Goal: Task Accomplishment & Management: Use online tool/utility

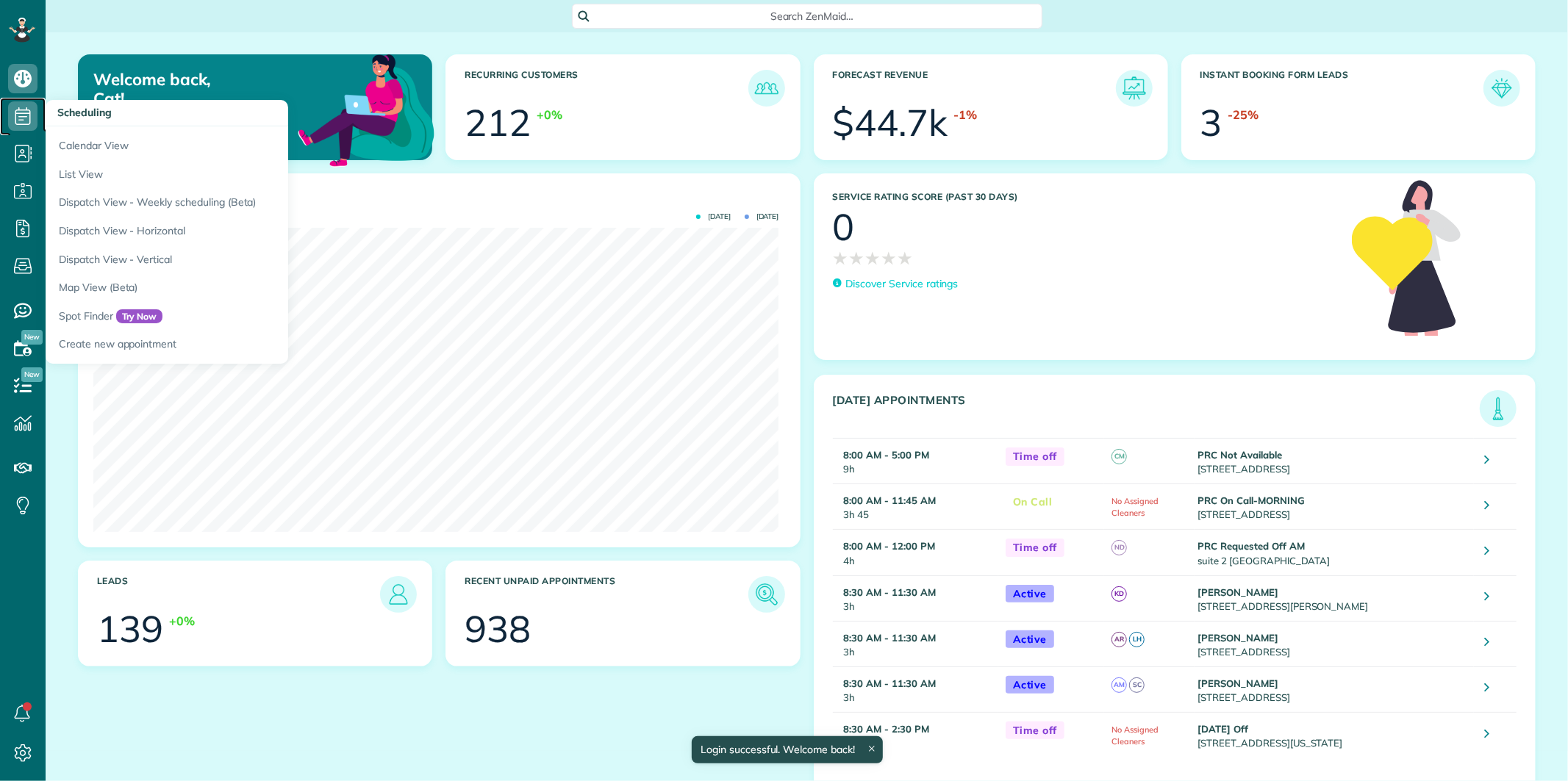
click at [28, 117] on icon at bounding box center [23, 116] width 30 height 30
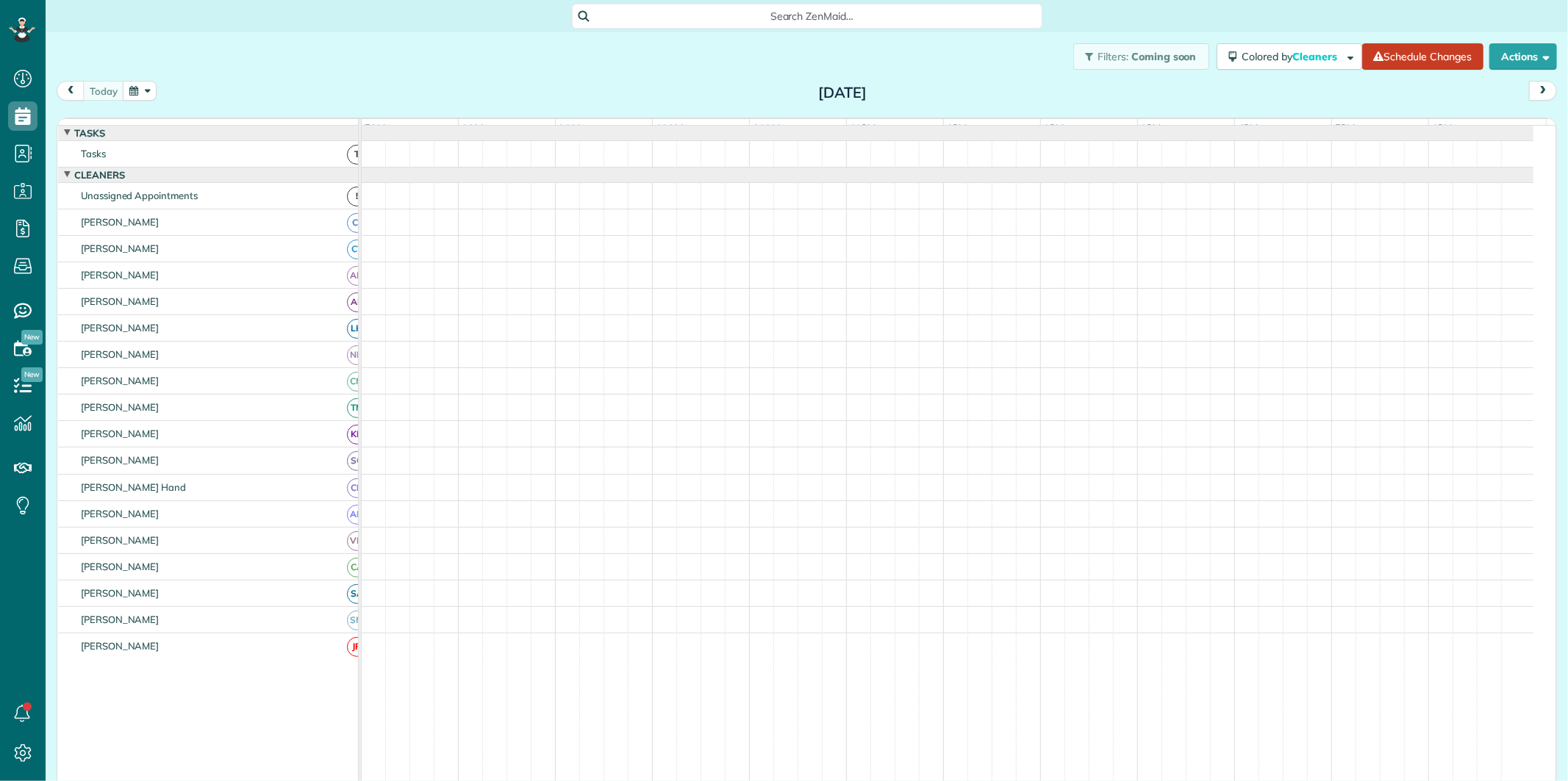
scroll to position [6, 6]
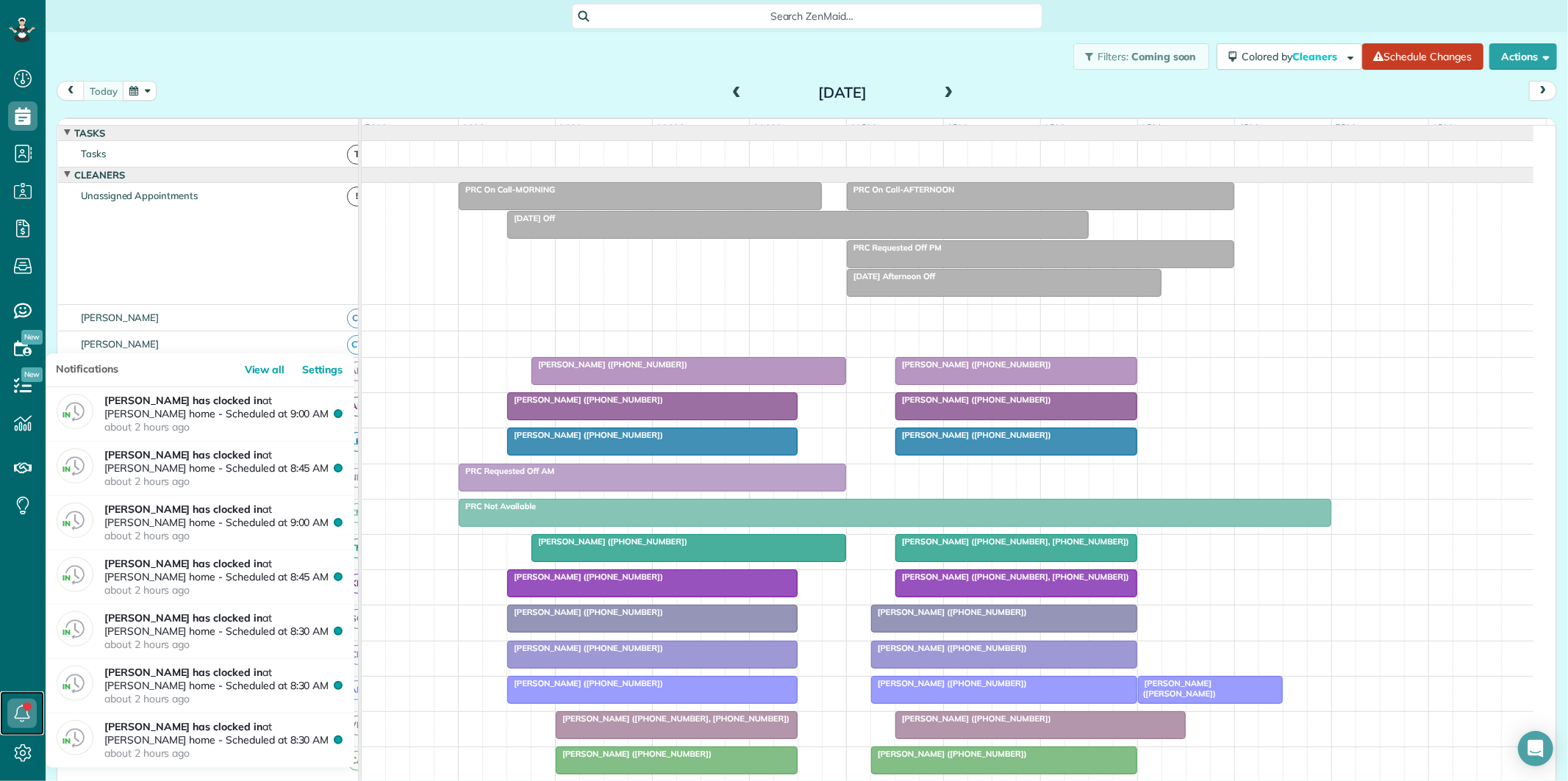
click at [28, 710] on link at bounding box center [22, 713] width 44 height 44
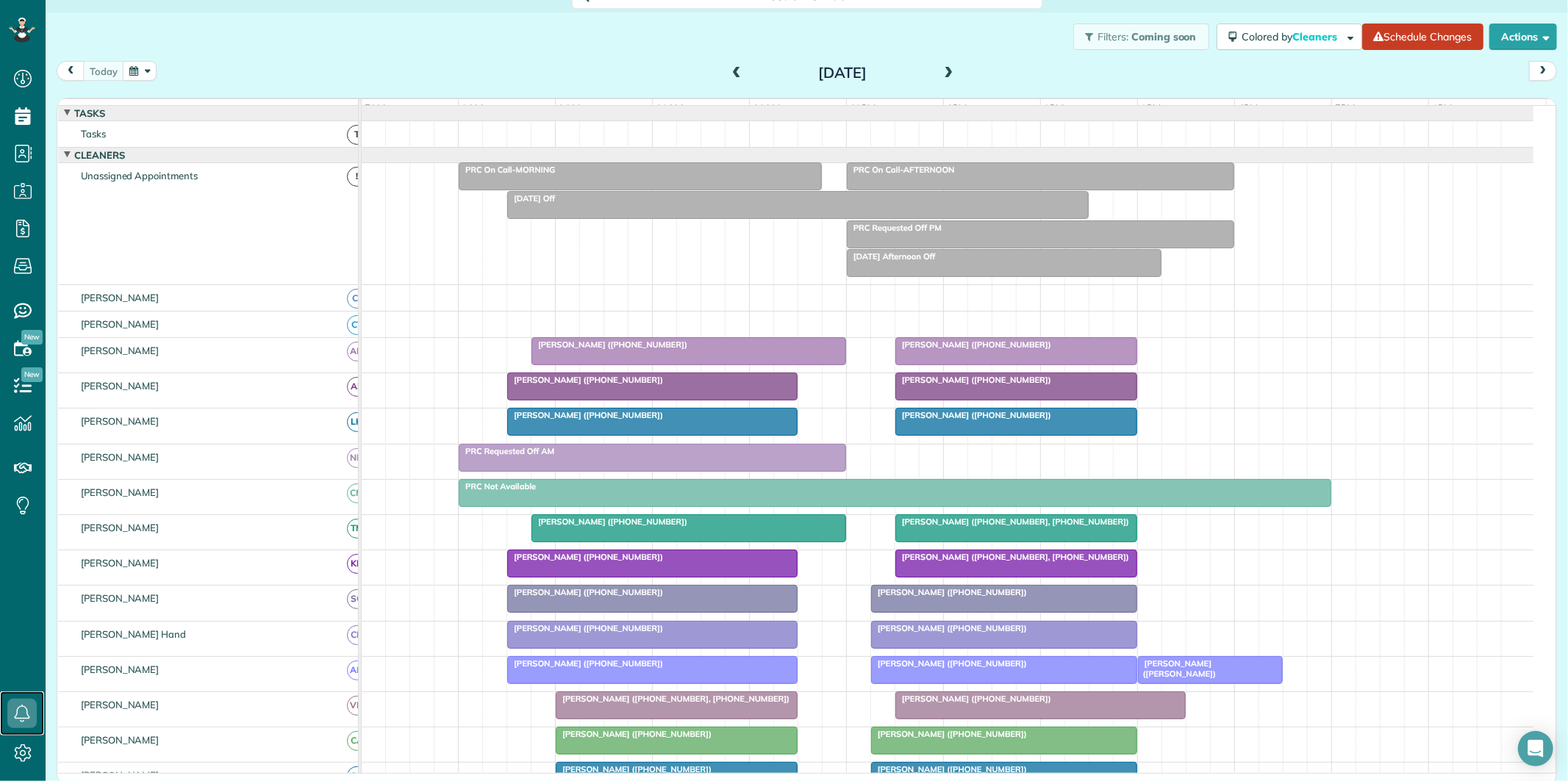
scroll to position [24, 0]
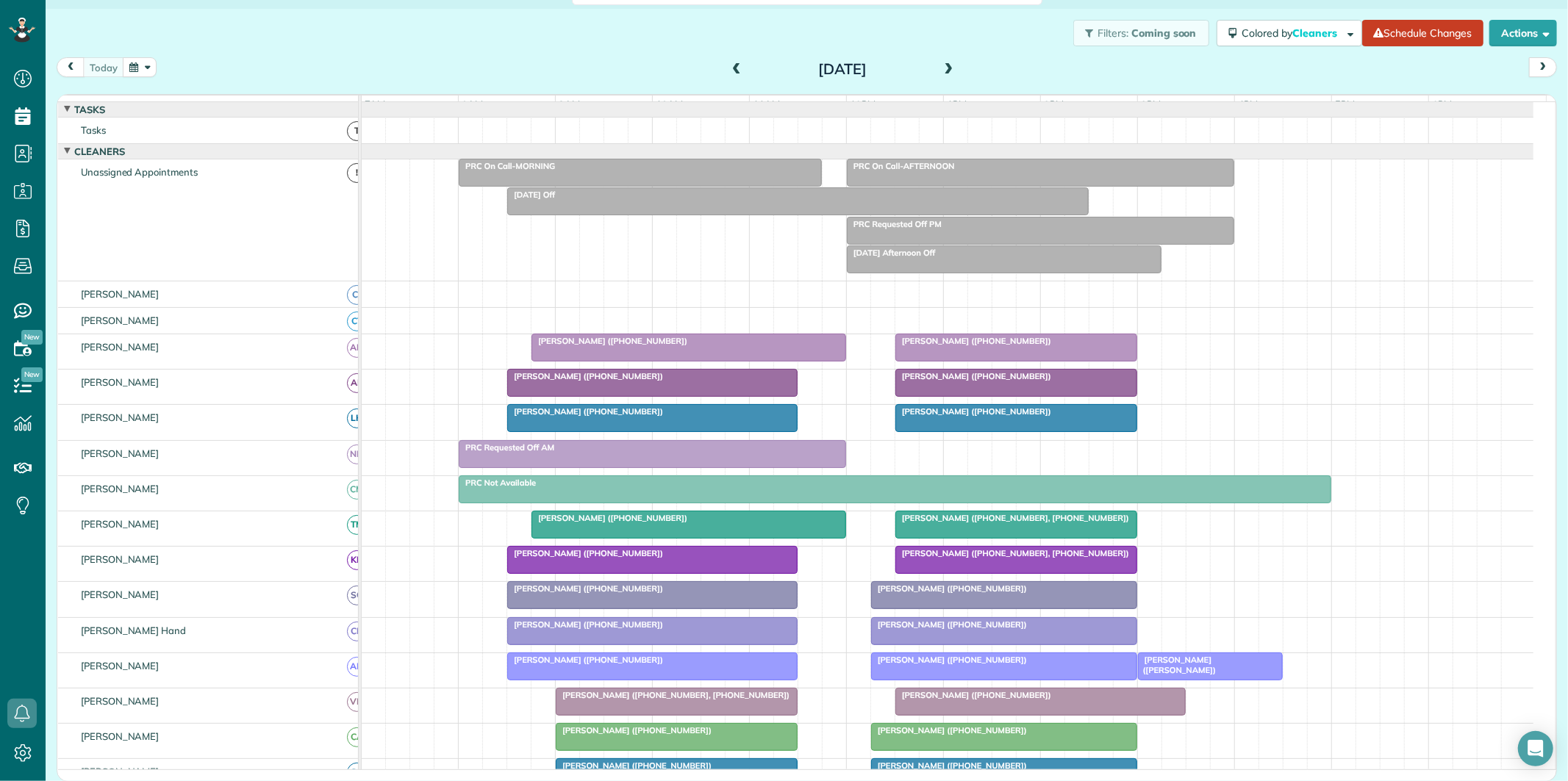
click at [942, 64] on span at bounding box center [949, 70] width 16 height 13
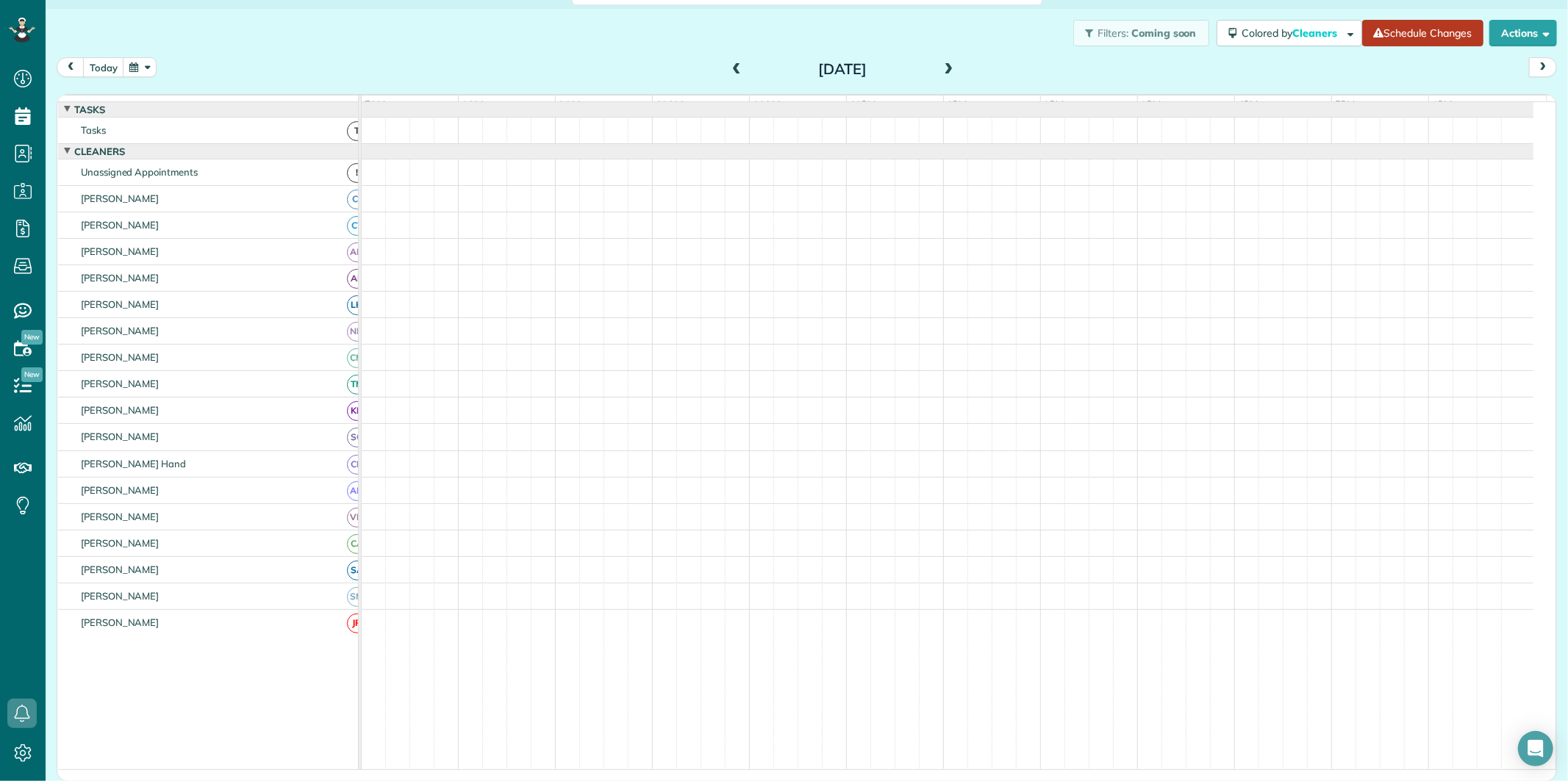
click at [1404, 33] on link "Schedule Changes" at bounding box center [1422, 33] width 121 height 27
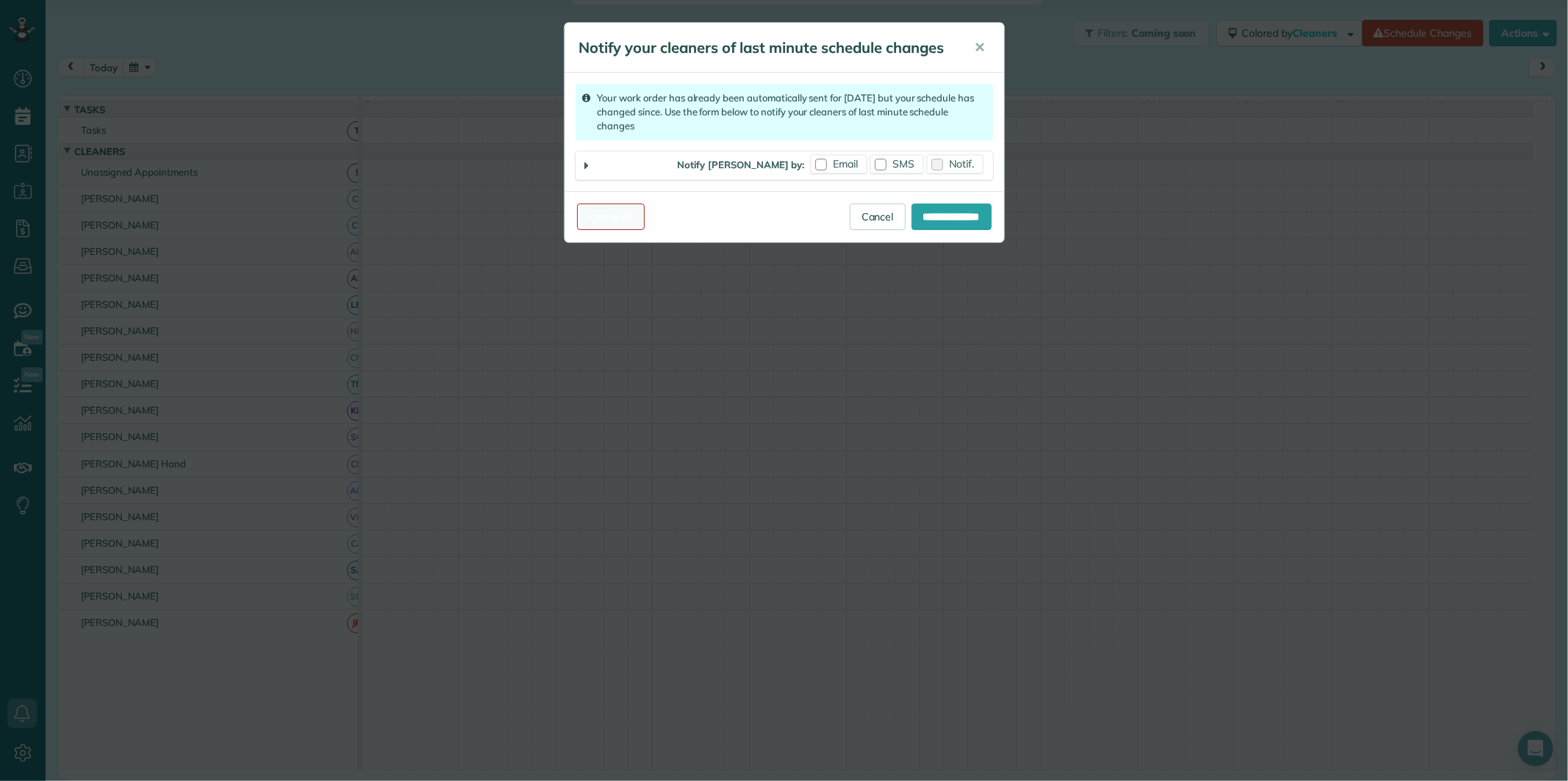
click at [609, 219] on link "Ignore All" at bounding box center [611, 217] width 68 height 27
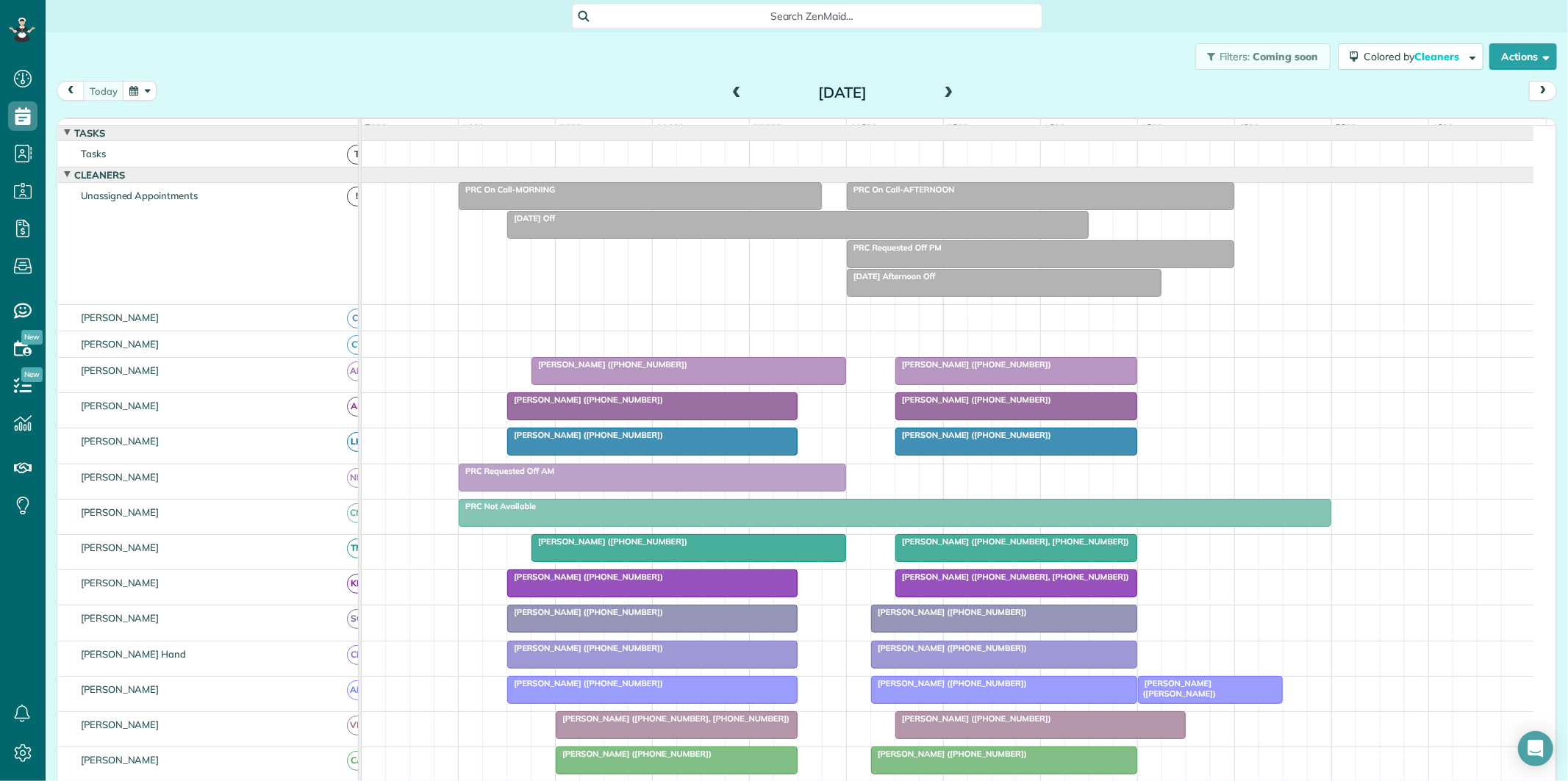
scroll to position [6, 6]
click at [946, 91] on span at bounding box center [949, 94] width 16 height 13
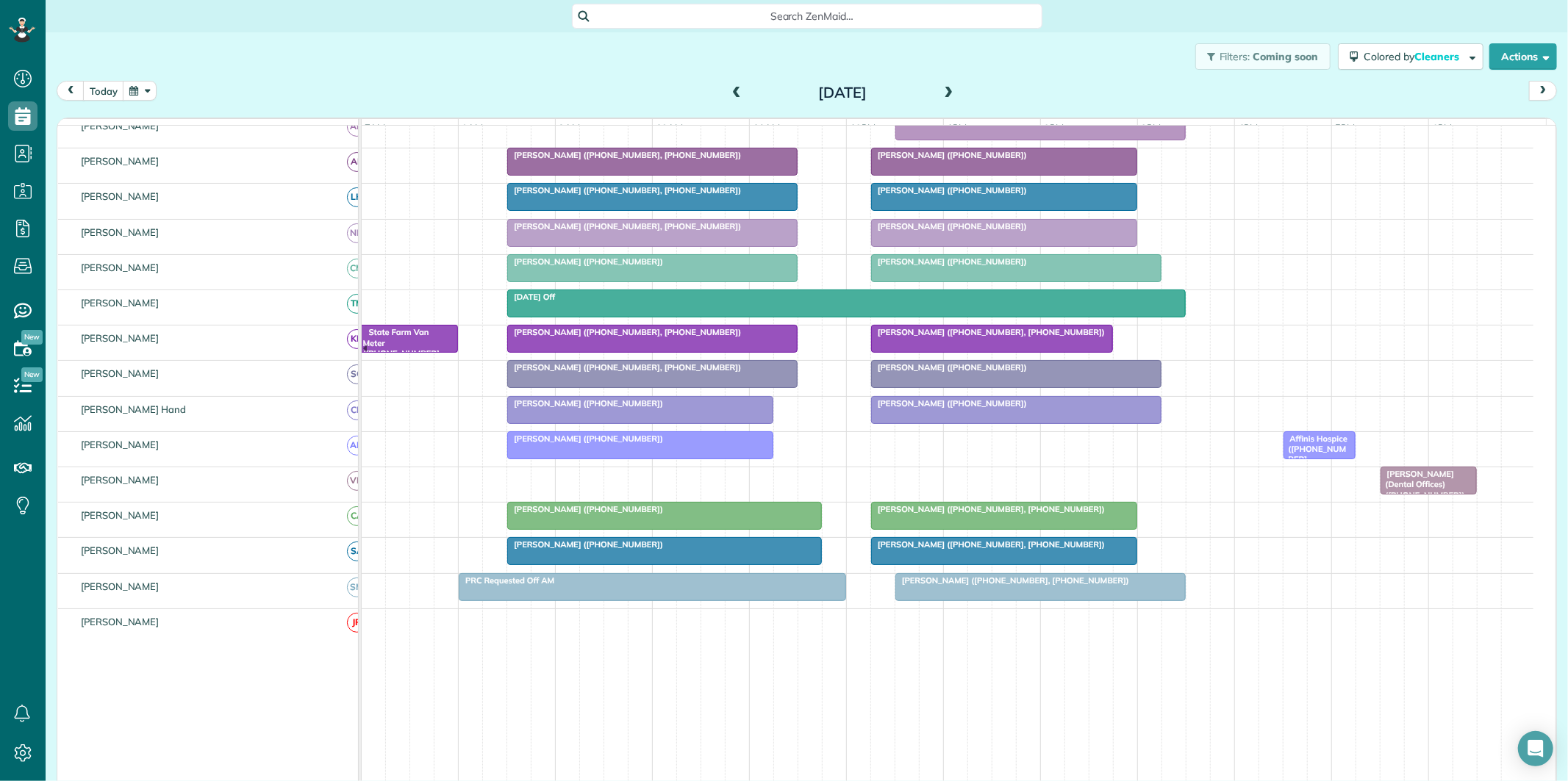
scroll to position [163, 0]
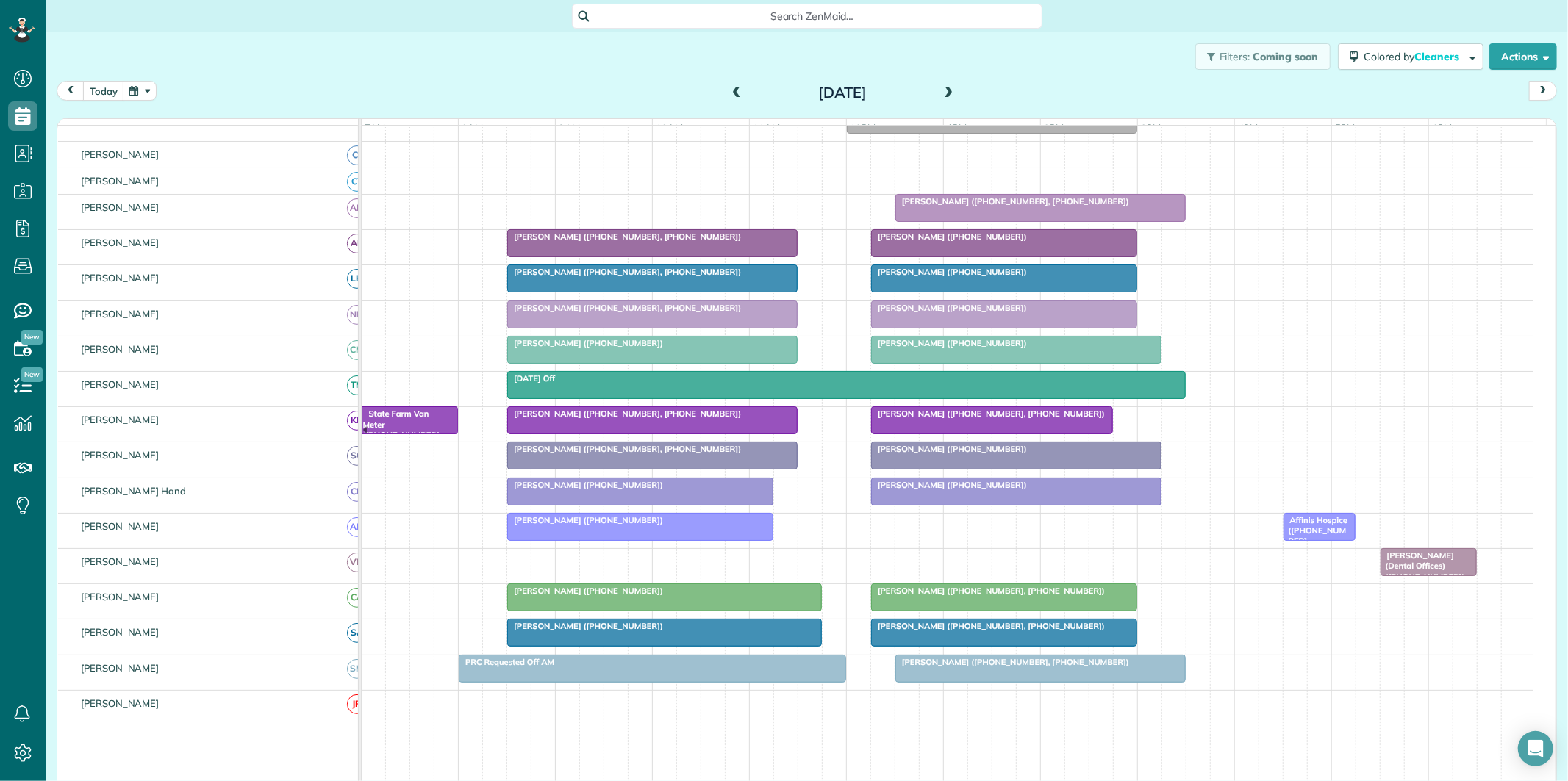
click at [1002, 242] on div "Jessica Sczak (+16784098543)" at bounding box center [1004, 236] width 257 height 10
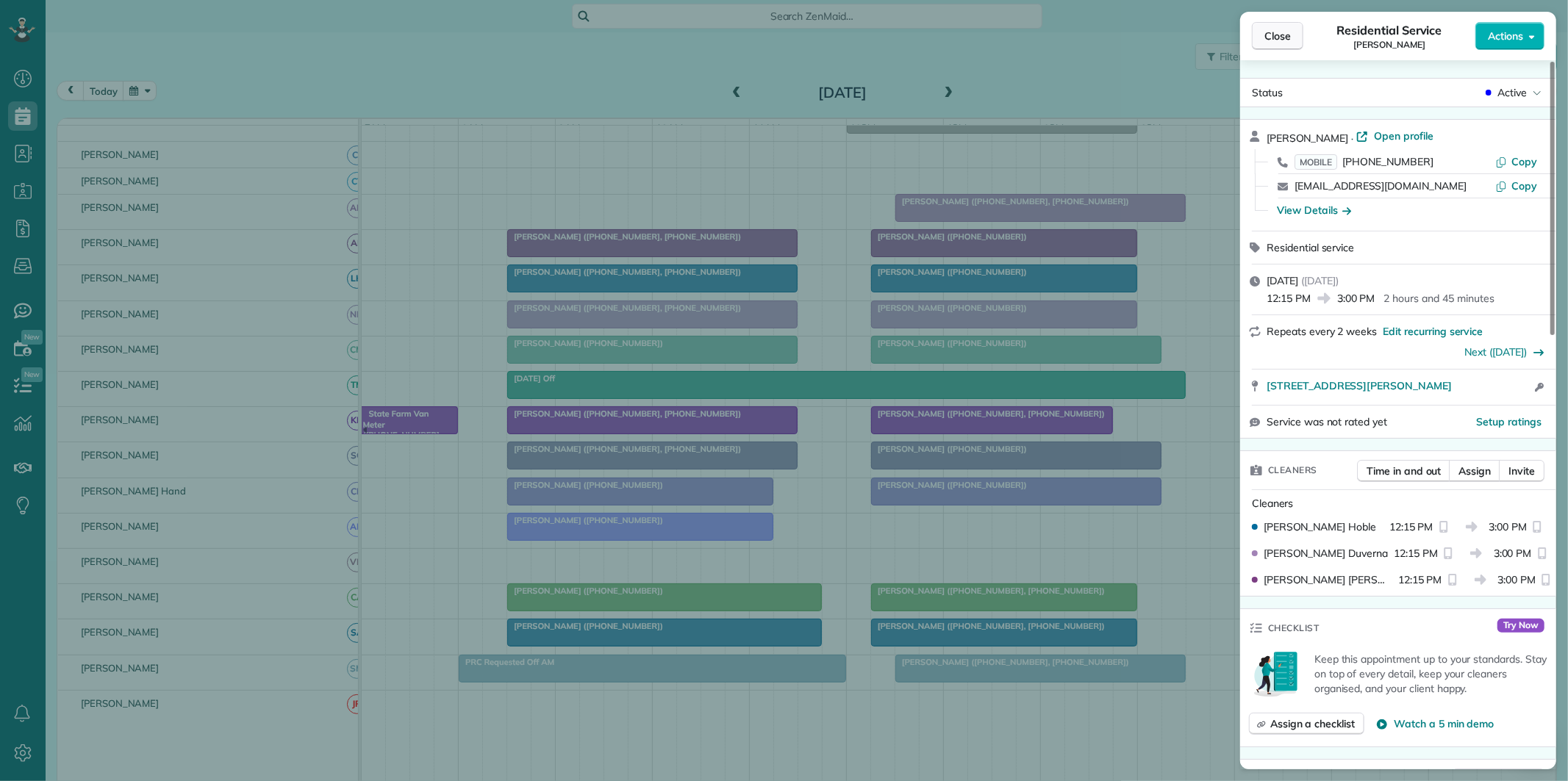
click at [1283, 39] on span "Close" at bounding box center [1277, 36] width 27 height 15
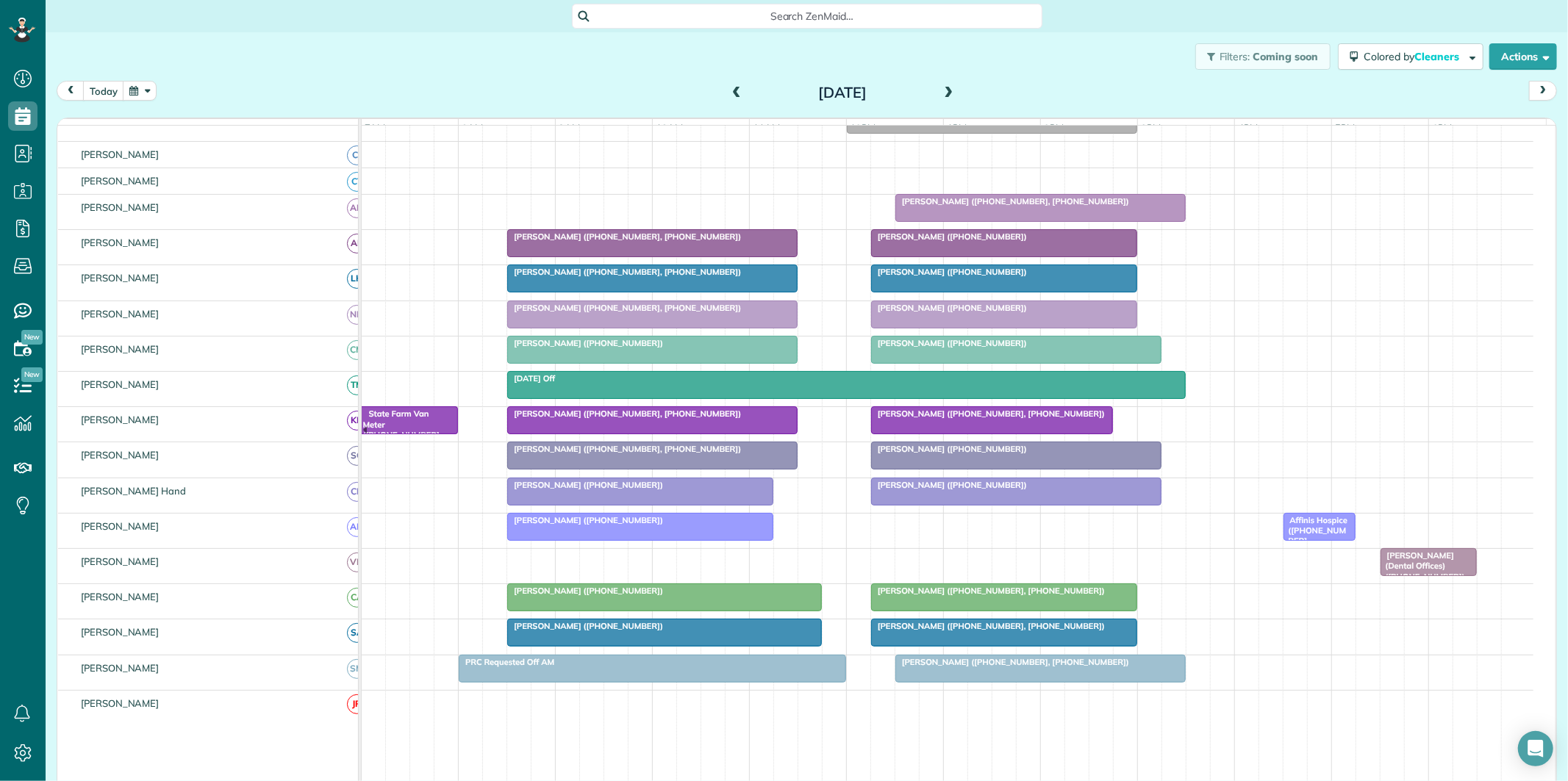
click at [136, 94] on button "button" at bounding box center [139, 91] width 33 height 20
click at [271, 187] on link "18" at bounding box center [271, 189] width 24 height 24
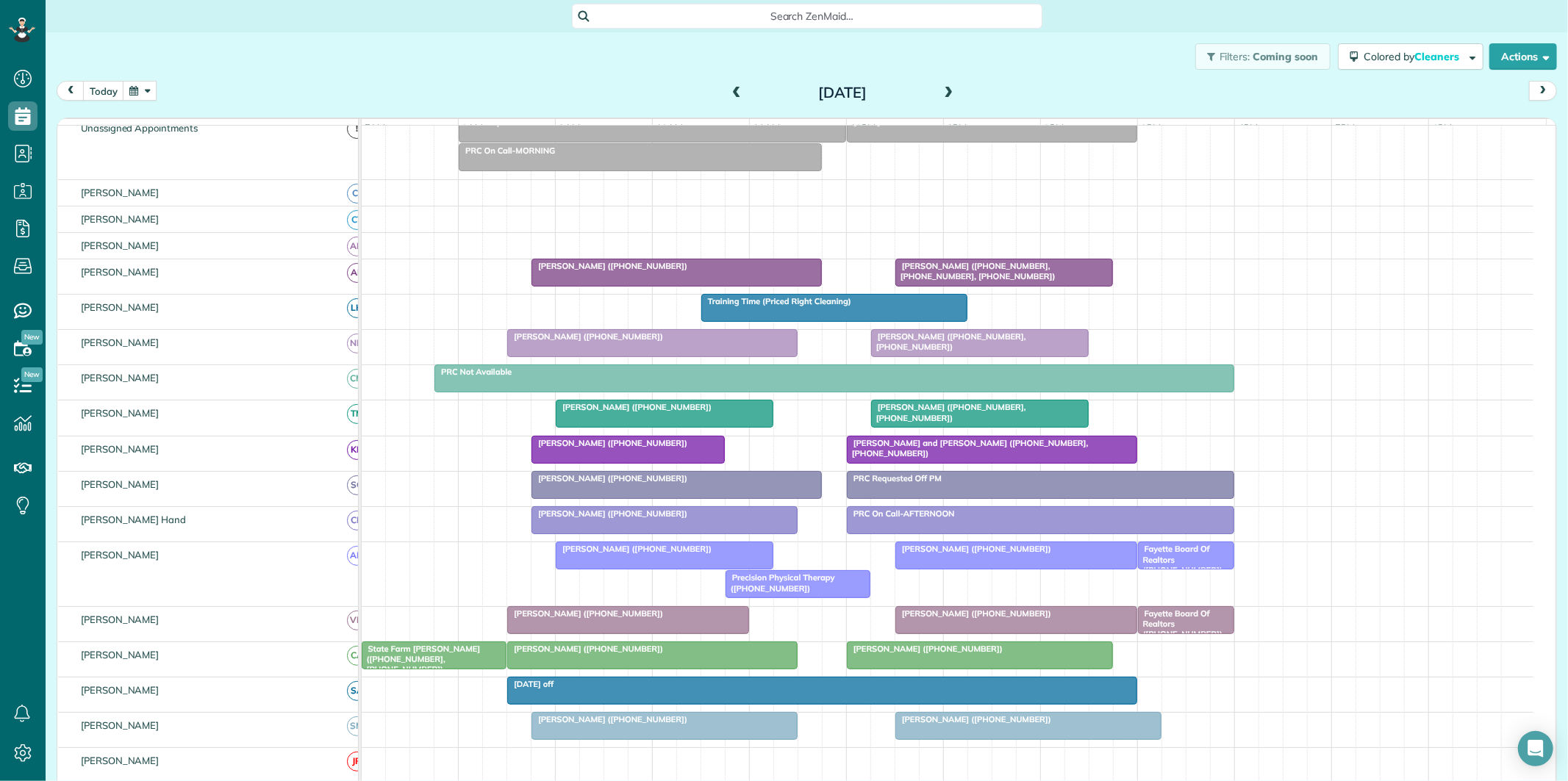
scroll to position [106, 0]
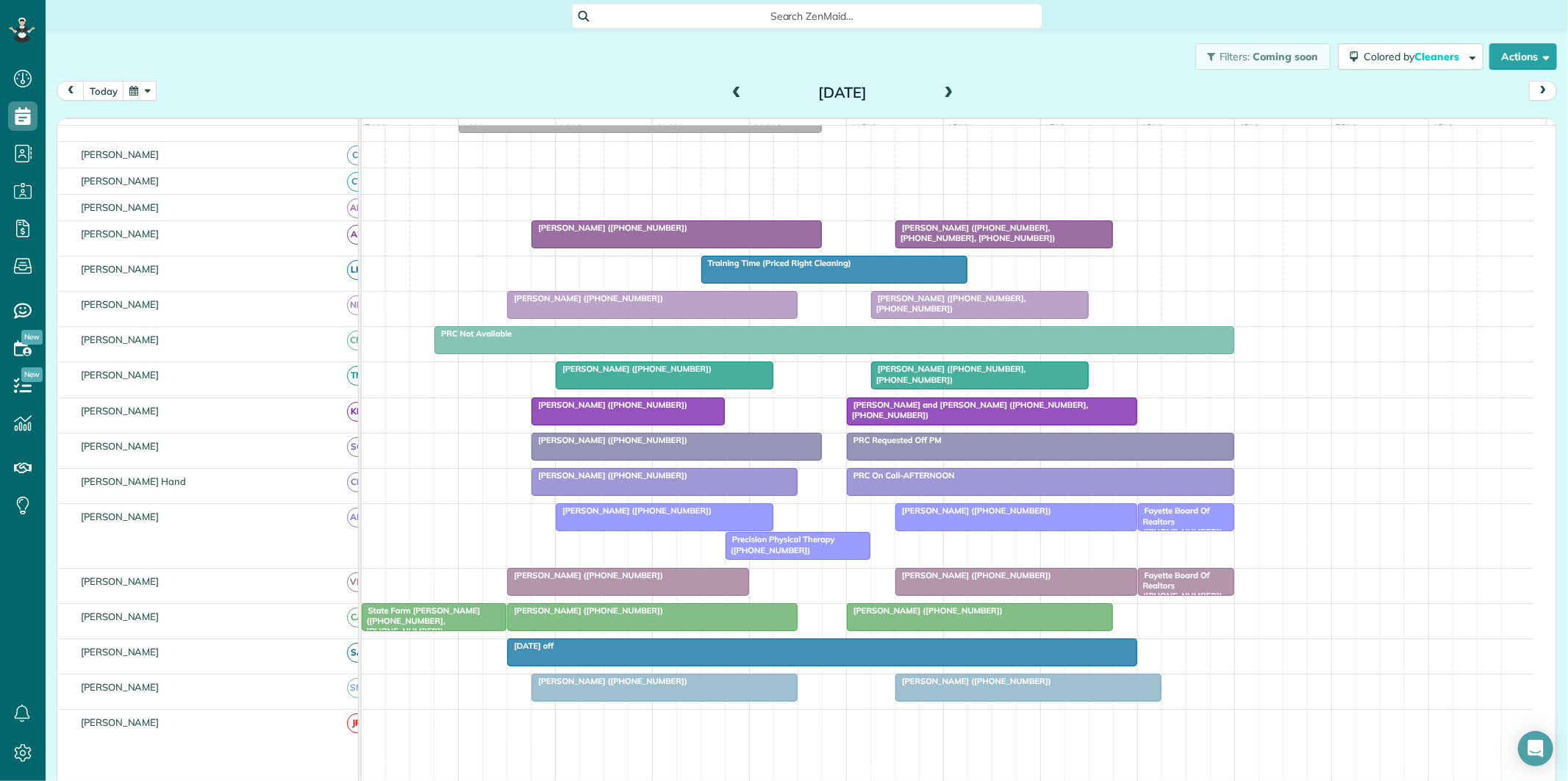
click at [142, 86] on button "button" at bounding box center [139, 91] width 33 height 20
click at [316, 209] on link "27" at bounding box center [317, 213] width 24 height 24
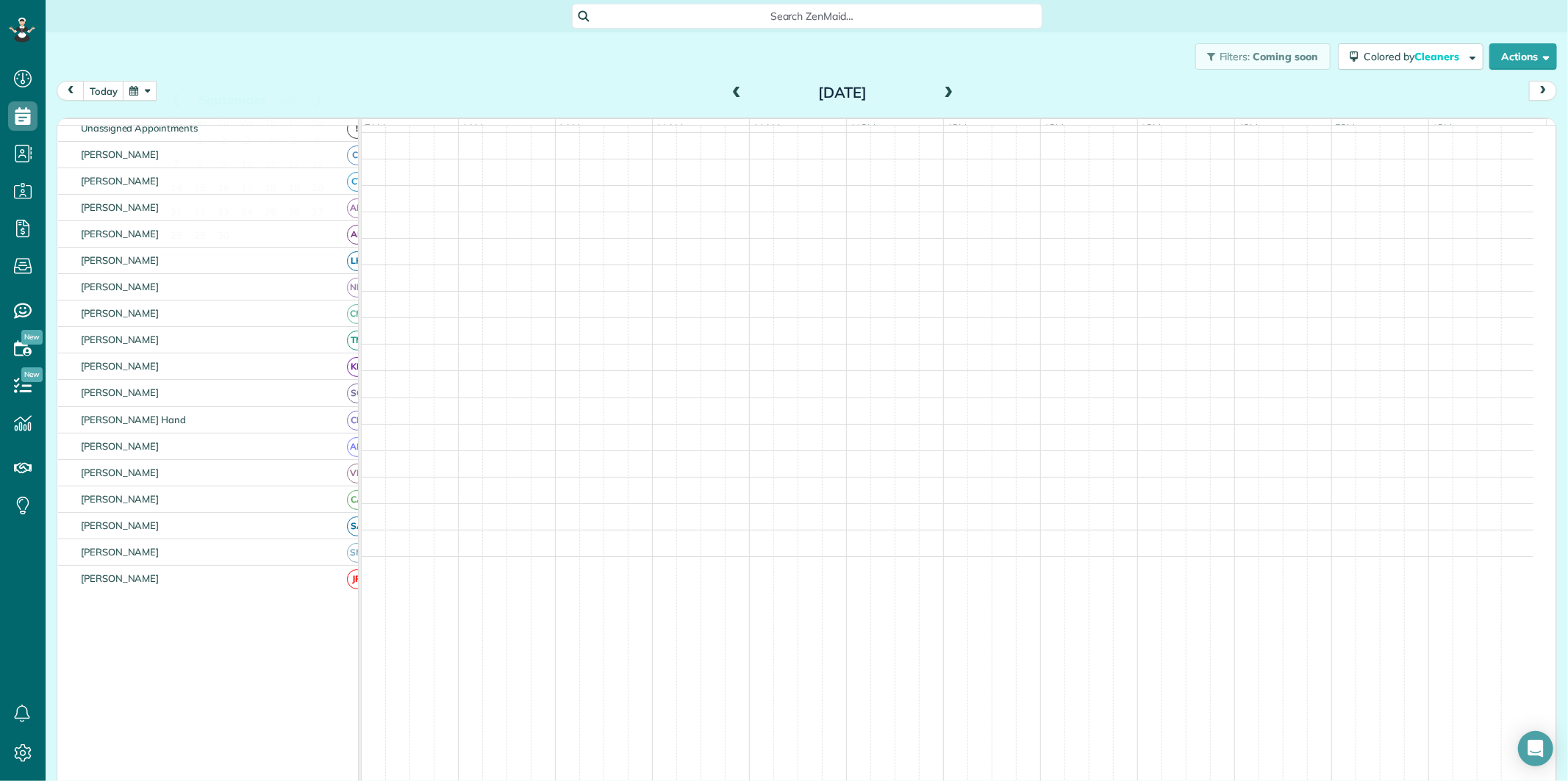
scroll to position [77, 0]
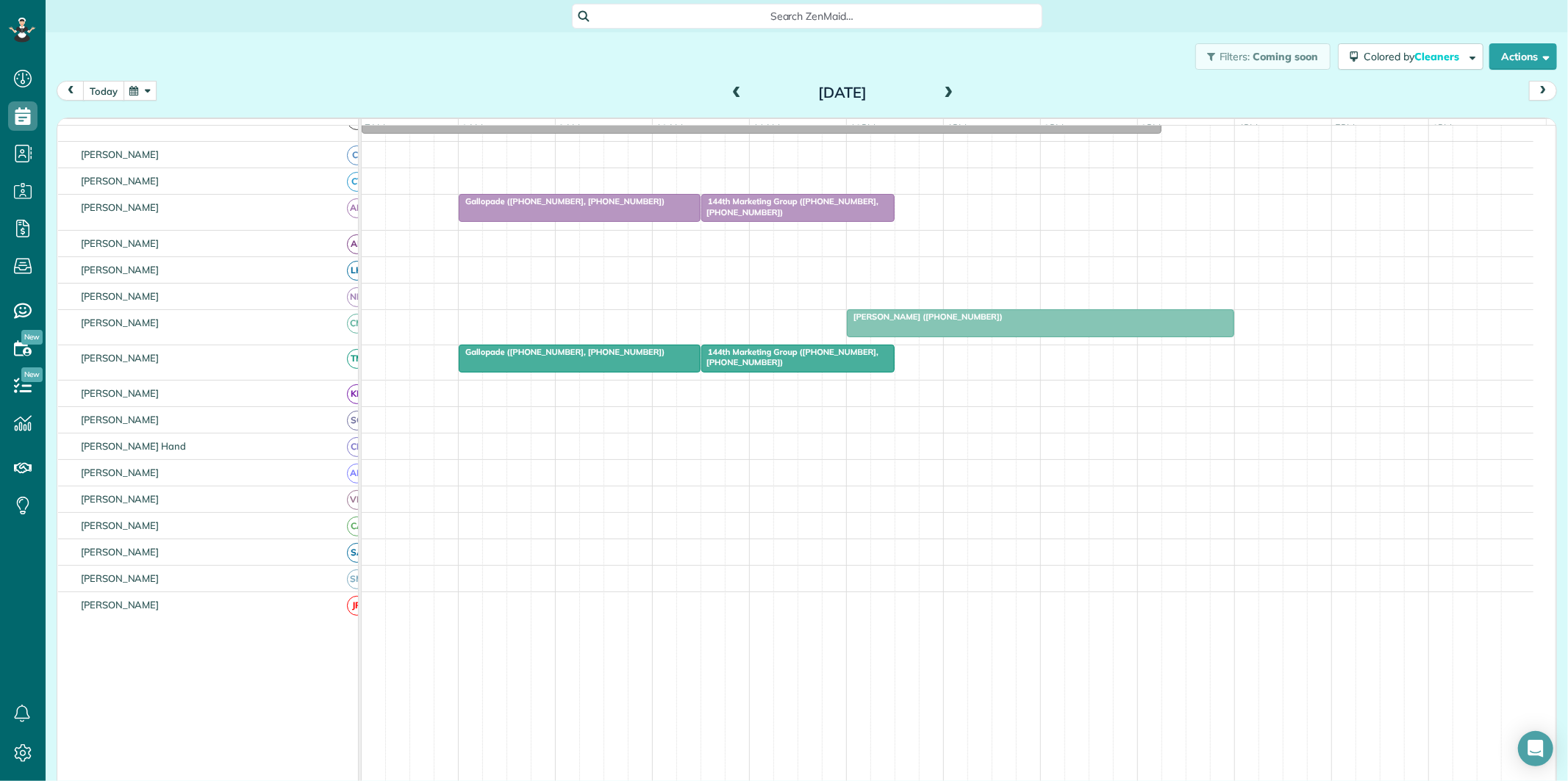
click at [112, 87] on button "today" at bounding box center [103, 91] width 41 height 20
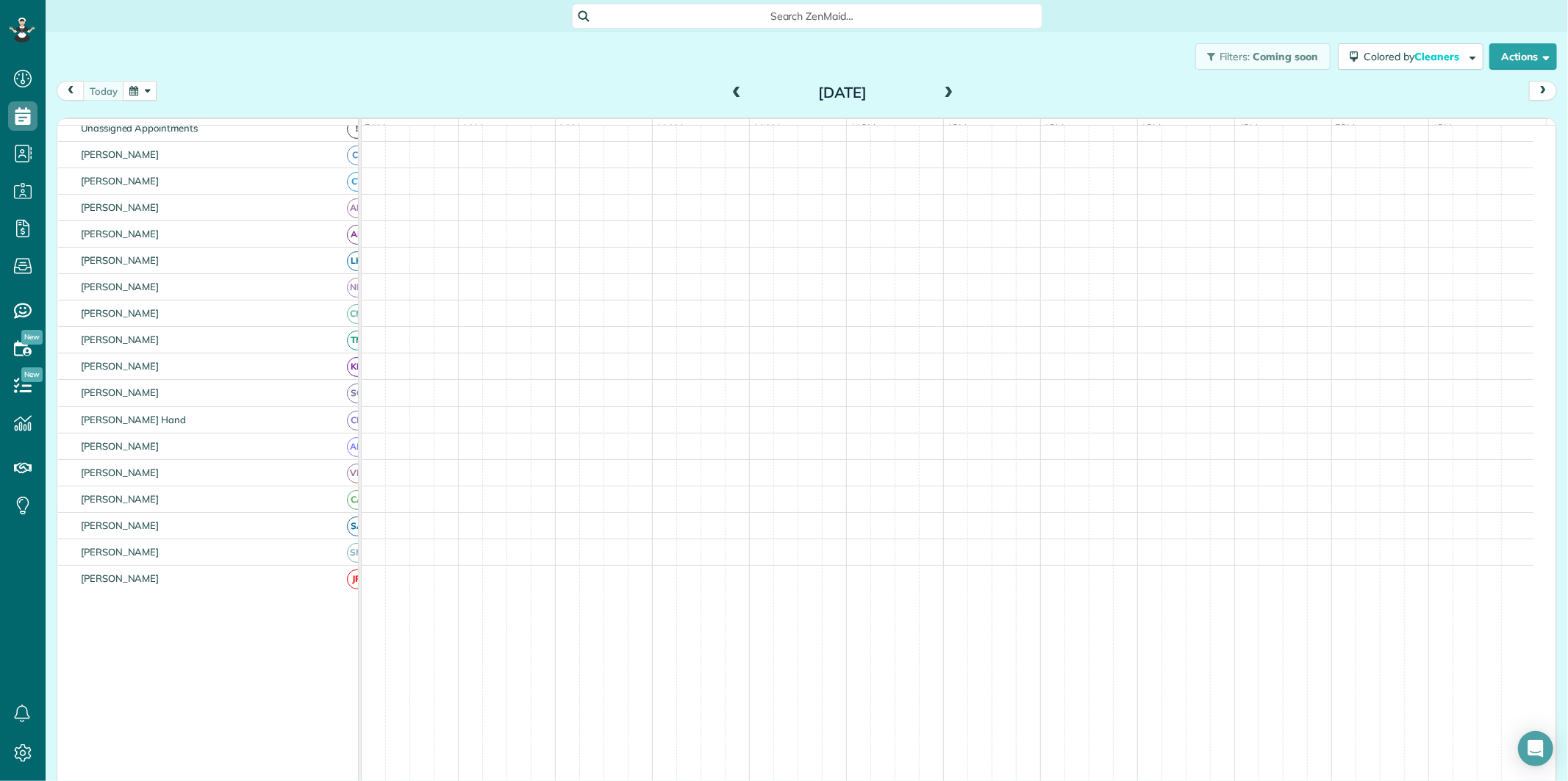
scroll to position [163, 0]
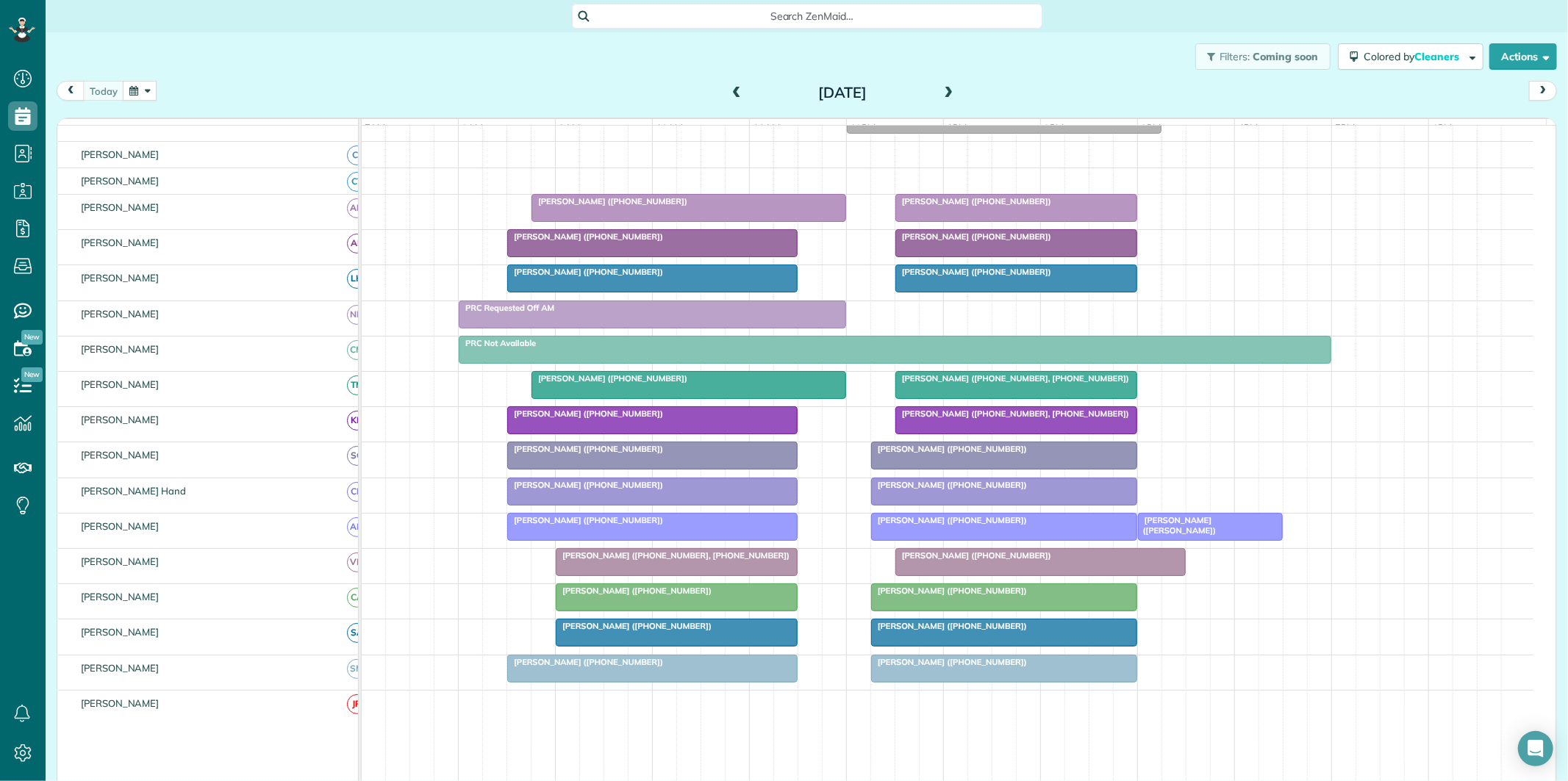
click at [945, 87] on span at bounding box center [949, 94] width 16 height 13
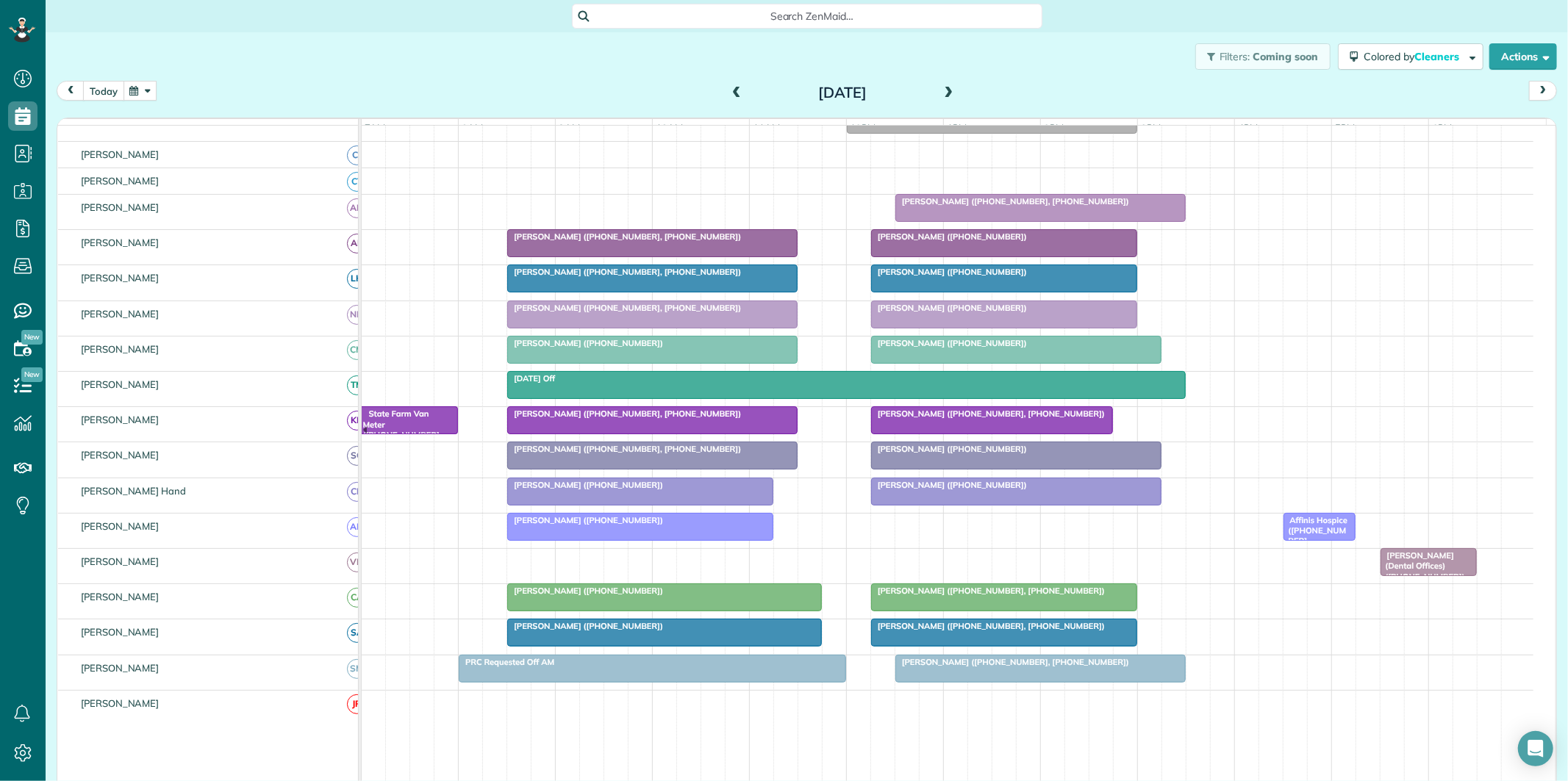
click at [101, 92] on button "today" at bounding box center [103, 91] width 41 height 20
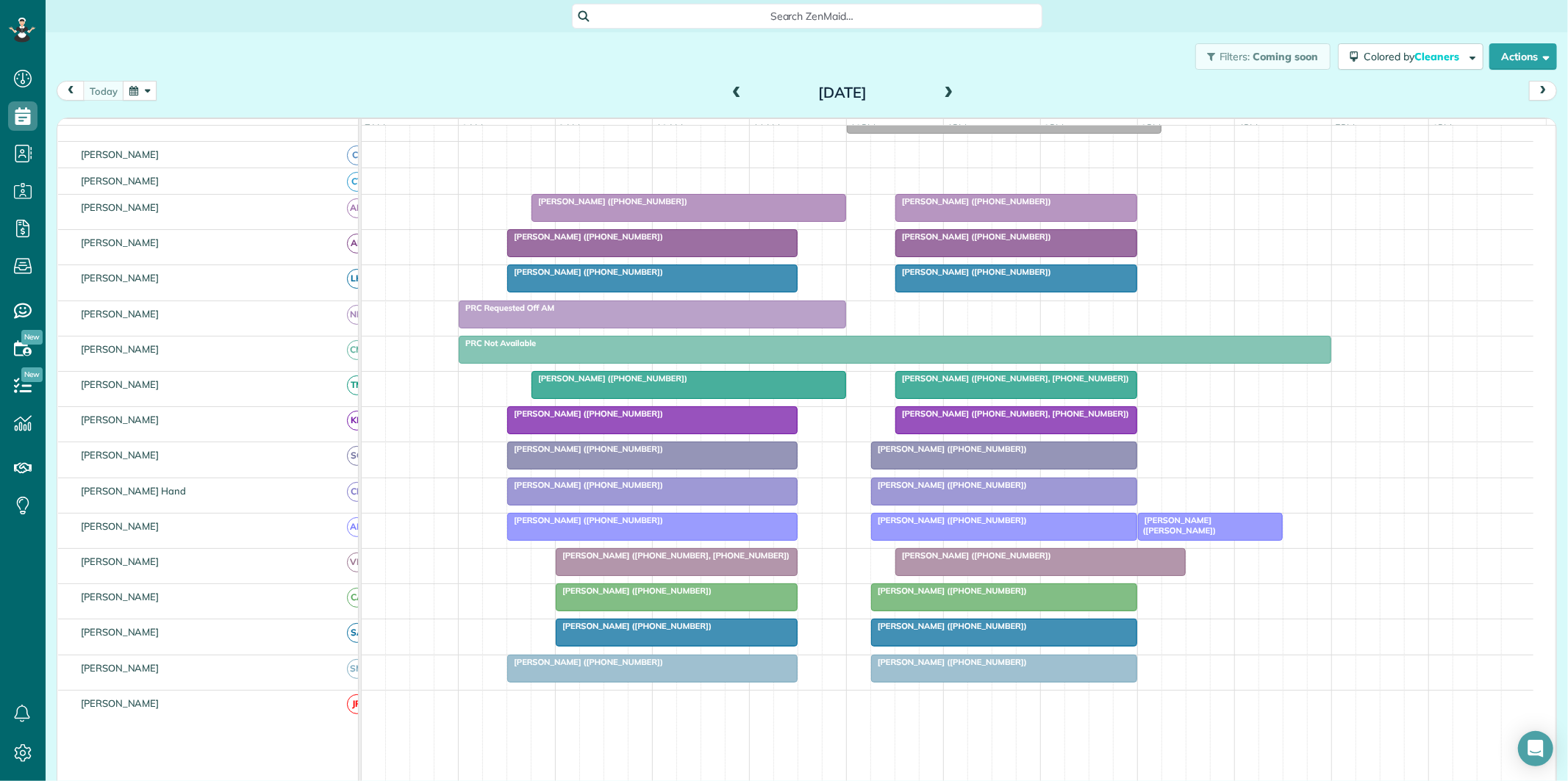
click at [762, 16] on span "Search ZenMaid…" at bounding box center [812, 16] width 447 height 15
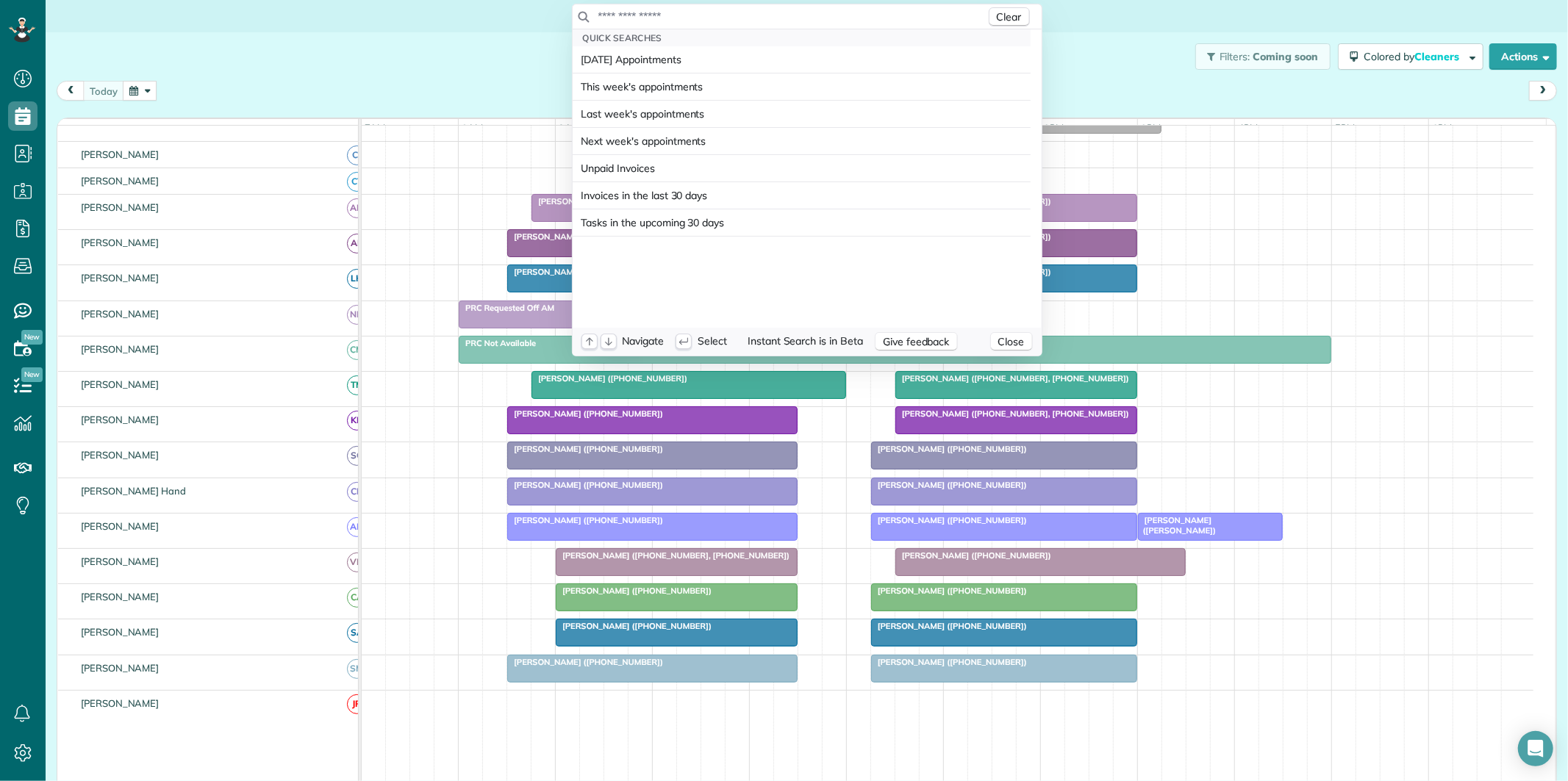
click at [753, 15] on input "text" at bounding box center [792, 16] width 388 height 15
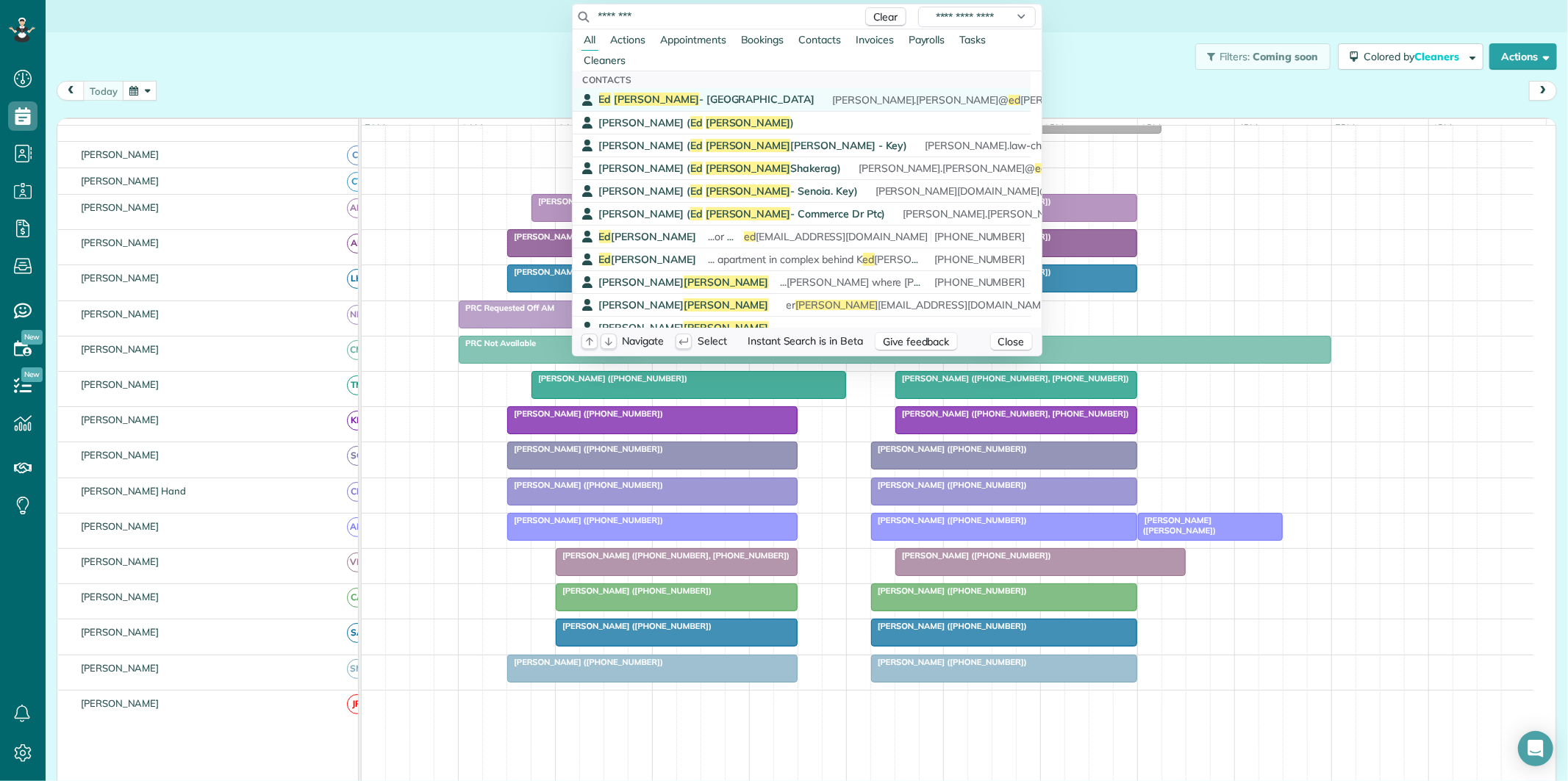
type input "********"
click at [680, 103] on span "Ed Jones - Fayetteville" at bounding box center [707, 100] width 216 height 13
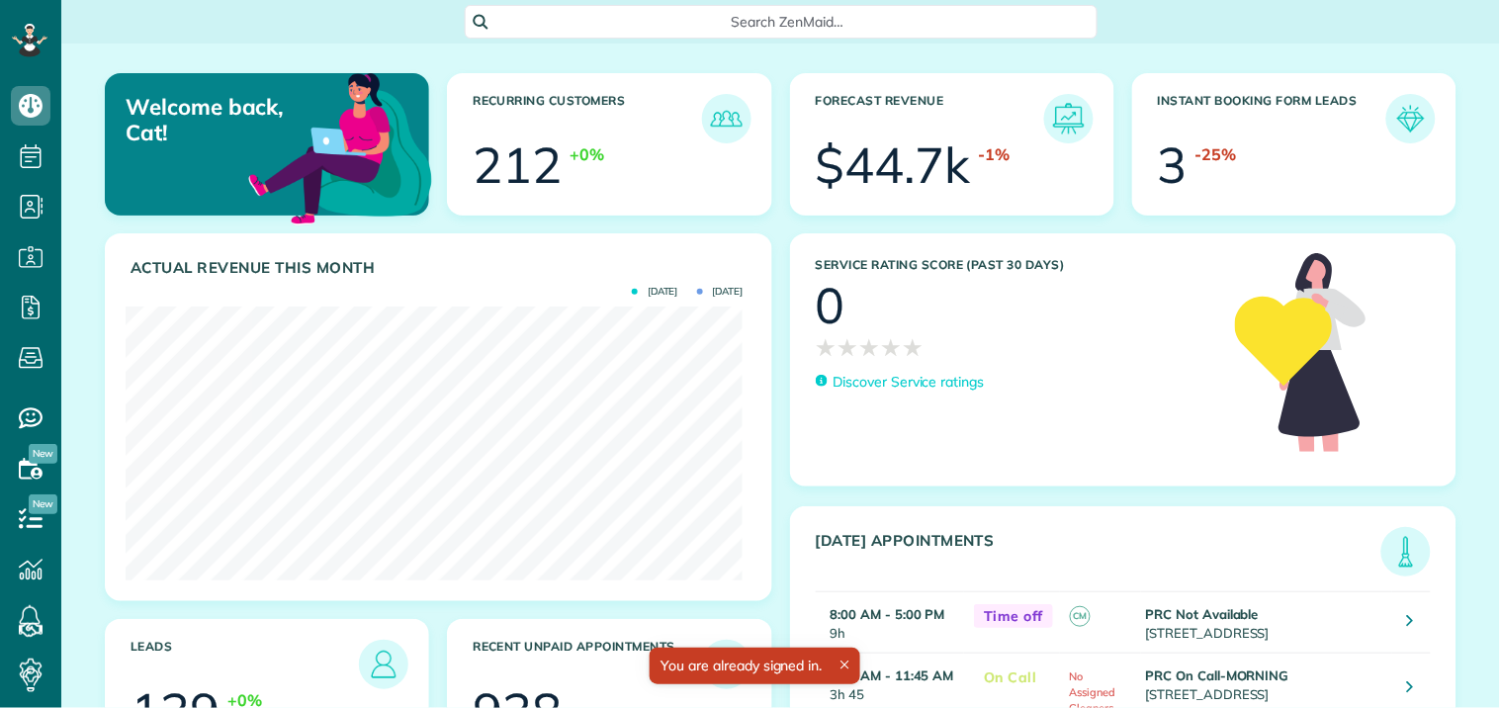
scroll to position [274, 617]
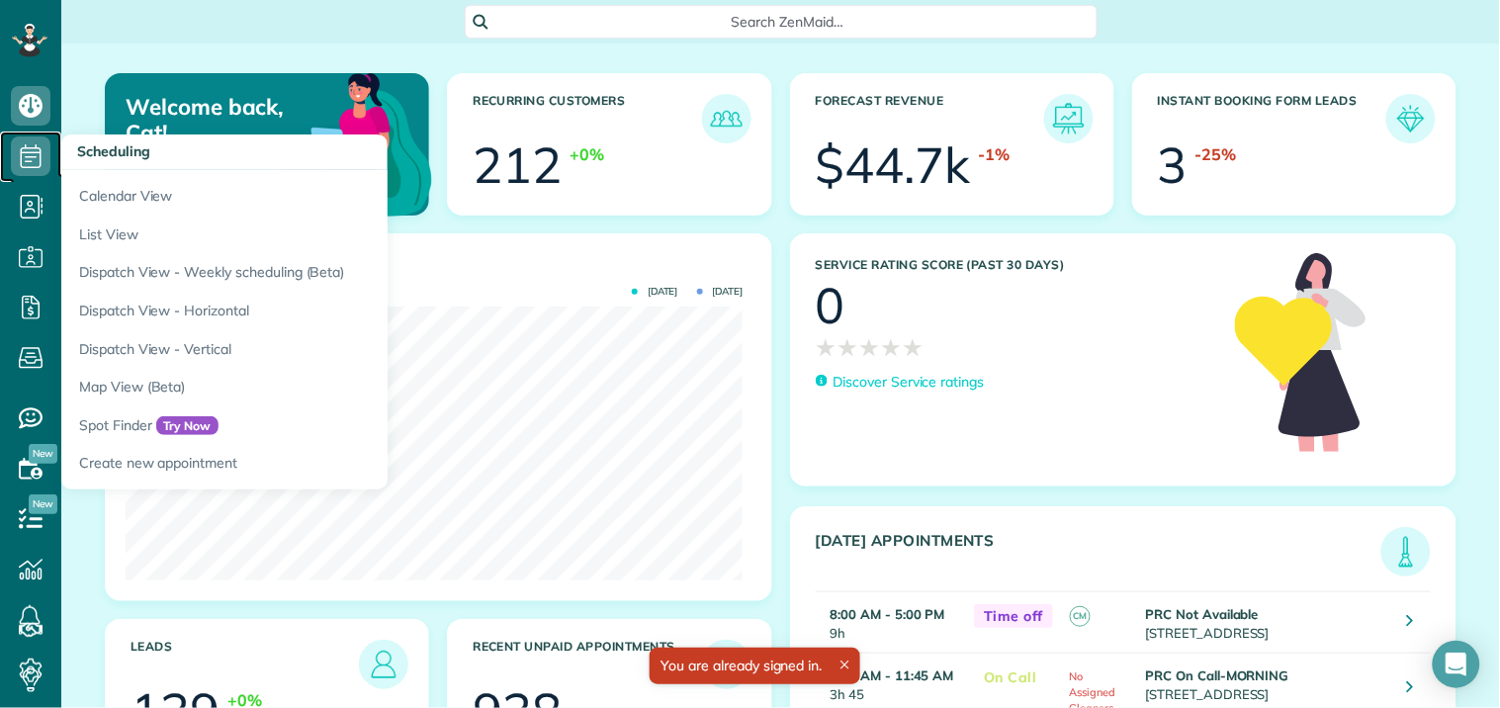
click at [33, 151] on icon at bounding box center [31, 156] width 40 height 40
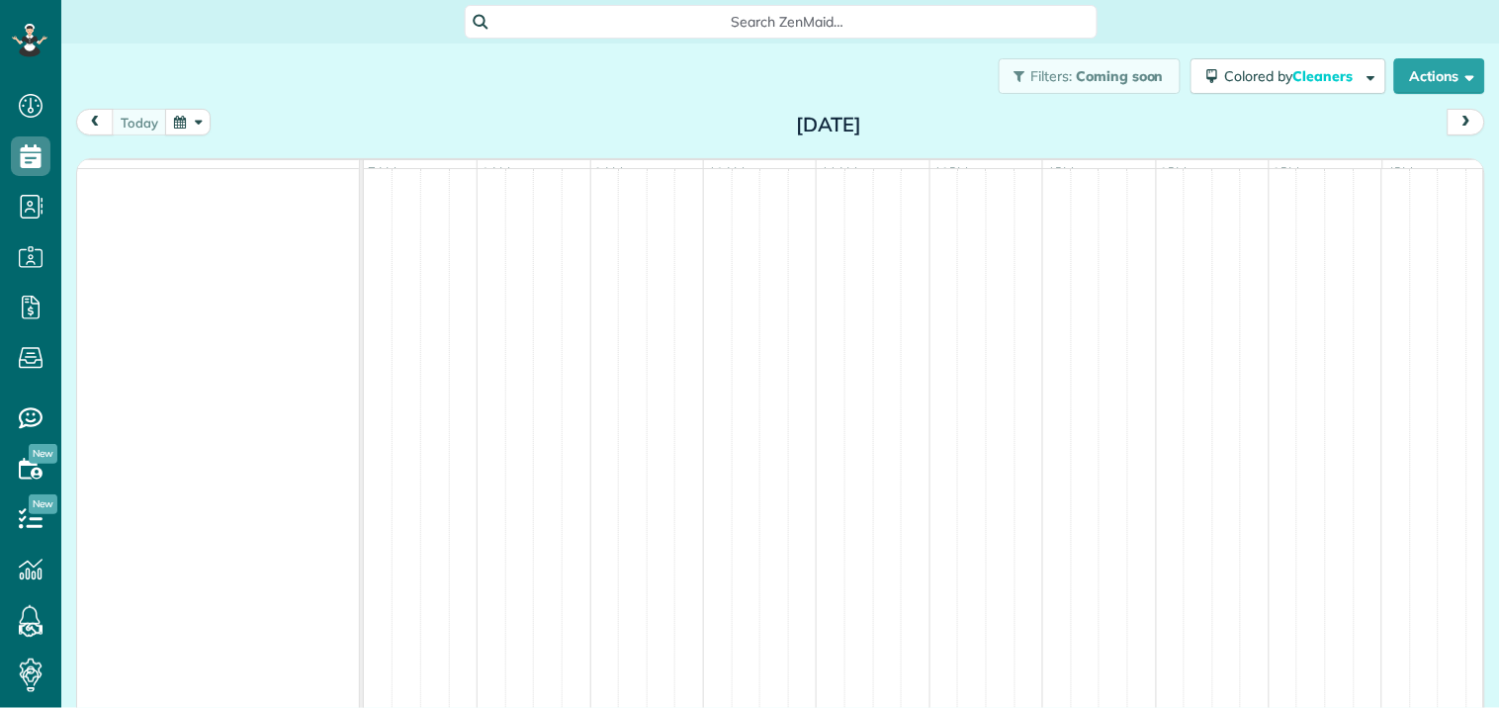
scroll to position [8, 8]
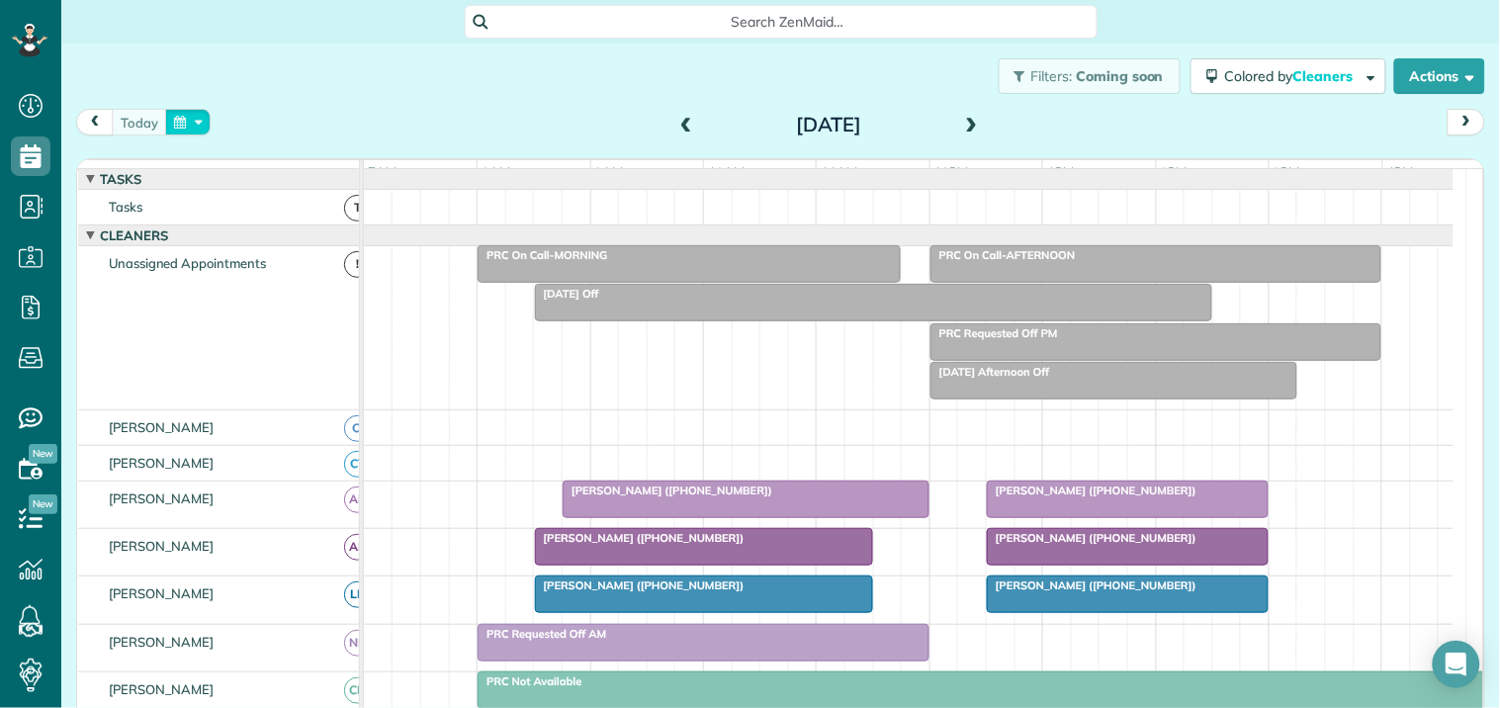
click at [194, 121] on button "button" at bounding box center [187, 122] width 45 height 27
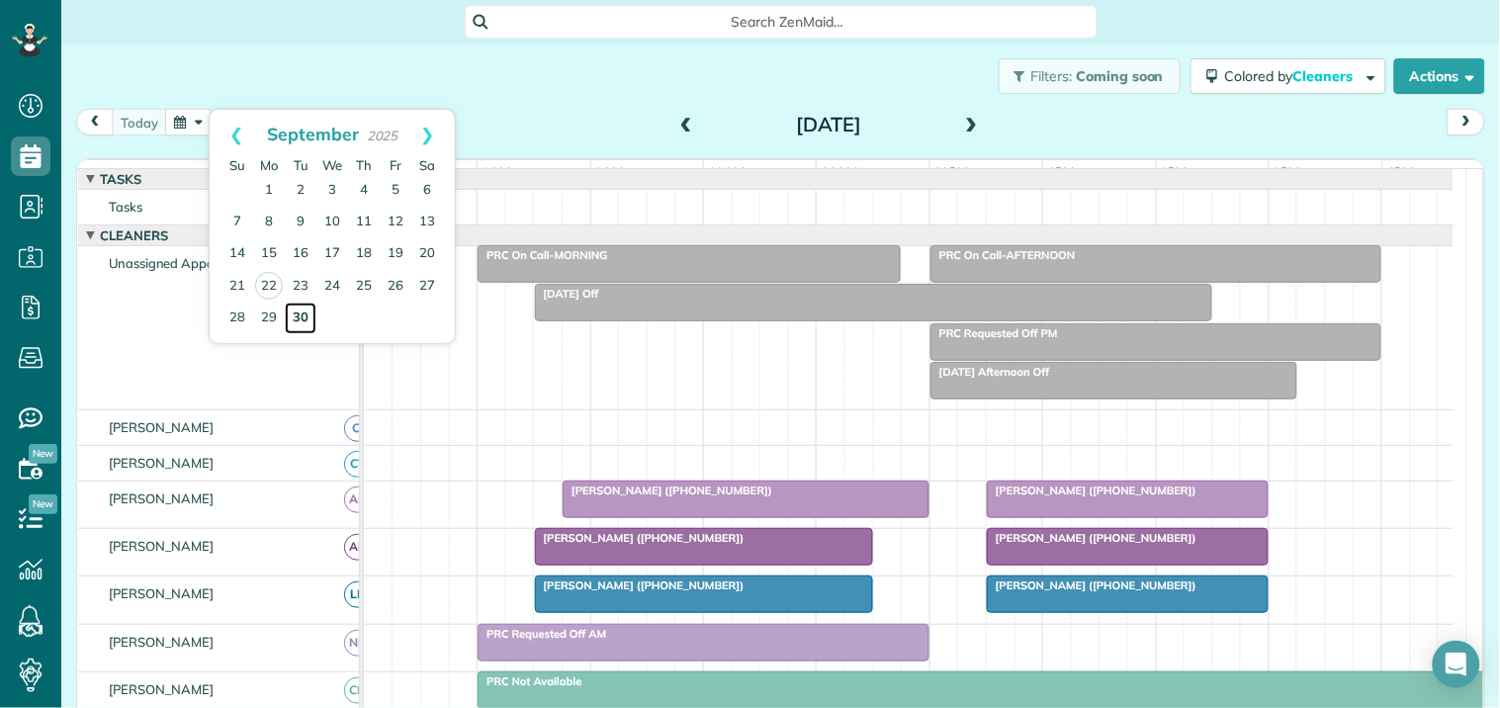
click at [298, 311] on link "30" at bounding box center [301, 318] width 32 height 32
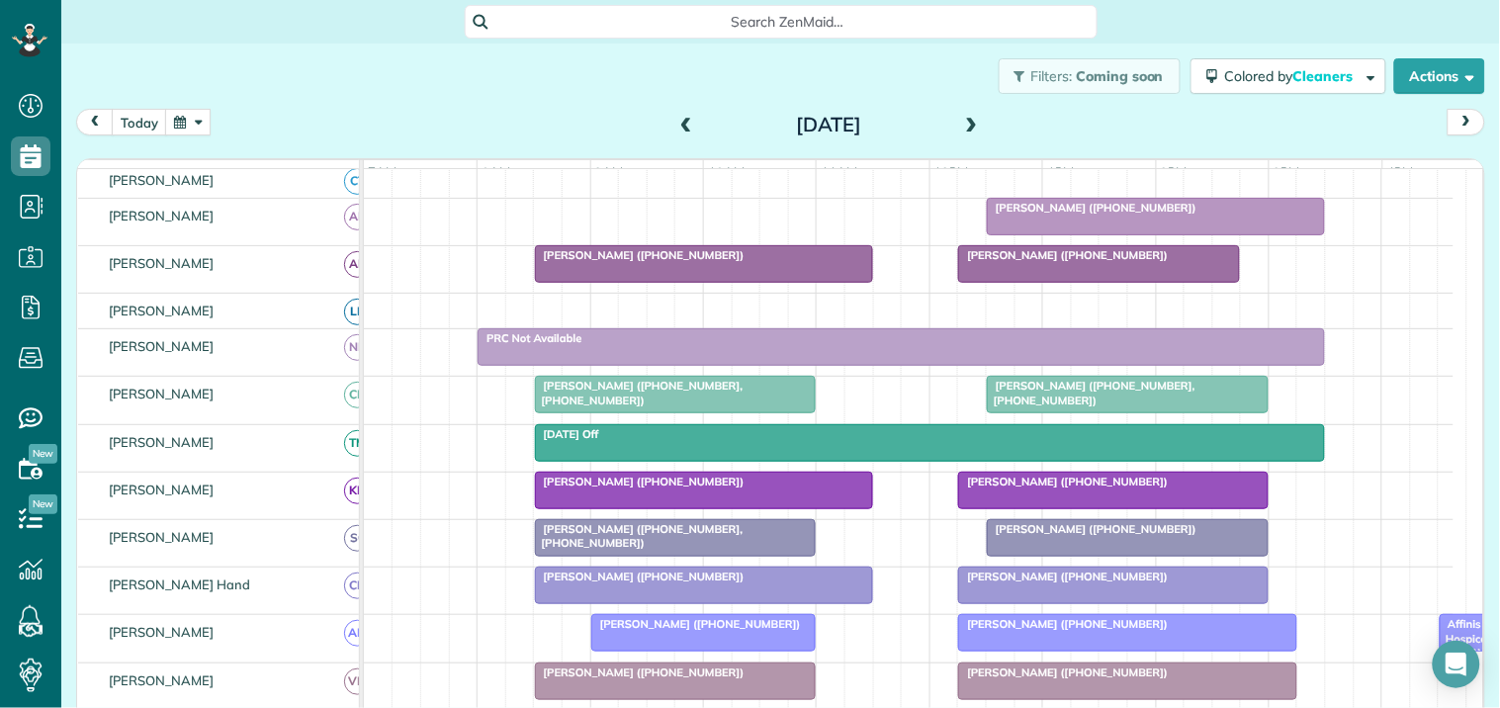
scroll to position [219, 0]
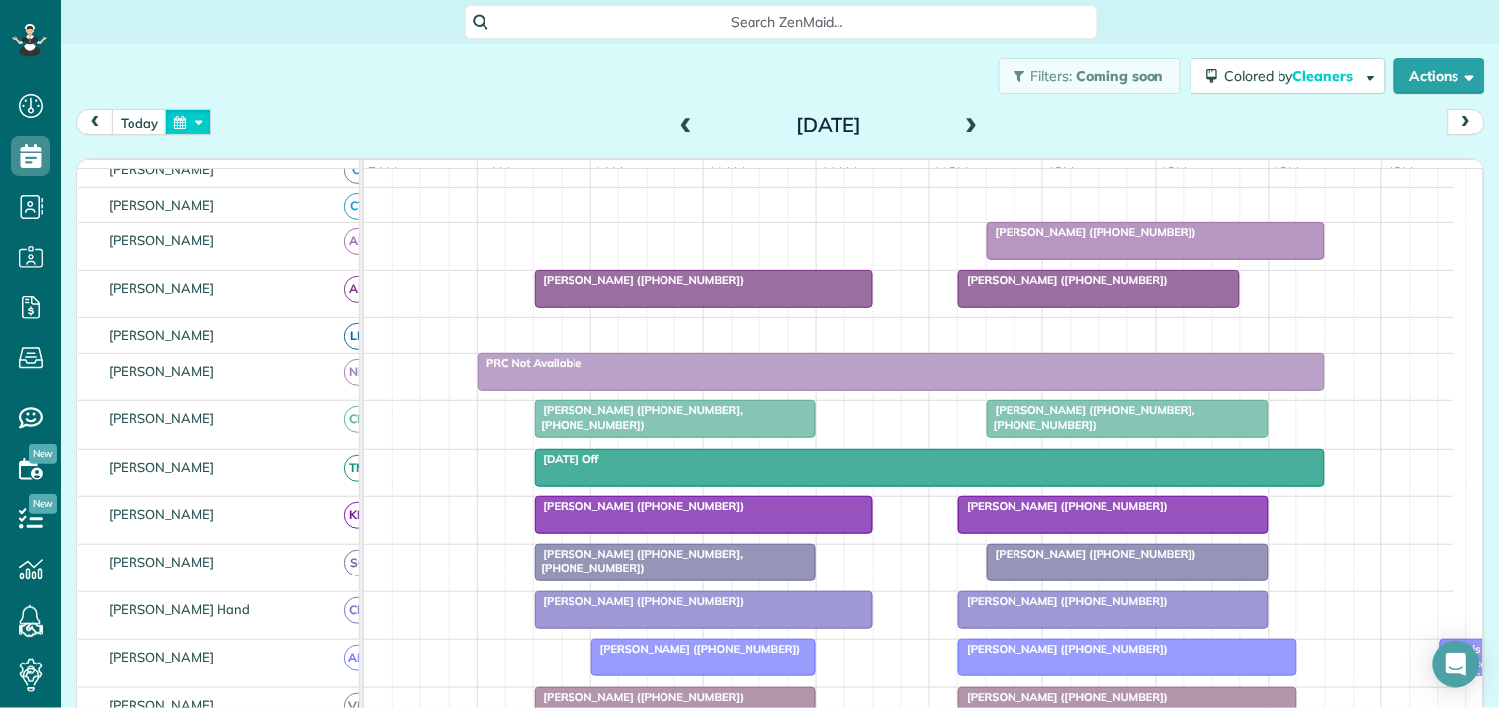
click at [203, 132] on button "button" at bounding box center [187, 122] width 45 height 27
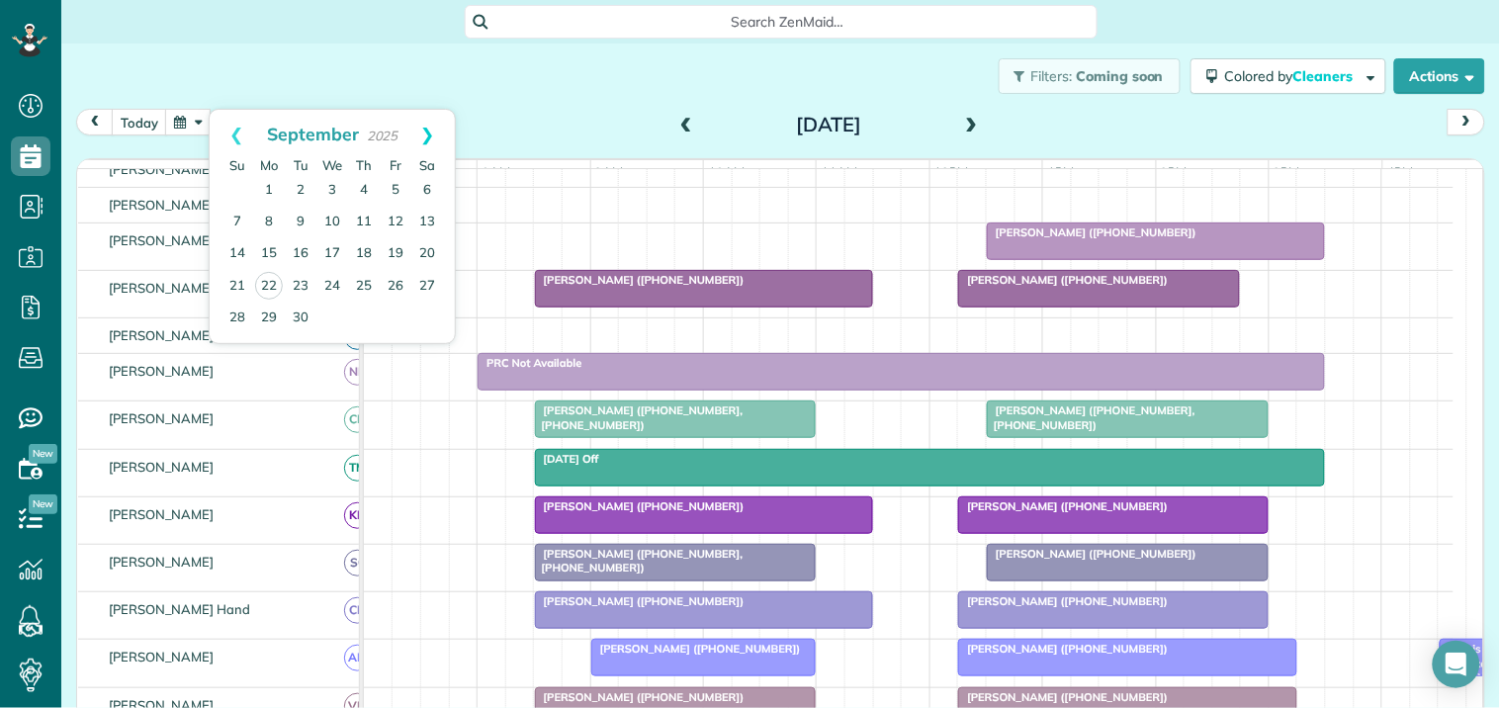
click at [436, 130] on link "Next" at bounding box center [427, 134] width 54 height 49
click at [303, 218] on link "7" at bounding box center [301, 223] width 32 height 32
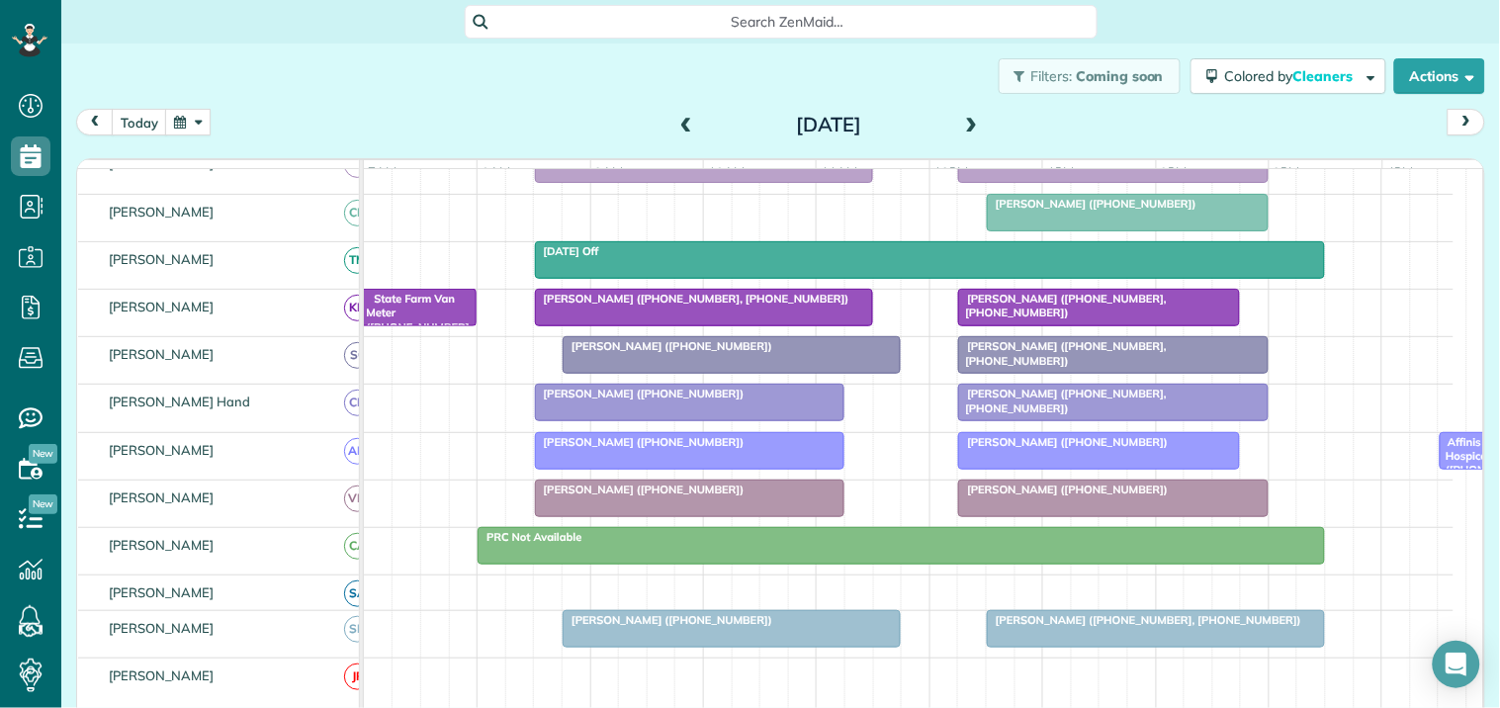
scroll to position [0, 0]
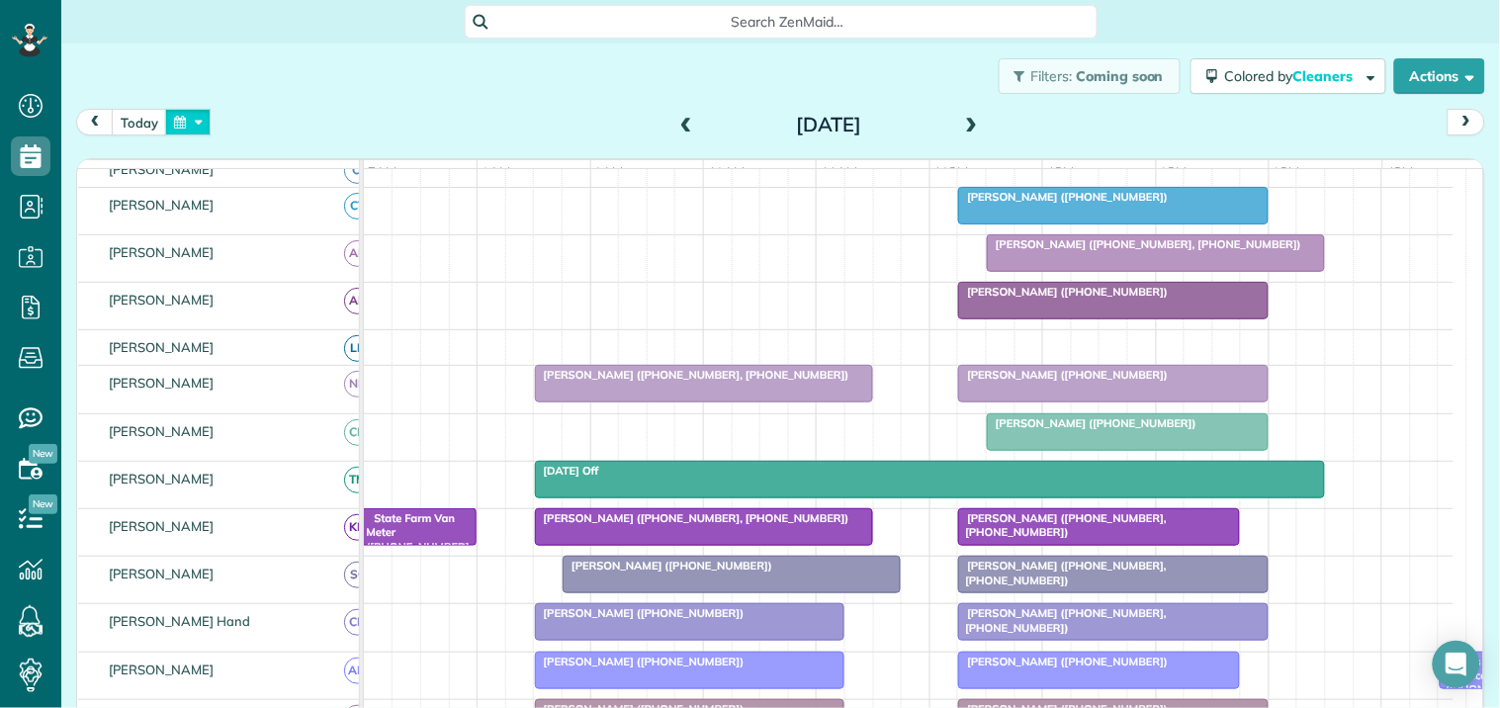
click at [194, 123] on button "button" at bounding box center [187, 122] width 45 height 27
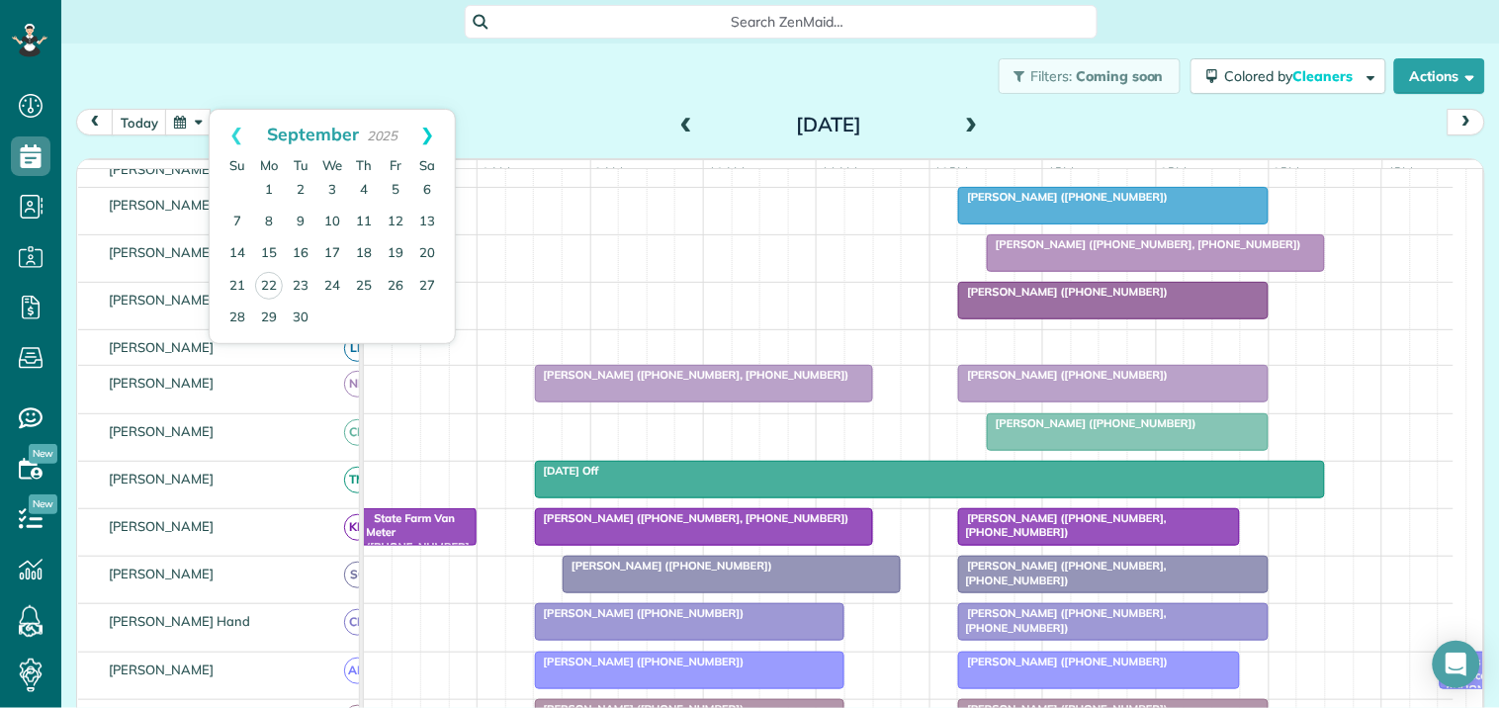
click at [428, 130] on link "Next" at bounding box center [427, 134] width 54 height 49
click at [293, 248] on link "14" at bounding box center [301, 254] width 32 height 32
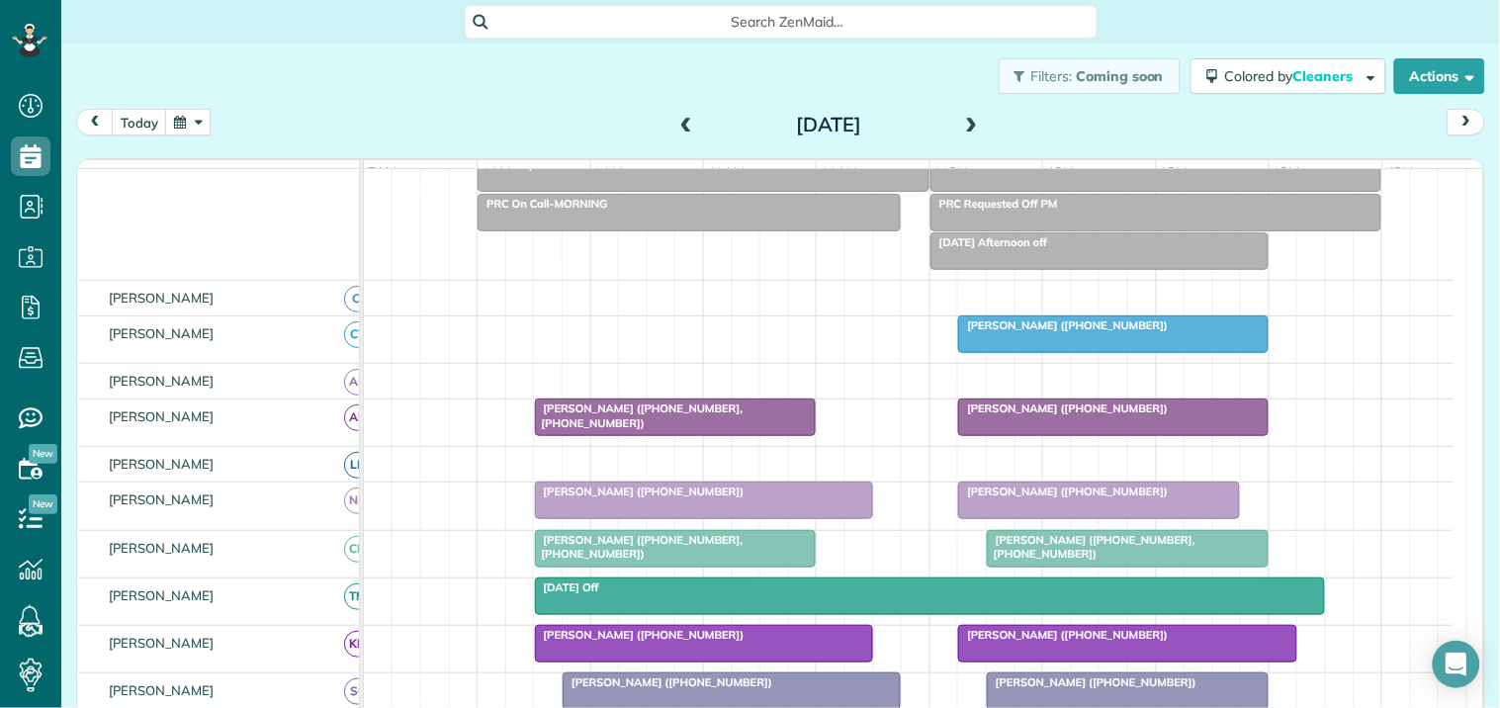
scroll to position [258, 0]
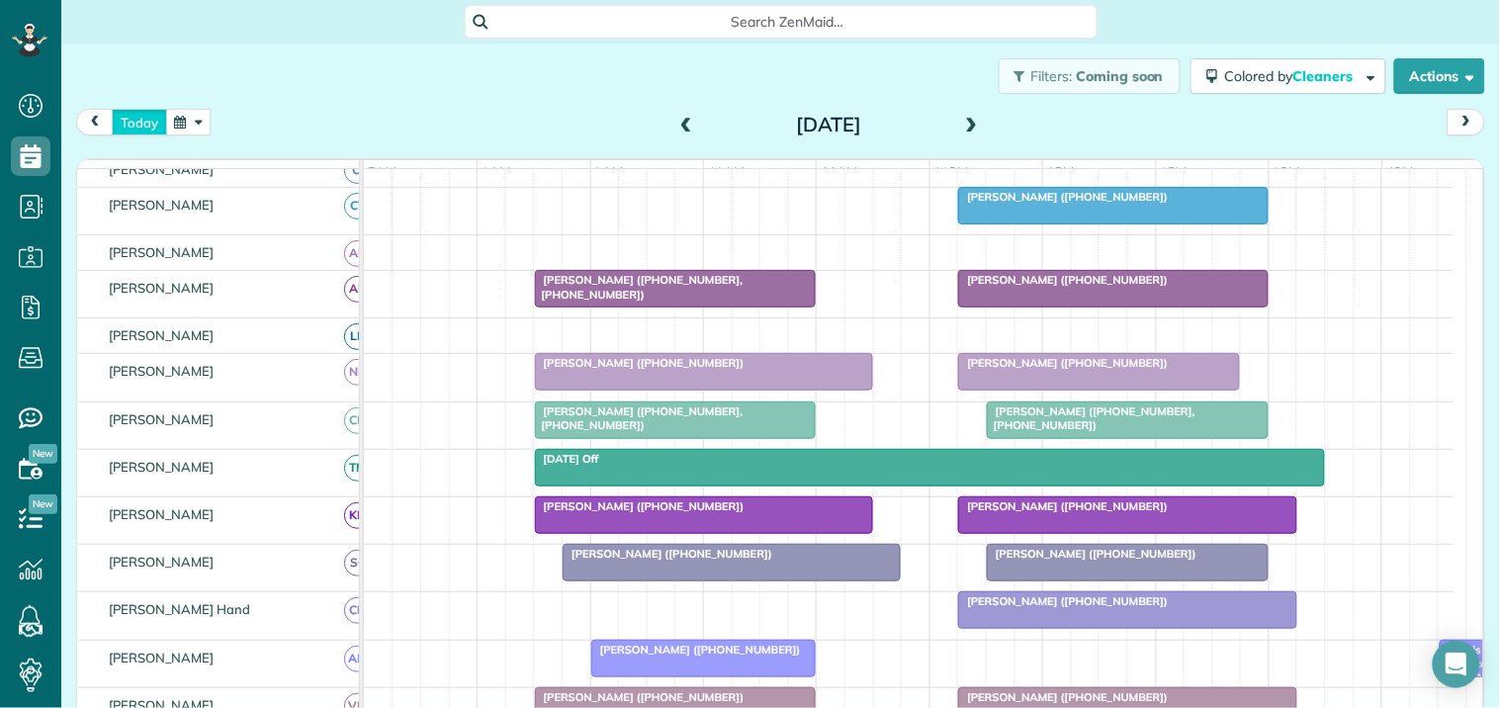
click at [150, 122] on button "today" at bounding box center [139, 122] width 55 height 27
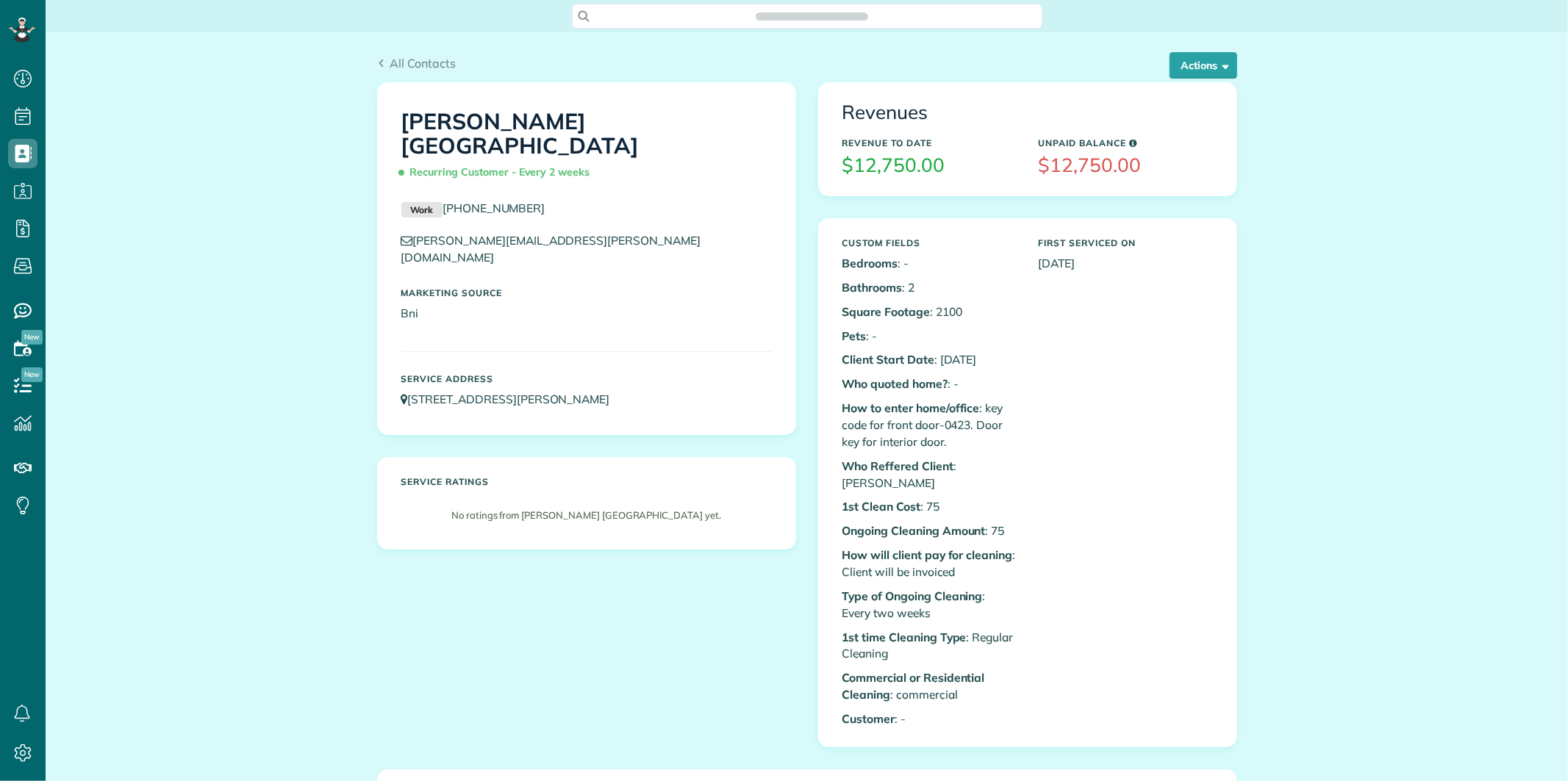
scroll to position [6, 6]
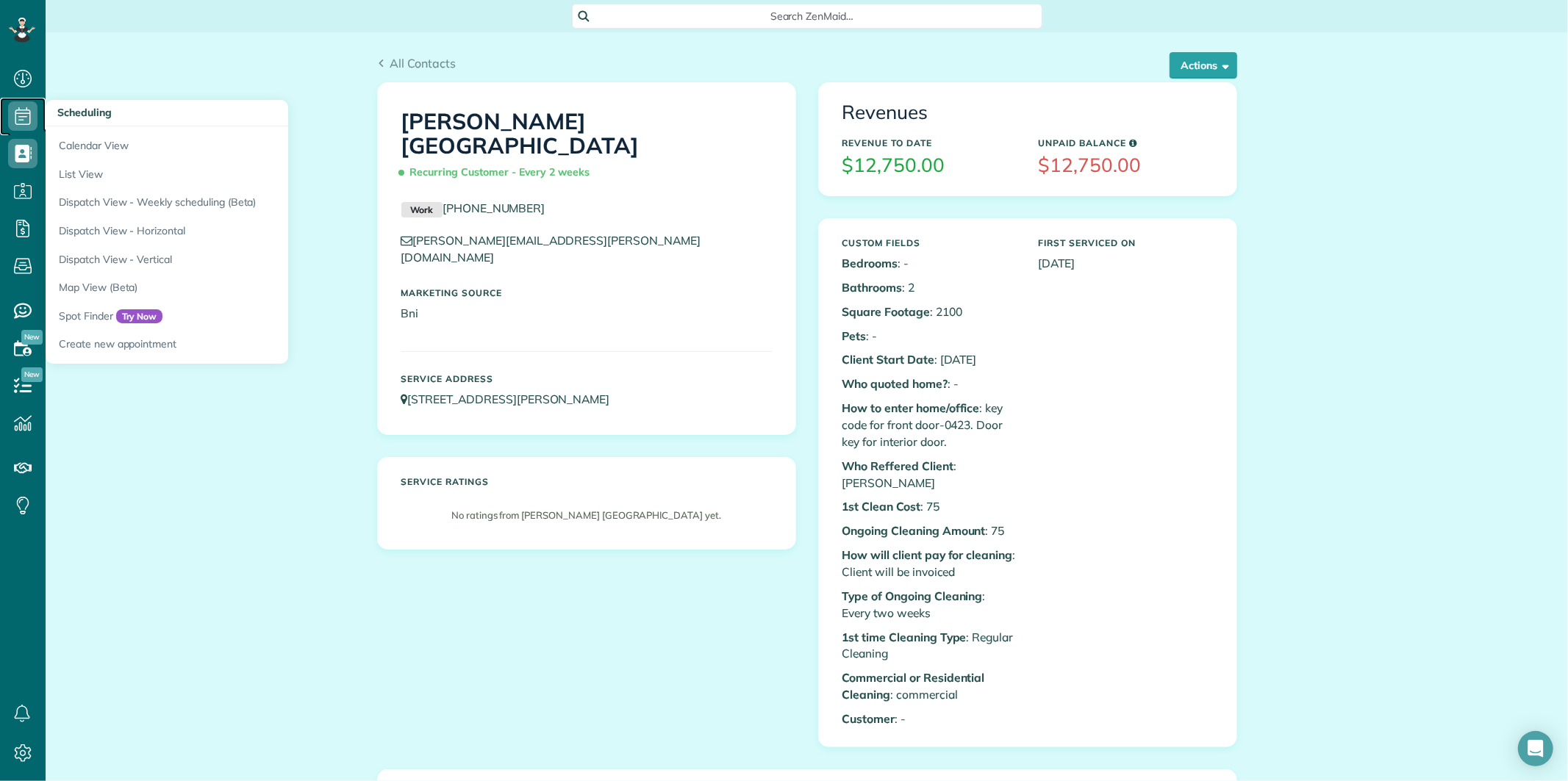
click at [22, 117] on icon at bounding box center [23, 116] width 30 height 30
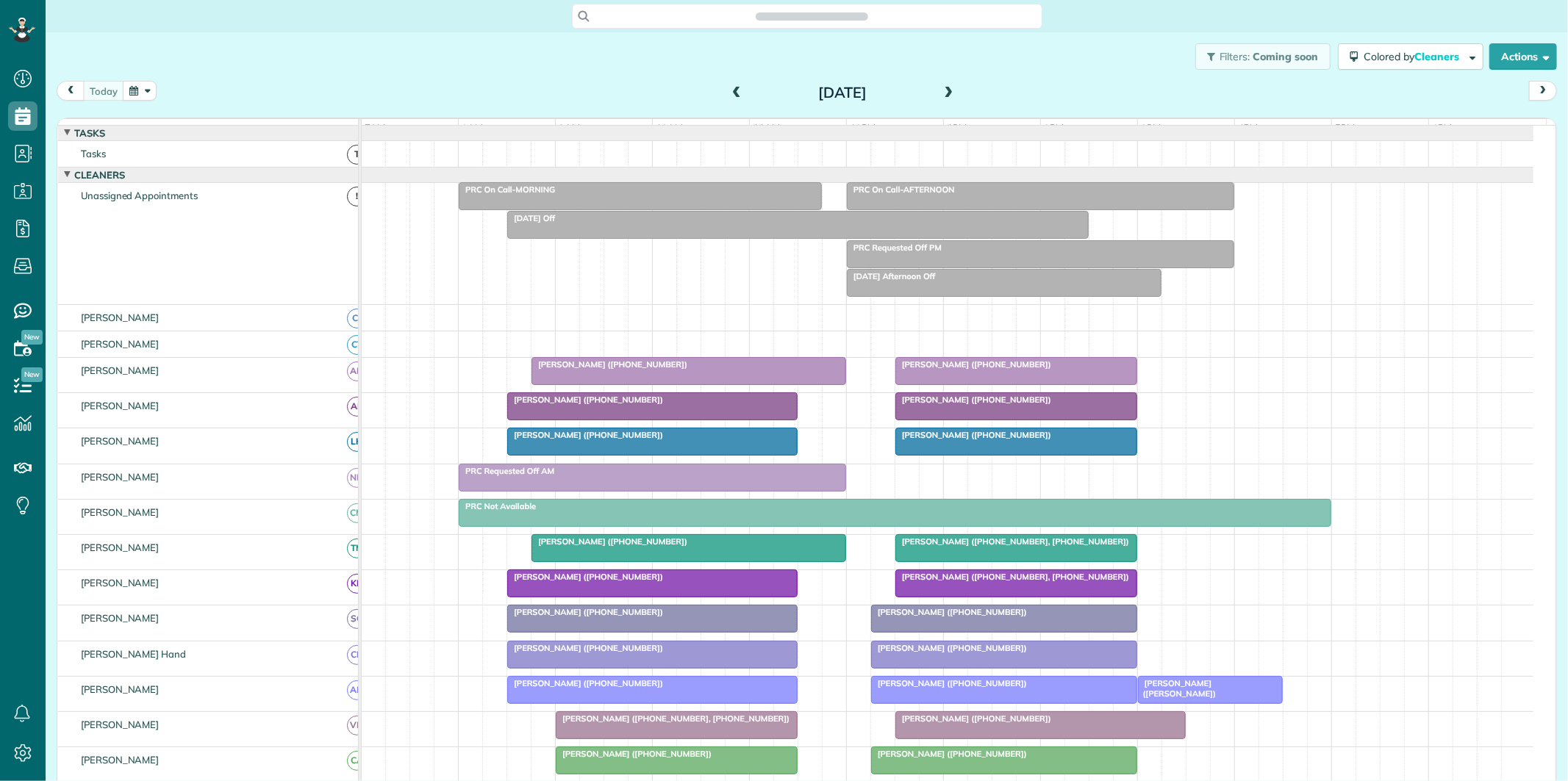
scroll to position [6, 6]
click at [137, 85] on button "button" at bounding box center [139, 91] width 33 height 20
click at [270, 163] on link "11" at bounding box center [271, 166] width 24 height 24
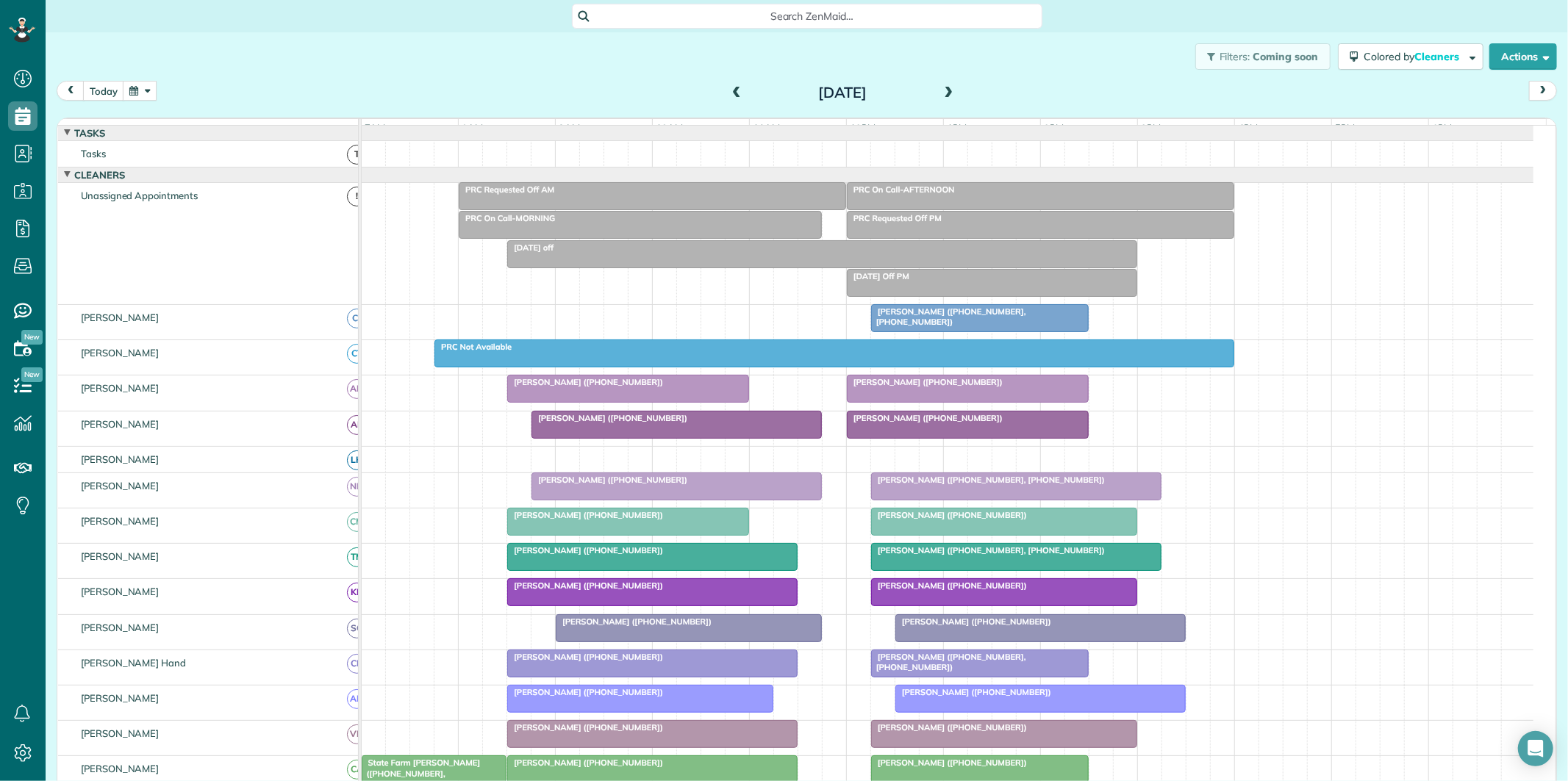
click at [982, 321] on span "[PERSON_NAME] ([PHONE_NUMBER], [PHONE_NUMBER])" at bounding box center [948, 317] width 156 height 21
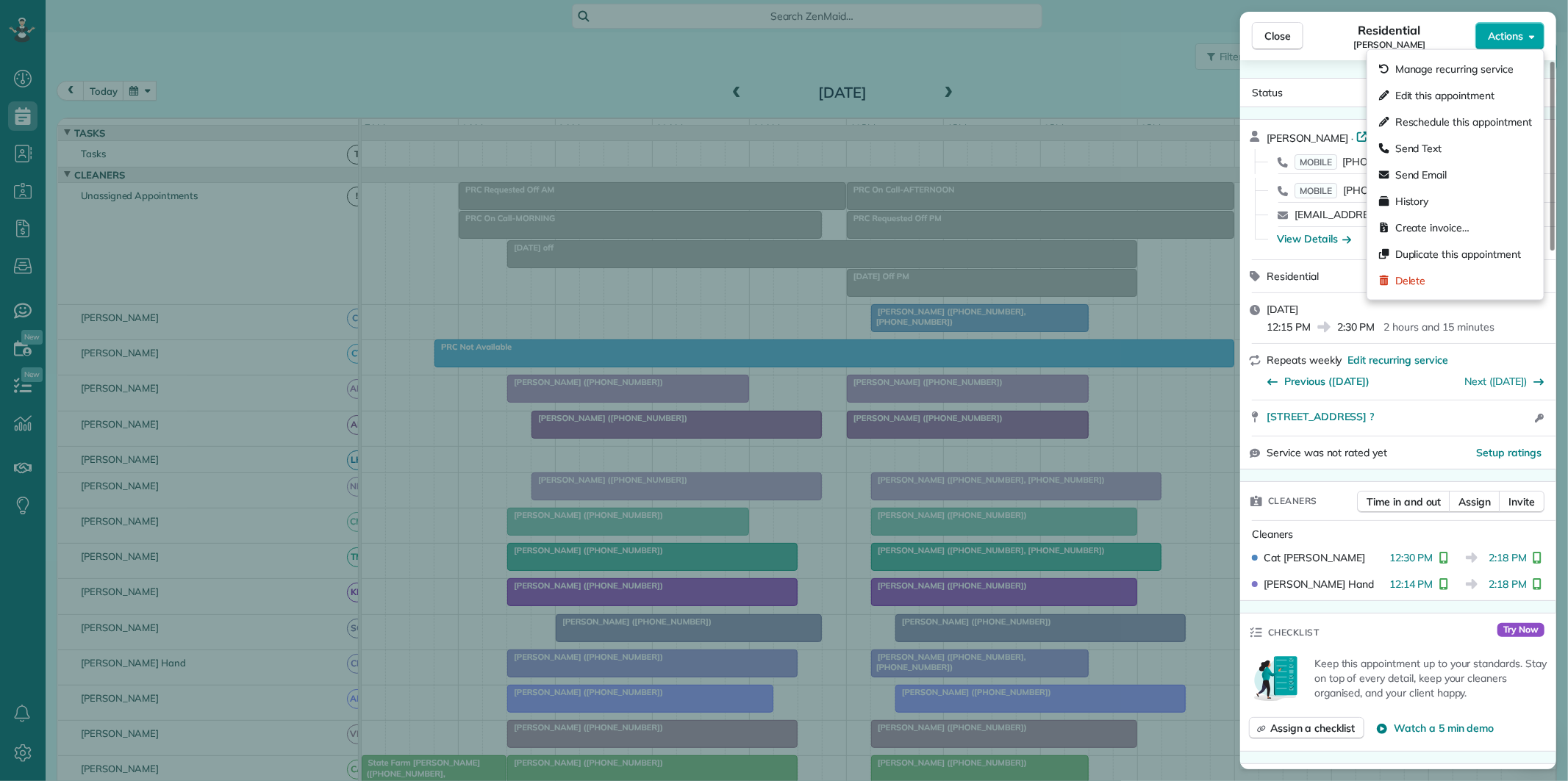
click at [1511, 31] on span "Actions" at bounding box center [1505, 36] width 35 height 15
click at [1422, 231] on span "Create invoice…" at bounding box center [1432, 228] width 74 height 15
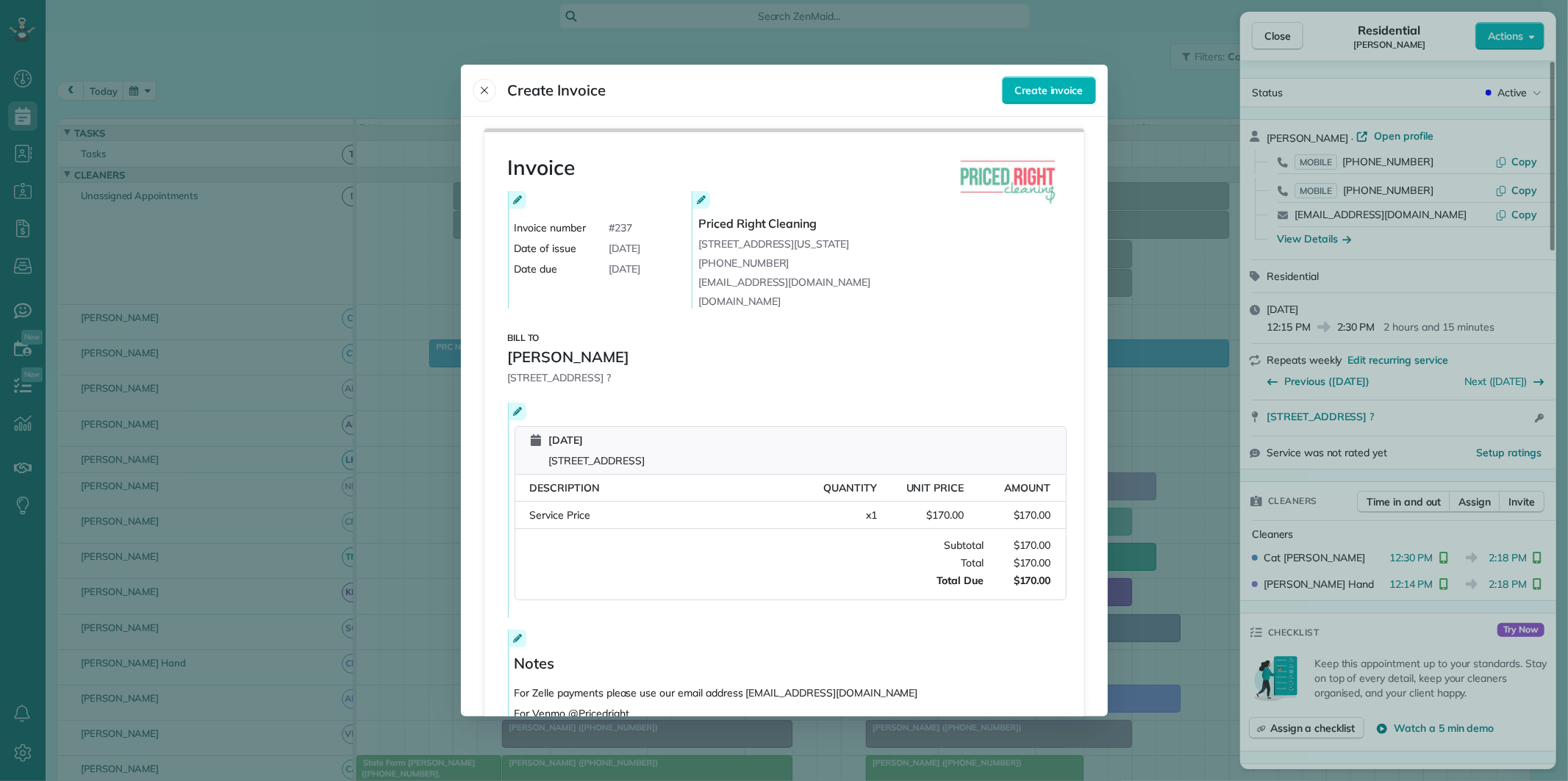
scroll to position [128, 0]
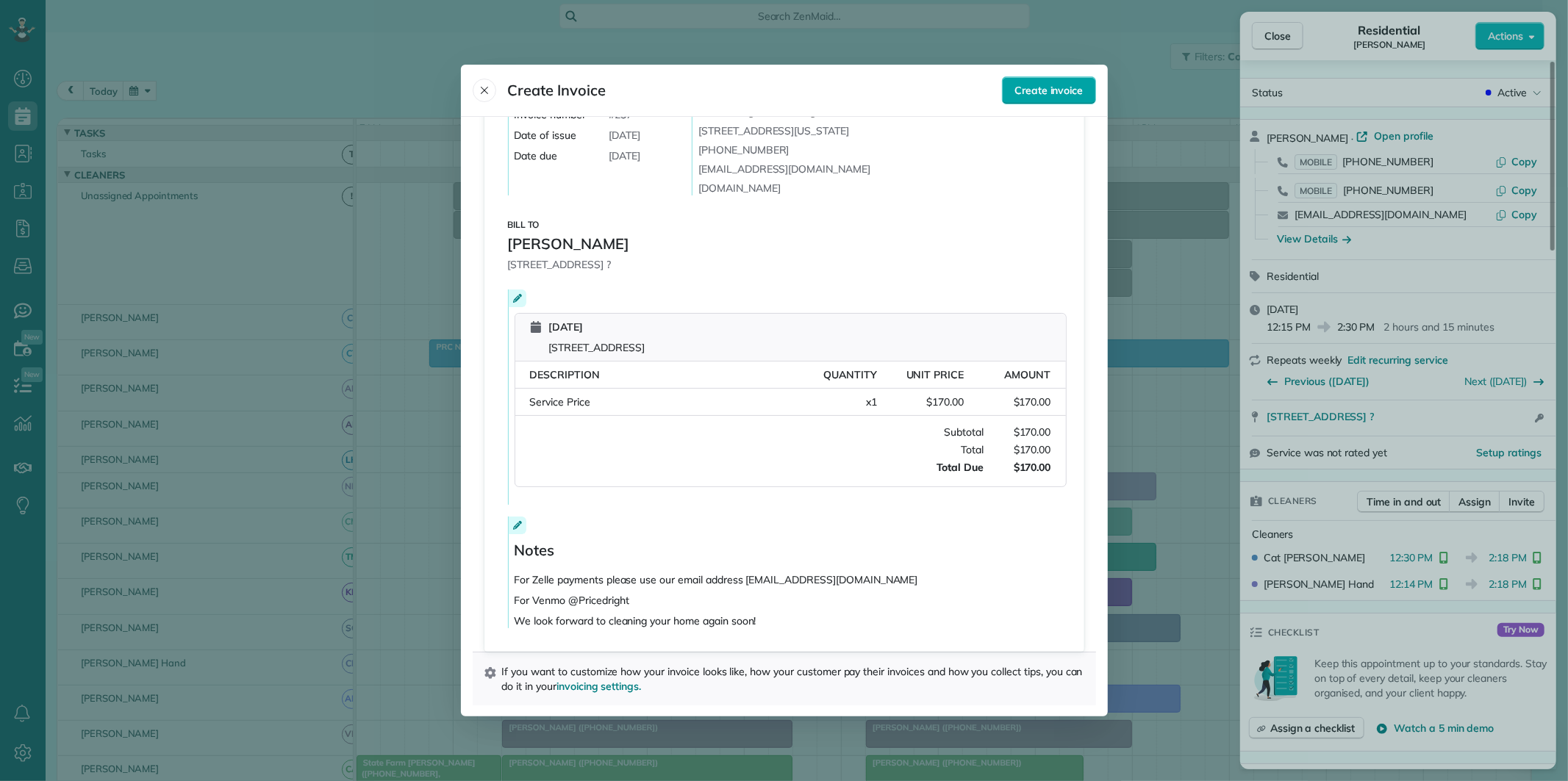
click at [1056, 89] on span "Create invoice" at bounding box center [1048, 91] width 68 height 15
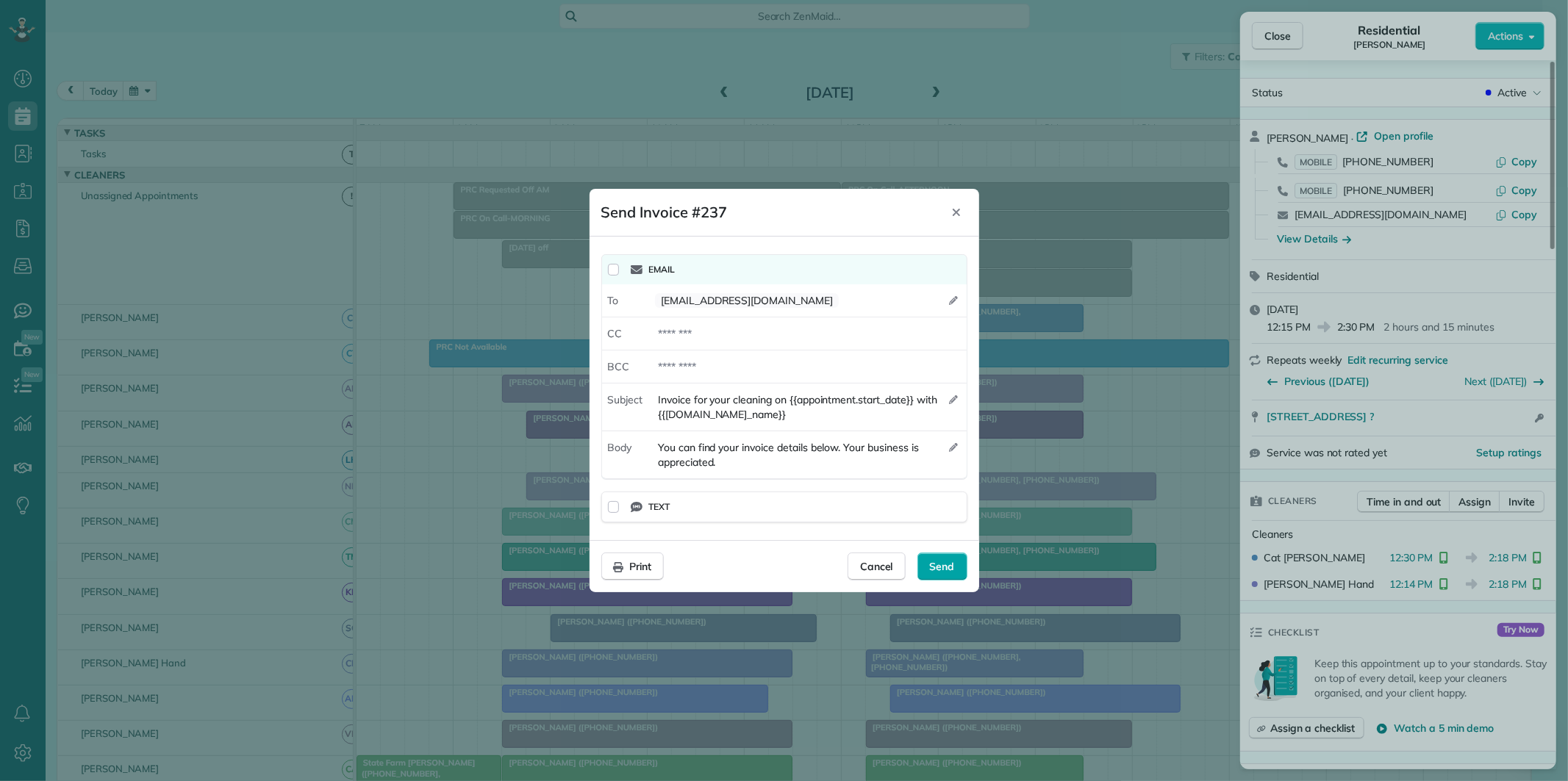
click at [948, 566] on span "Send" at bounding box center [943, 566] width 25 height 15
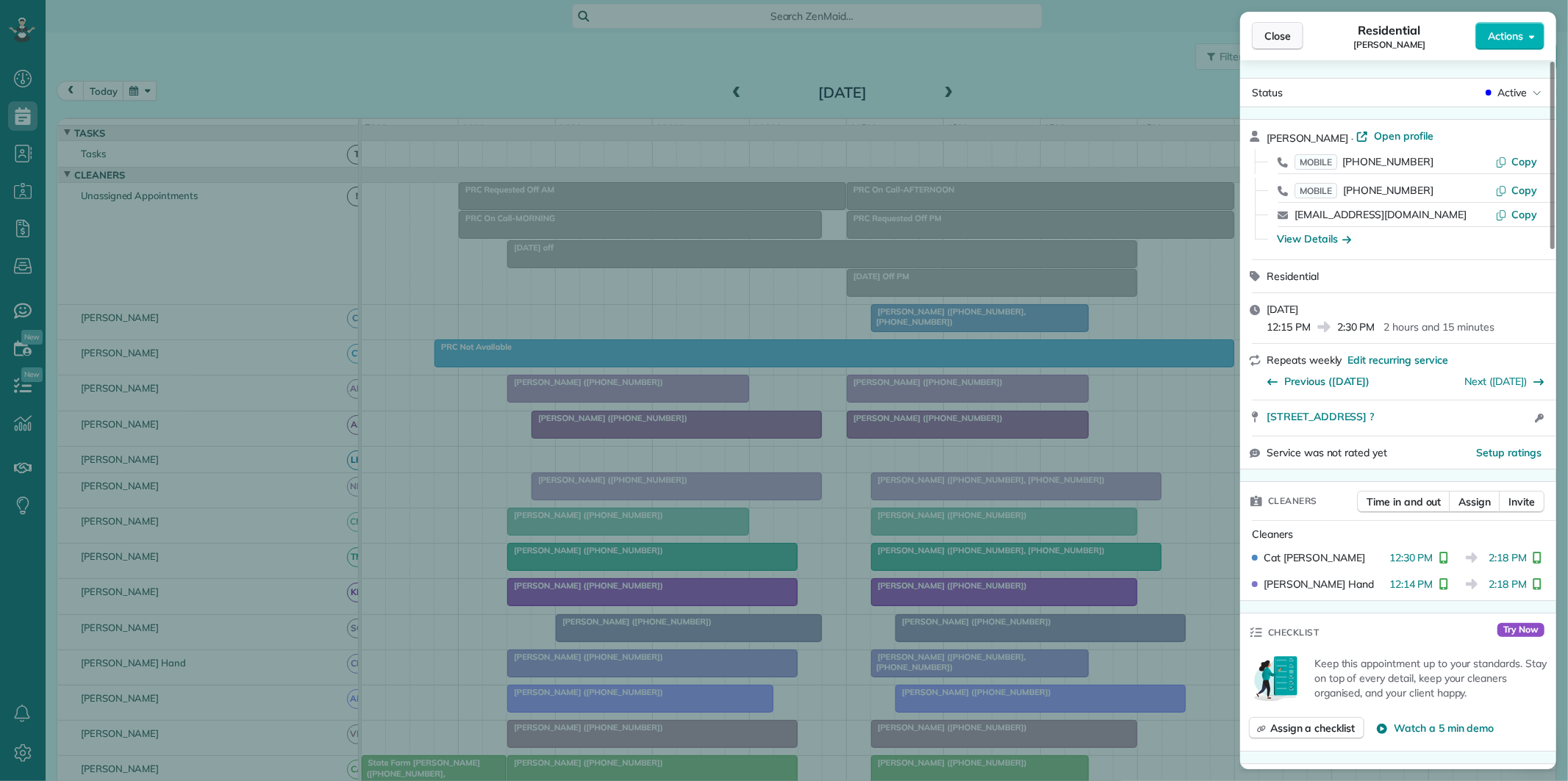
click at [1281, 33] on span "Close" at bounding box center [1277, 36] width 27 height 15
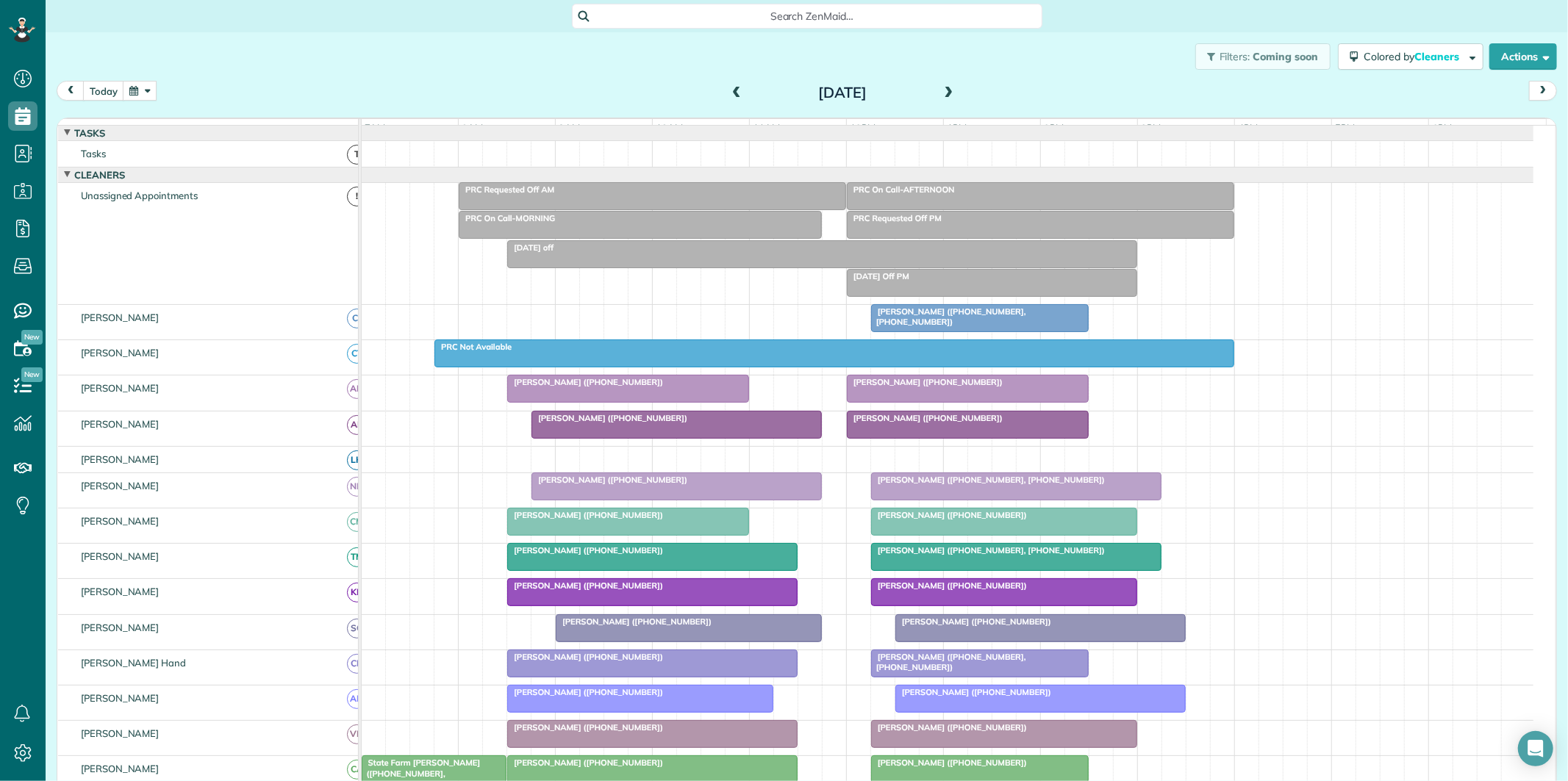
click at [948, 84] on span at bounding box center [949, 94] width 16 height 22
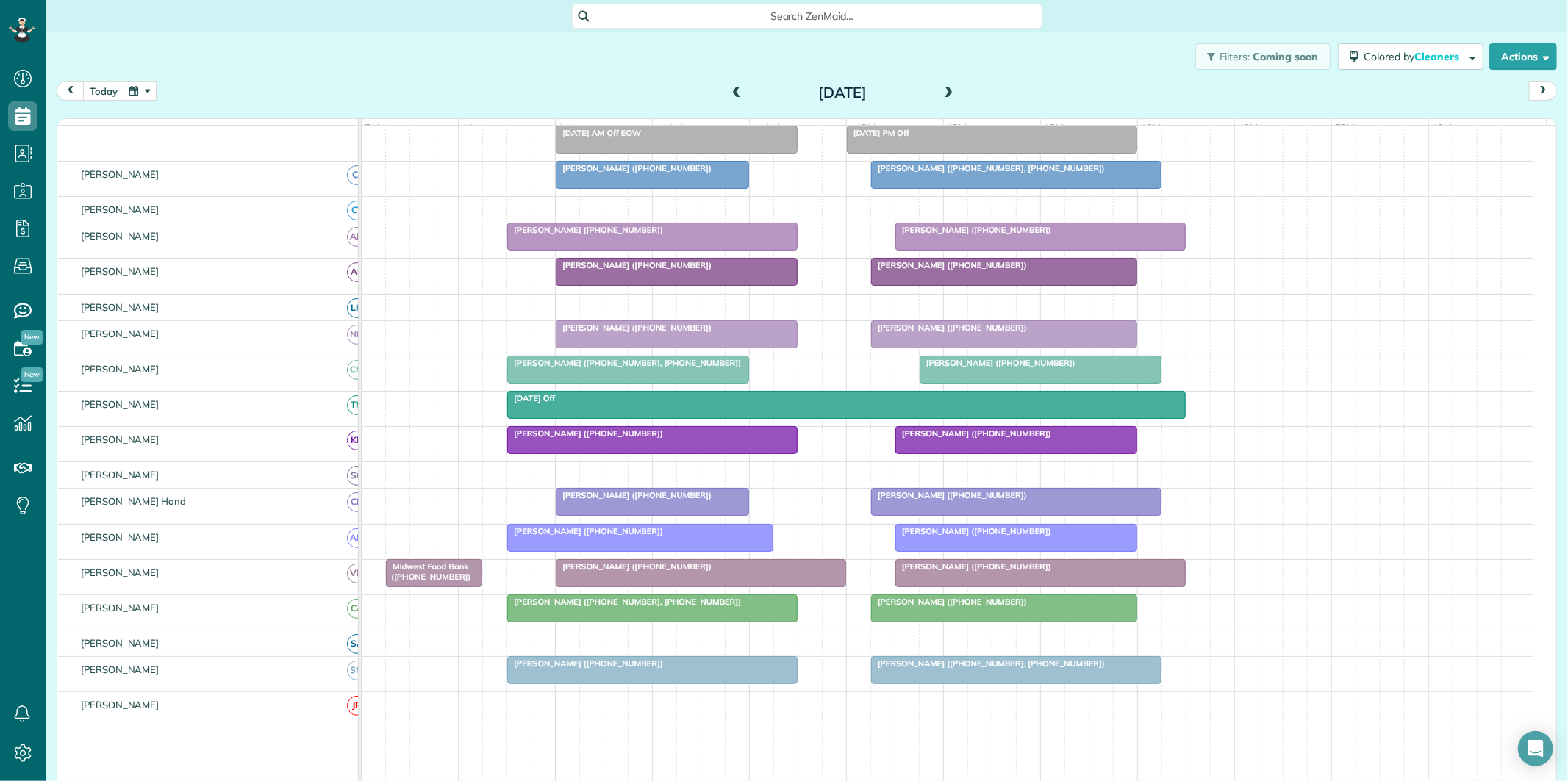
scroll to position [163, 0]
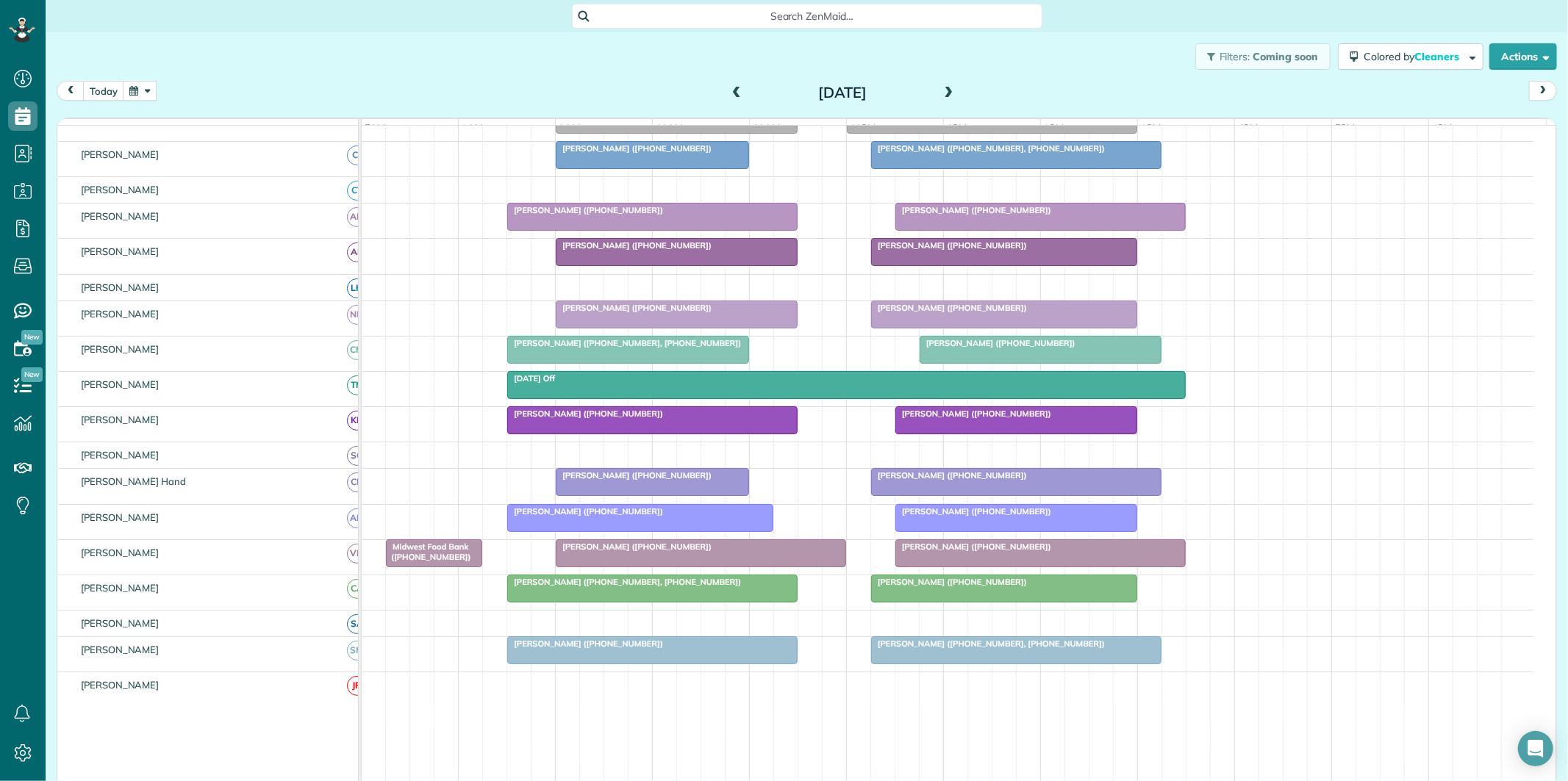
click at [1023, 481] on div "[PERSON_NAME] ([PHONE_NUMBER])" at bounding box center [1016, 476] width 282 height 10
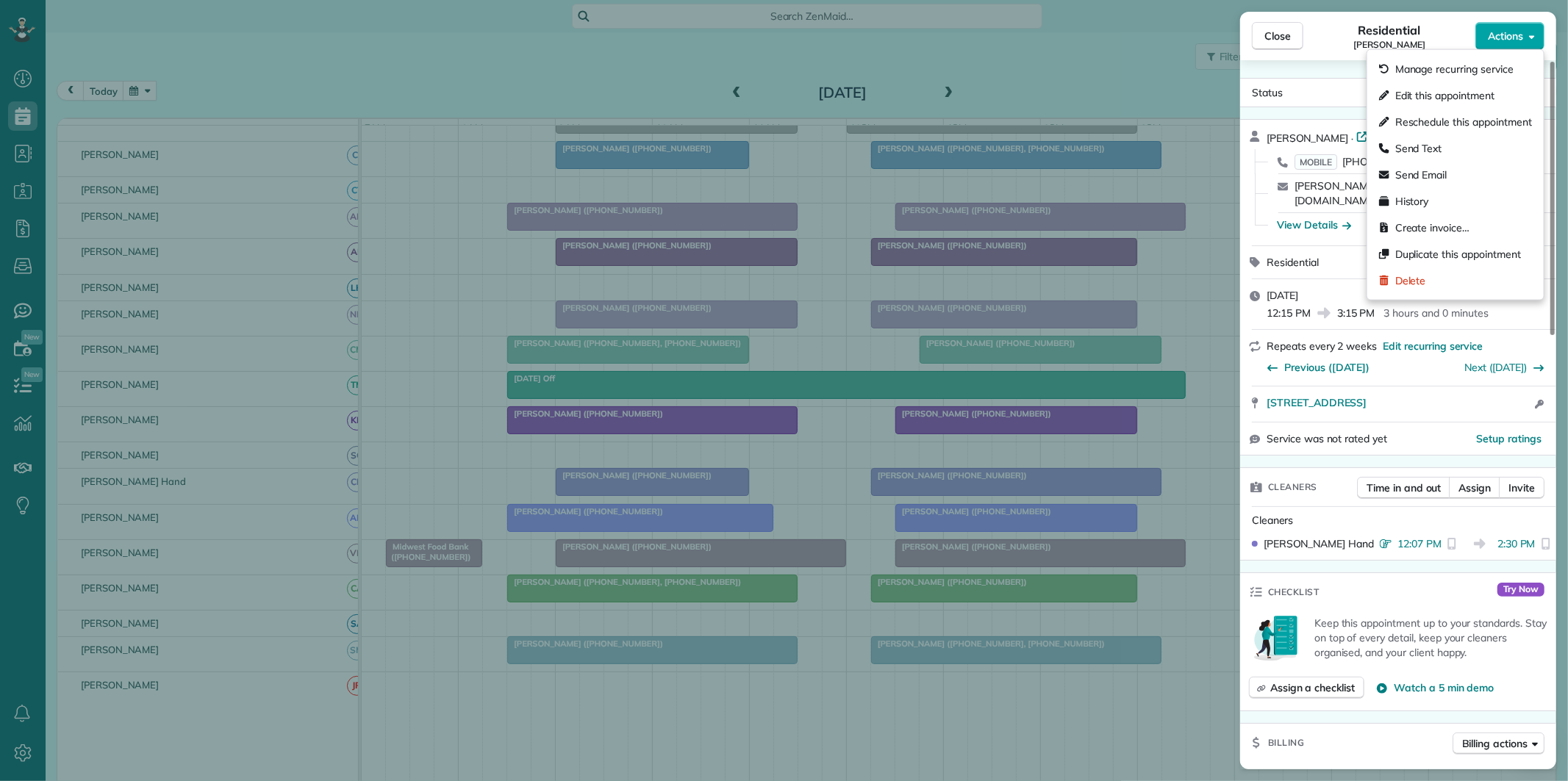
click at [1517, 33] on span "Actions" at bounding box center [1505, 36] width 35 height 15
click at [1435, 225] on span "Create invoice…" at bounding box center [1432, 228] width 74 height 15
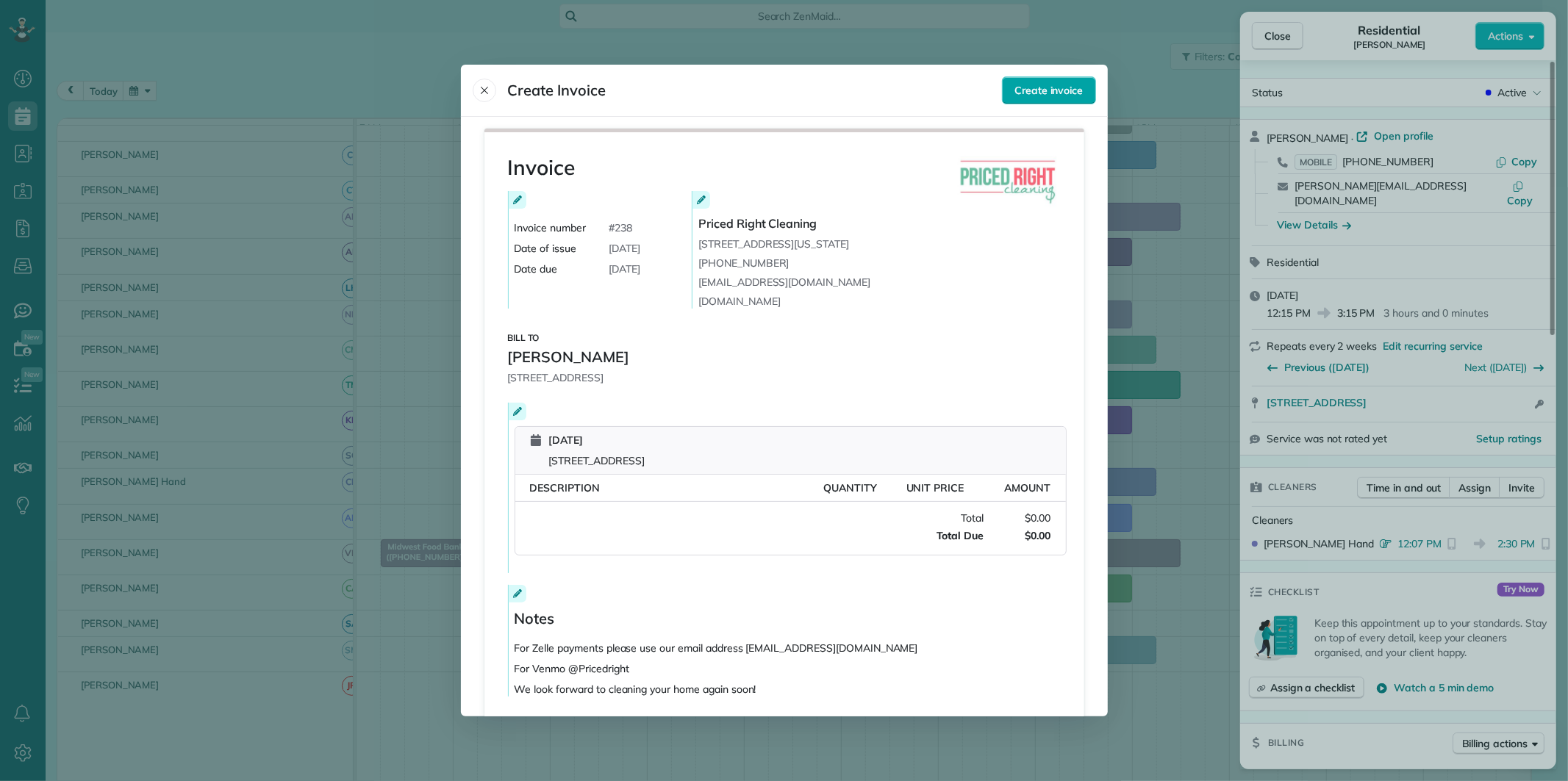
click at [1041, 94] on span "Create invoice" at bounding box center [1048, 91] width 68 height 15
click at [482, 89] on icon "Close" at bounding box center [485, 91] width 12 height 12
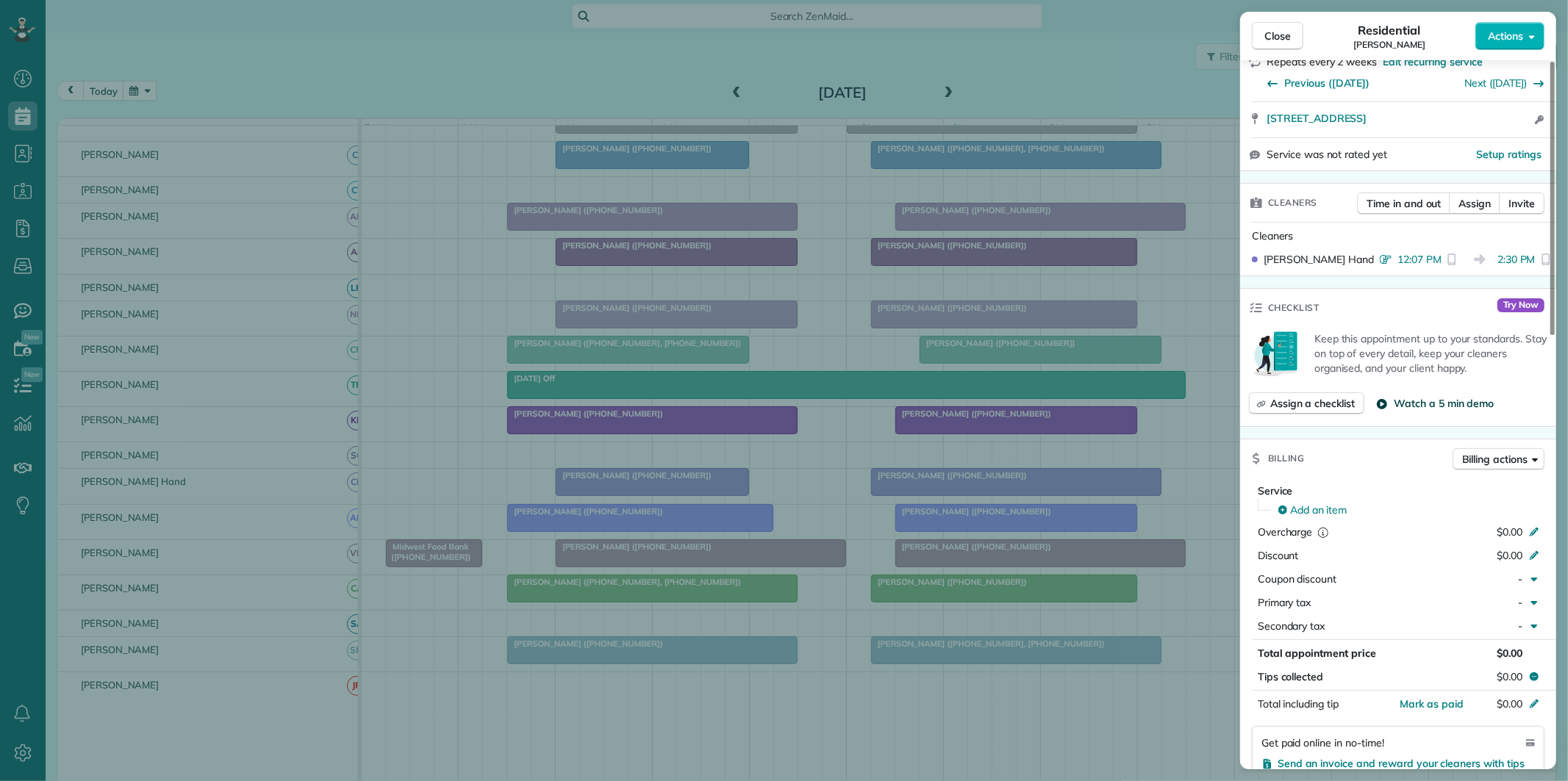
scroll to position [326, 0]
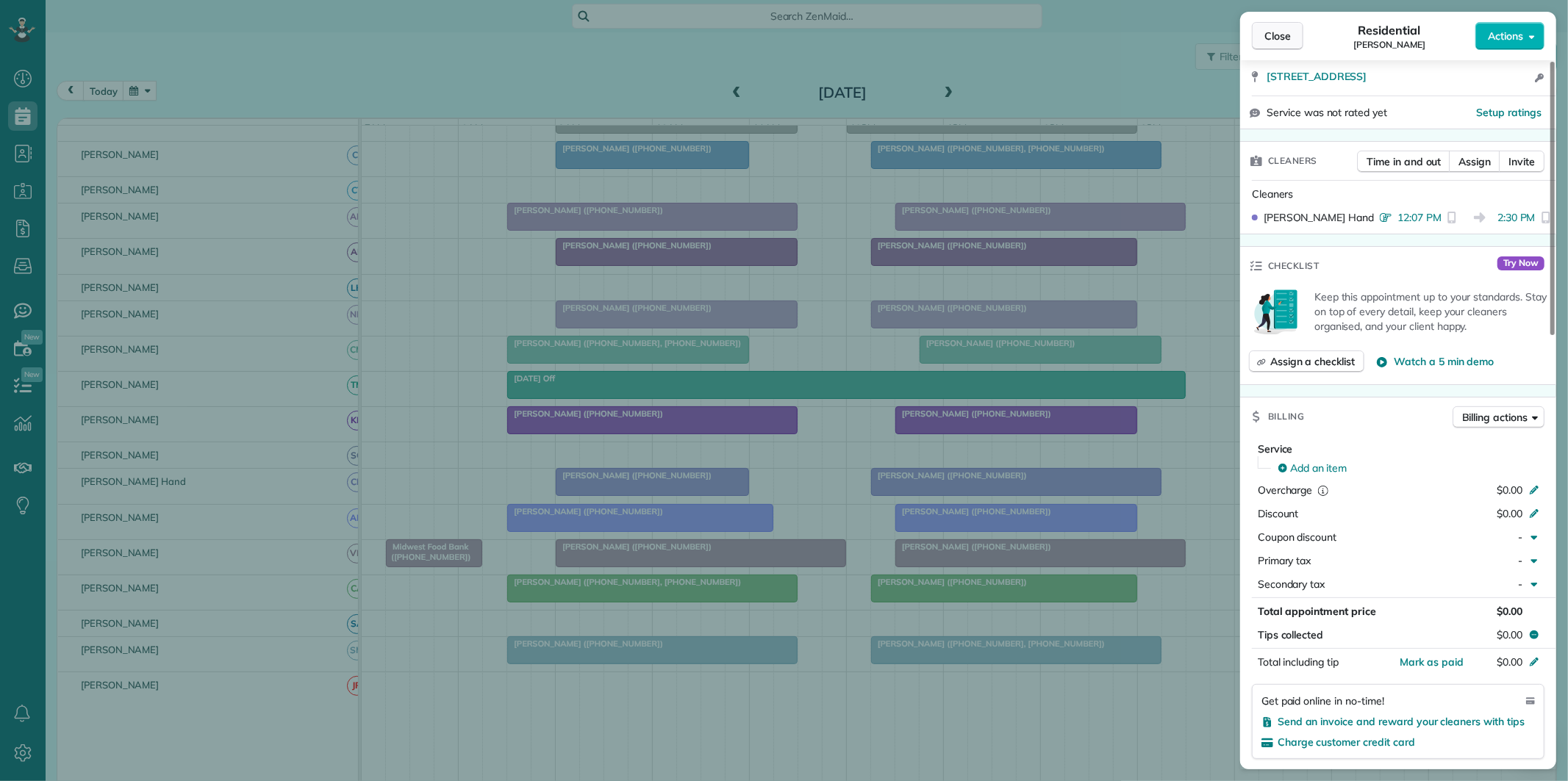
click at [1273, 31] on span "Close" at bounding box center [1277, 36] width 27 height 15
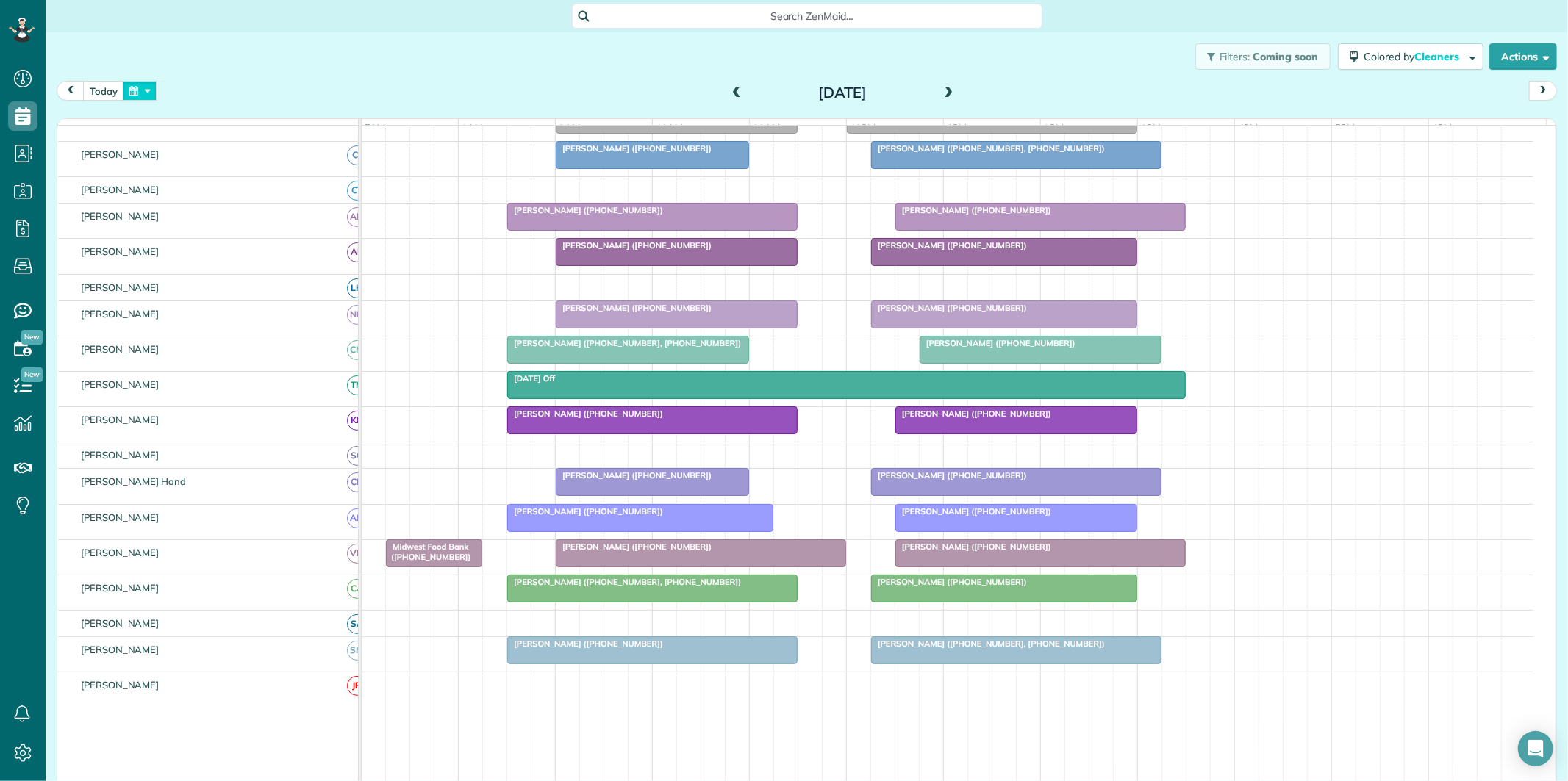
click at [144, 86] on button "button" at bounding box center [139, 91] width 33 height 20
click at [274, 206] on link "25" at bounding box center [271, 213] width 24 height 24
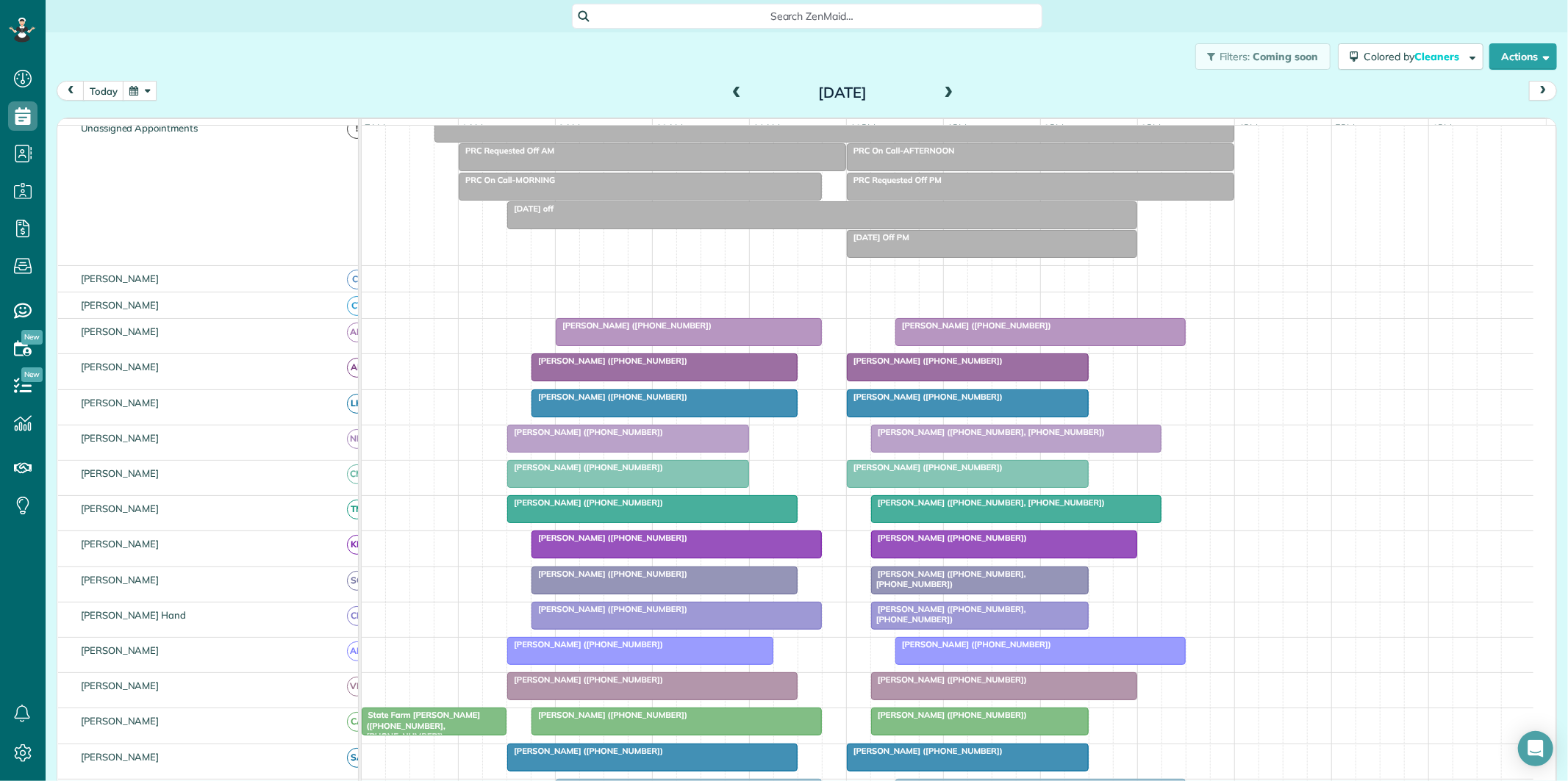
scroll to position [192, 0]
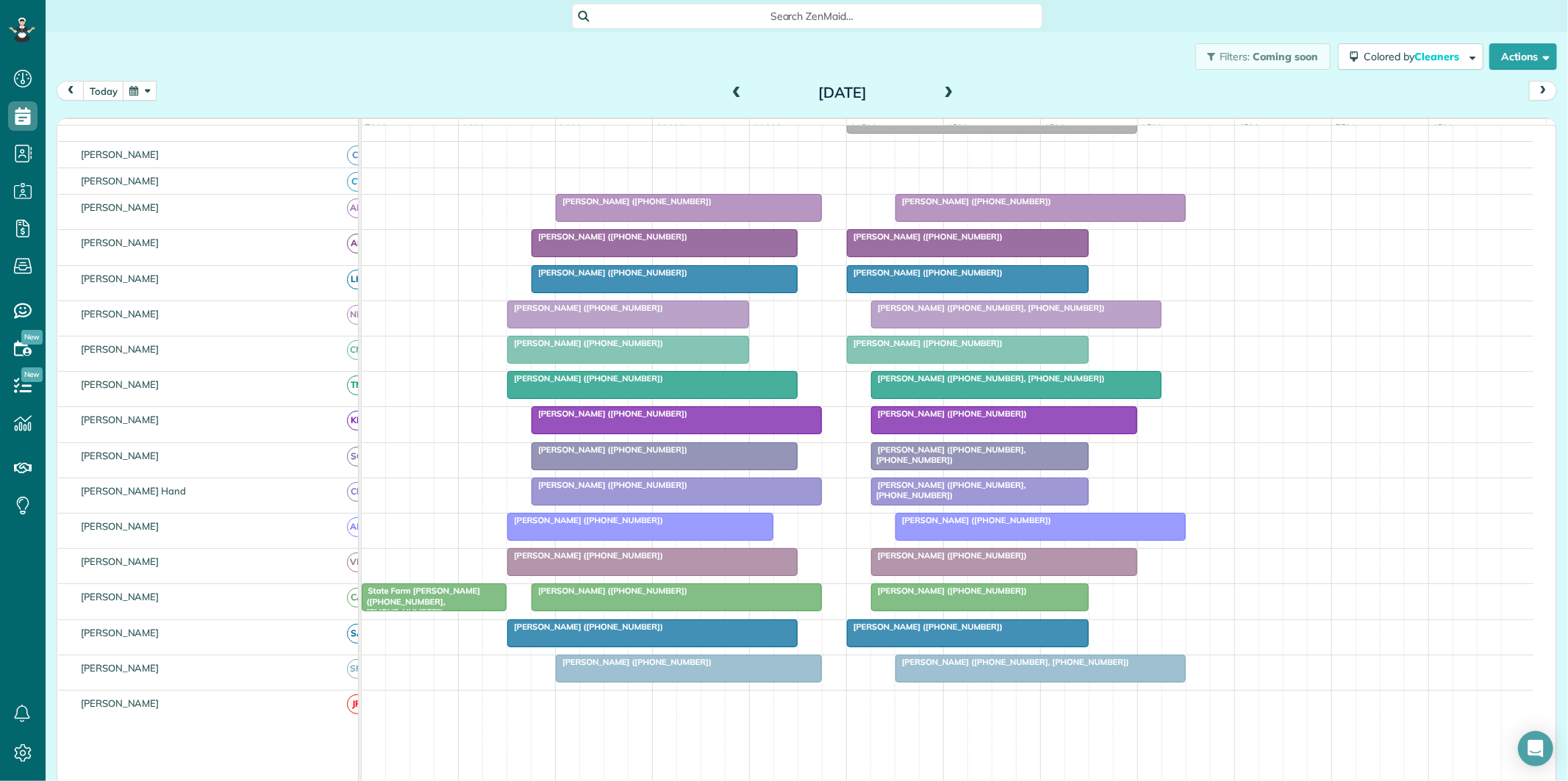
click at [943, 88] on span at bounding box center [949, 94] width 16 height 13
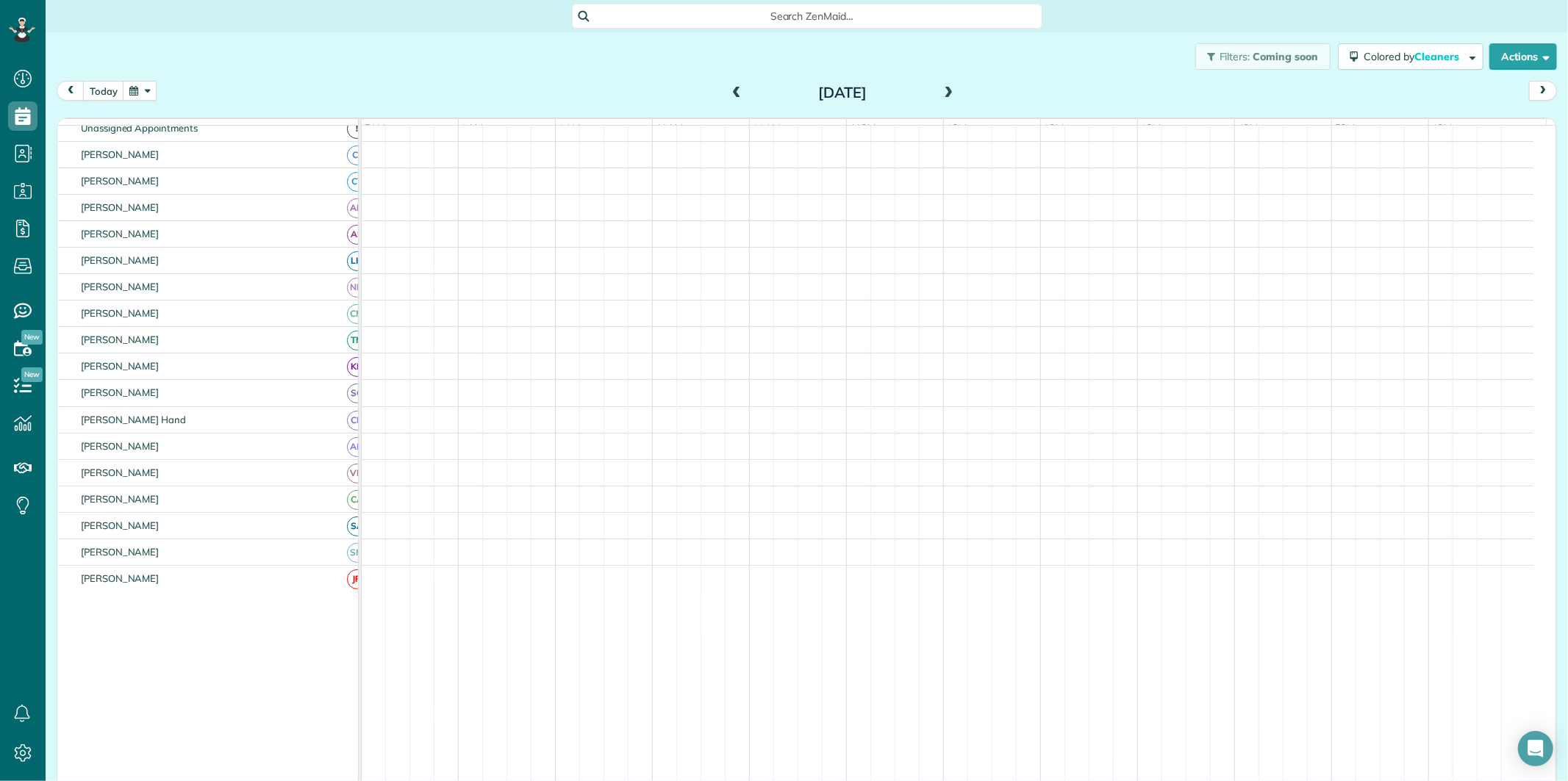
scroll to position [135, 0]
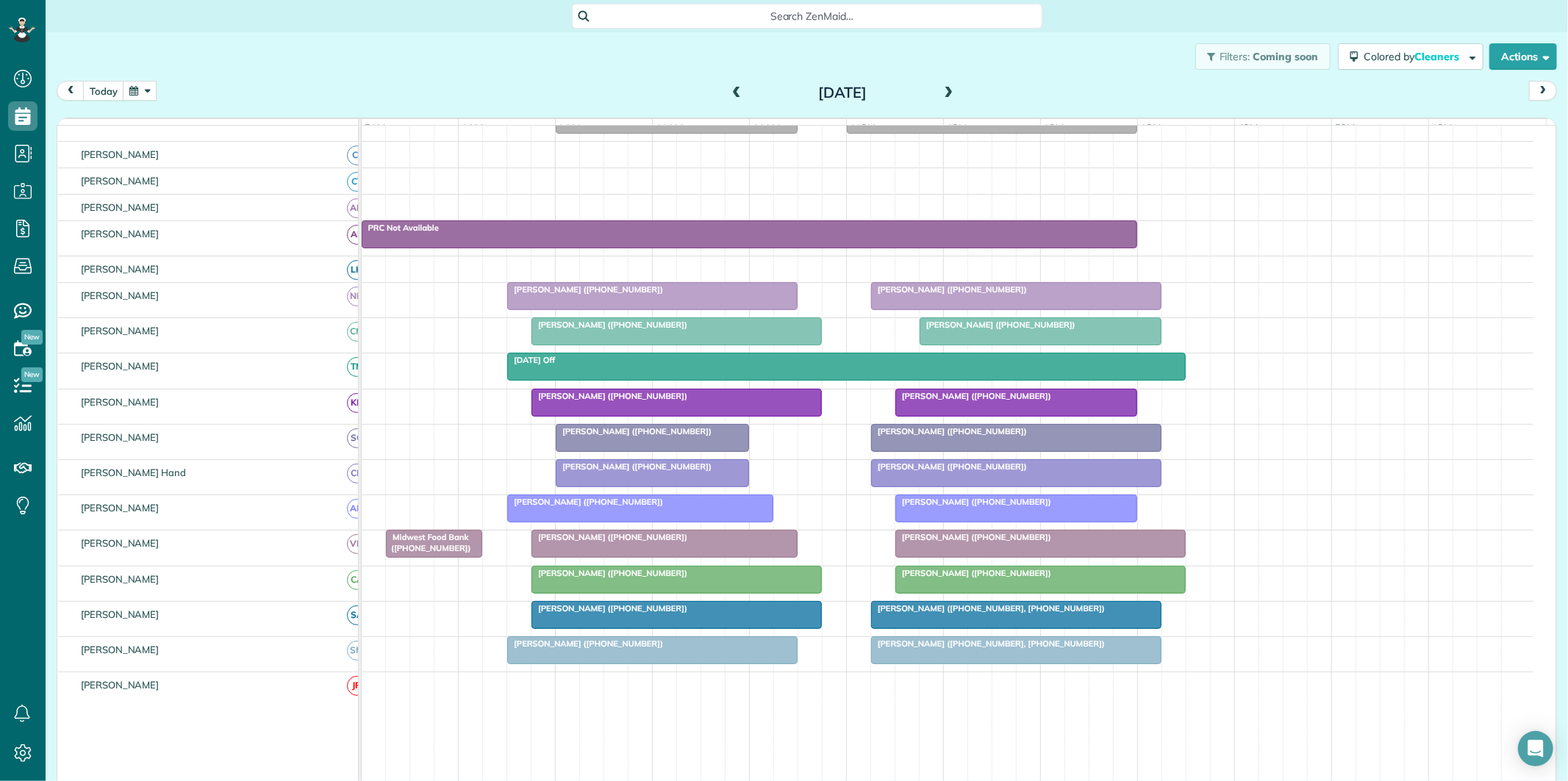
click at [729, 91] on span at bounding box center [737, 94] width 16 height 13
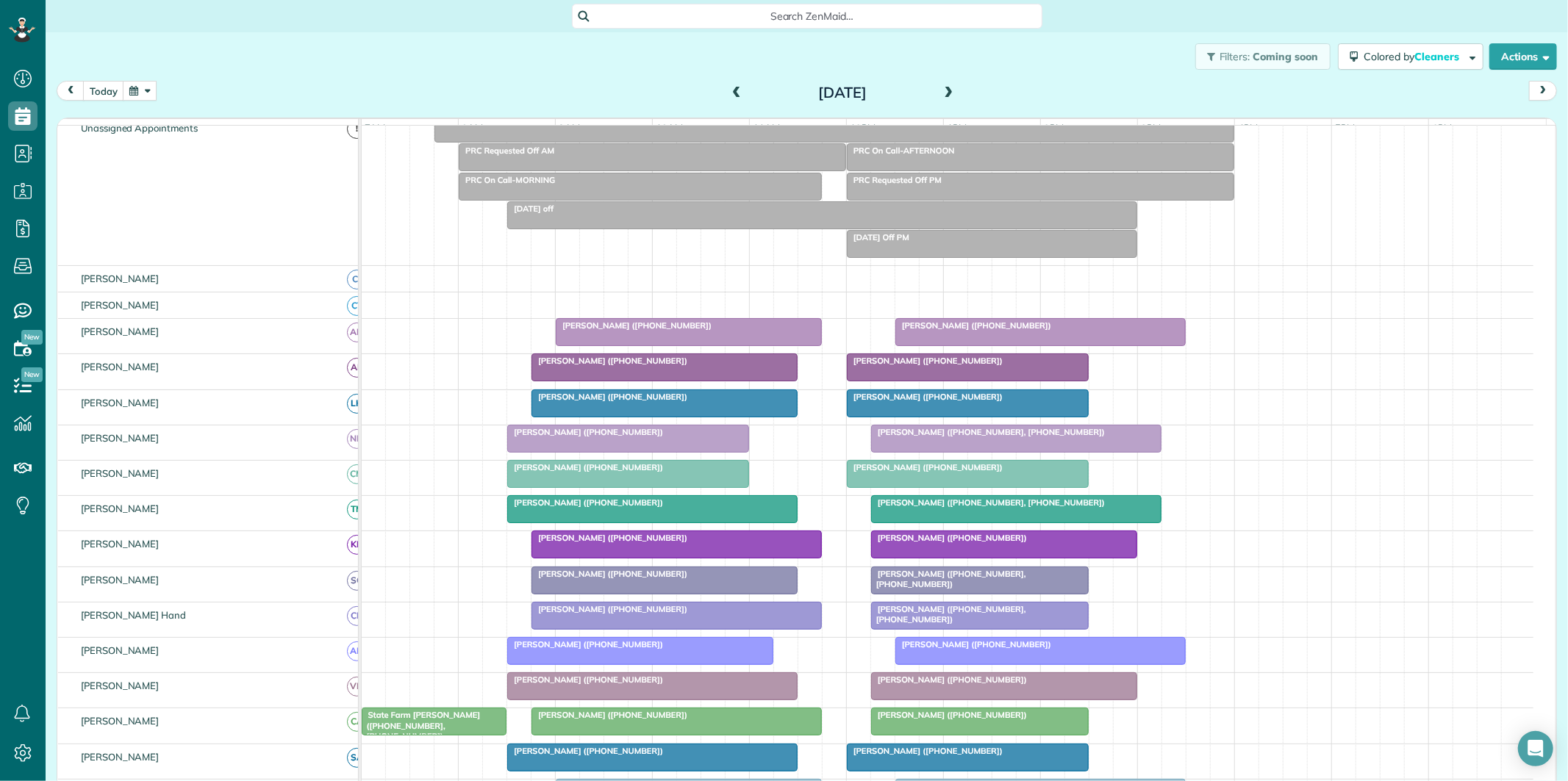
scroll to position [192, 0]
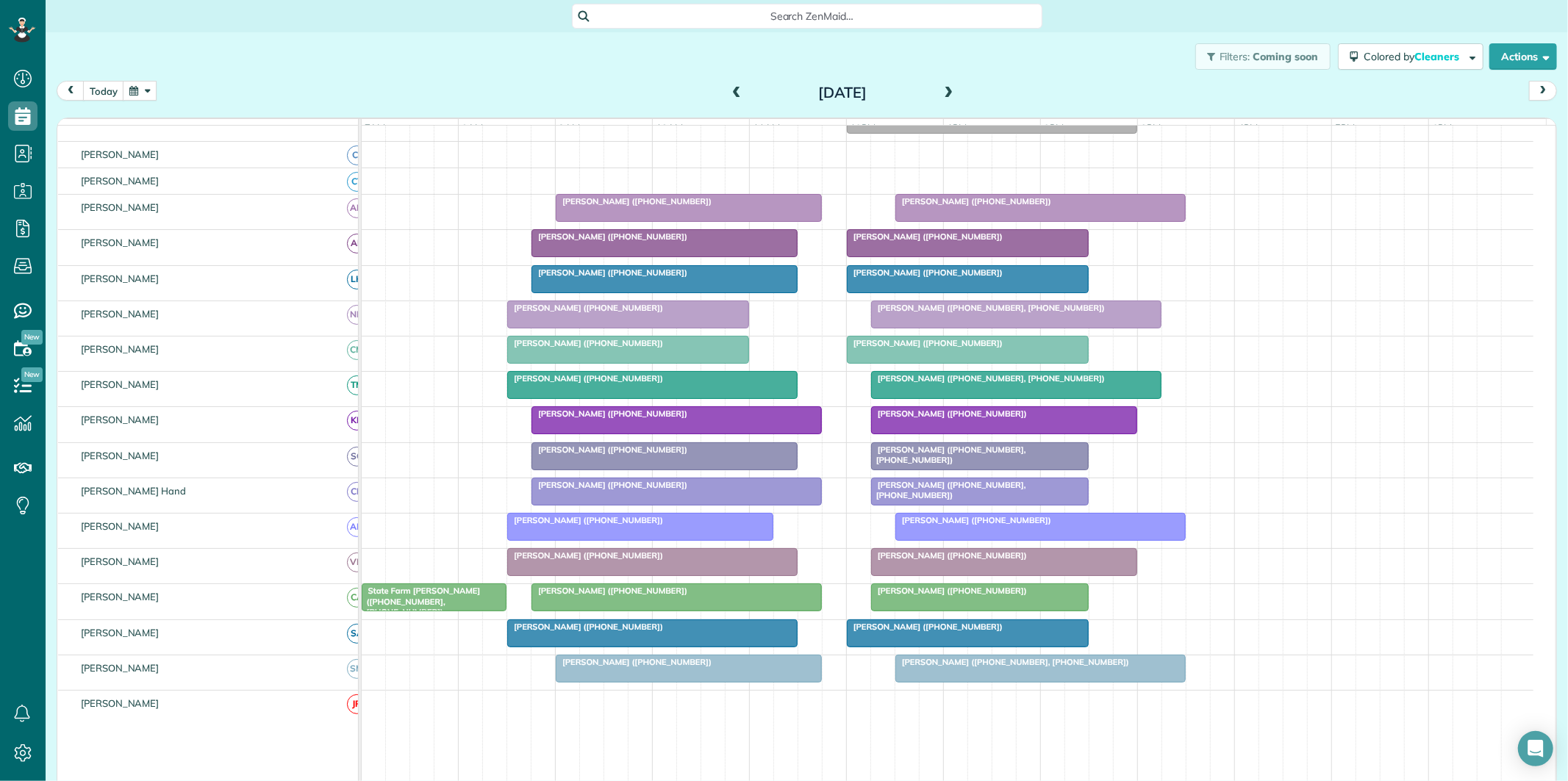
click at [729, 91] on span at bounding box center [737, 94] width 16 height 13
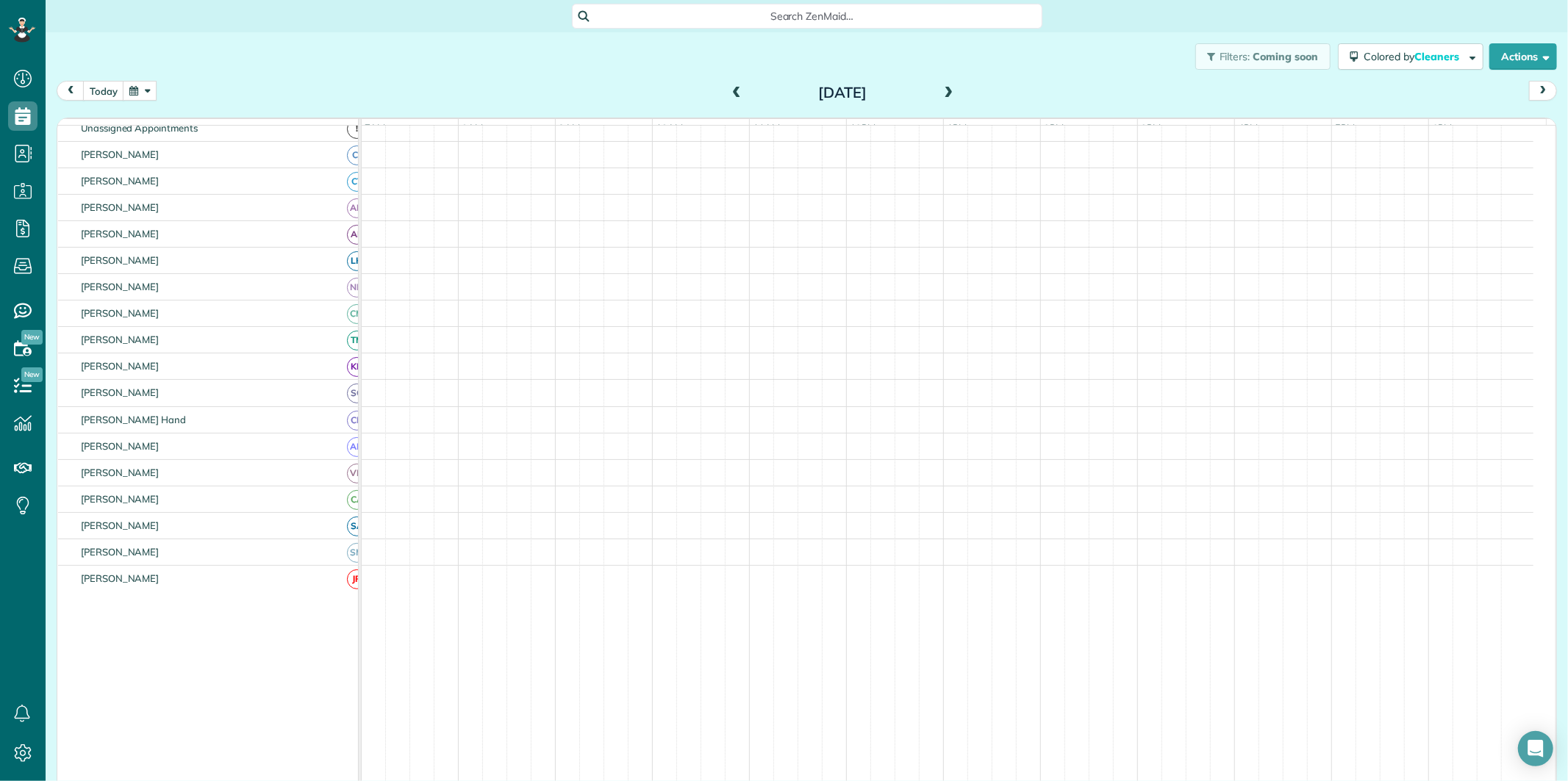
scroll to position [163, 0]
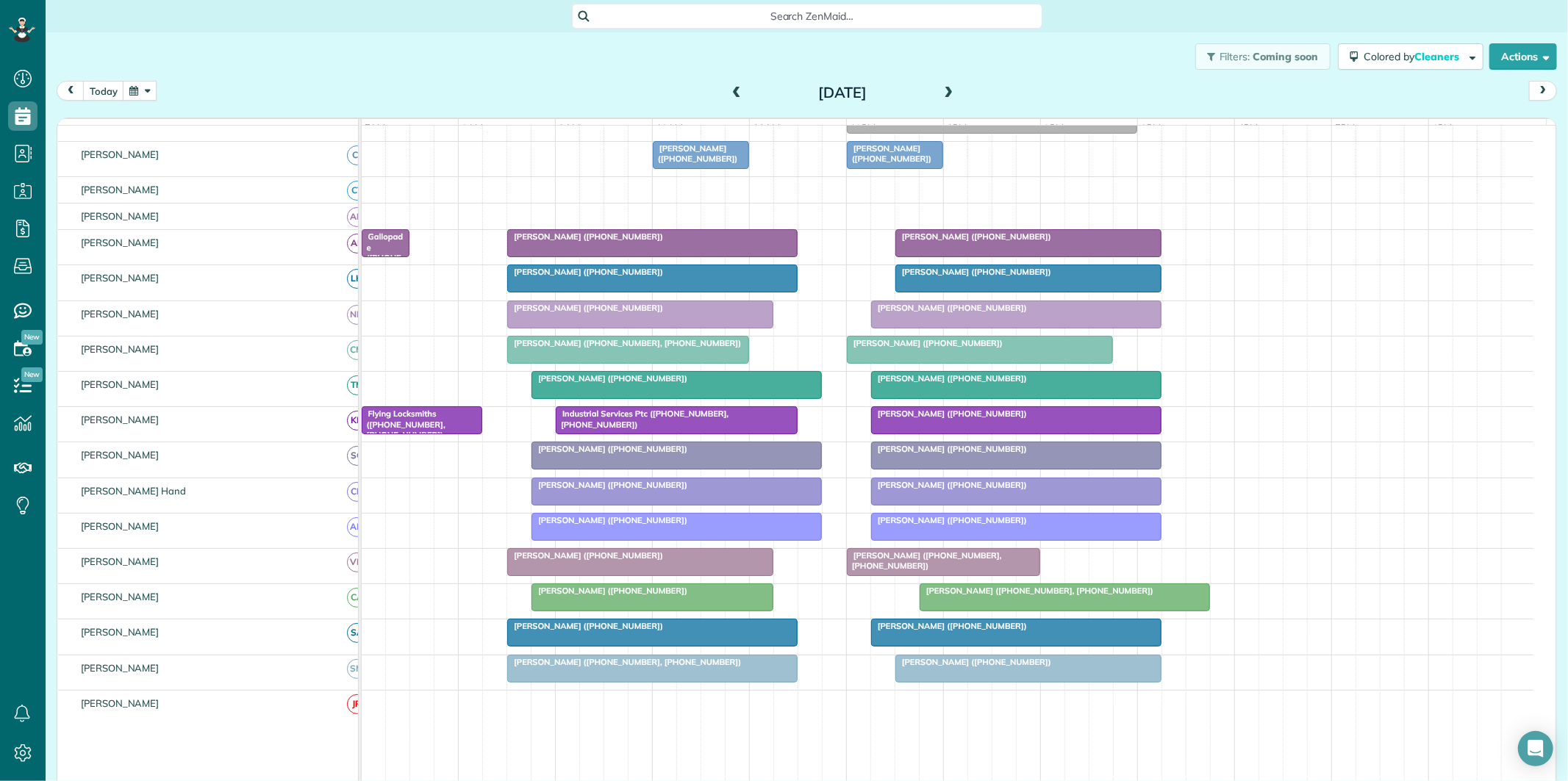
click at [943, 90] on span at bounding box center [949, 94] width 16 height 13
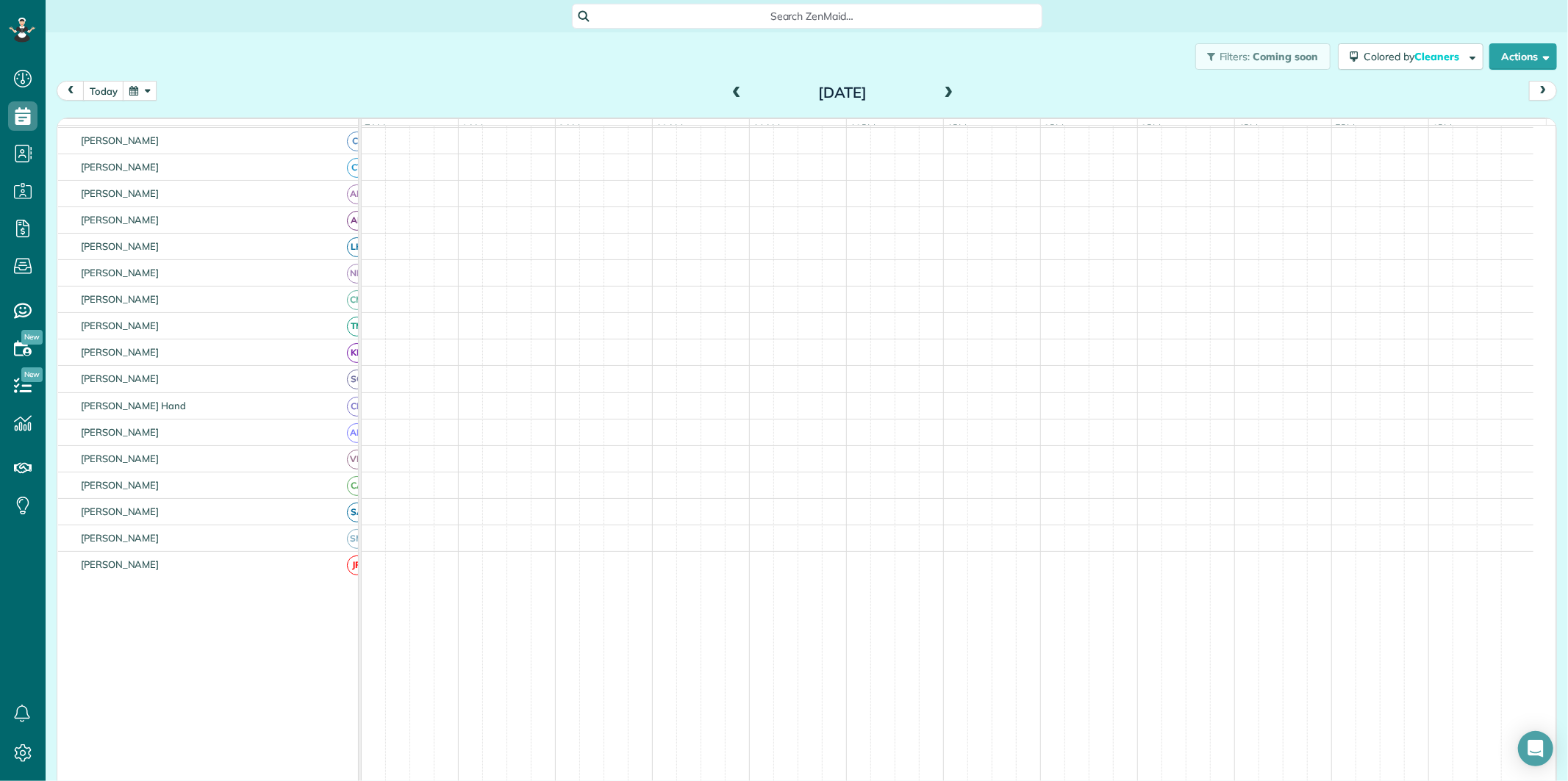
scroll to position [68, 0]
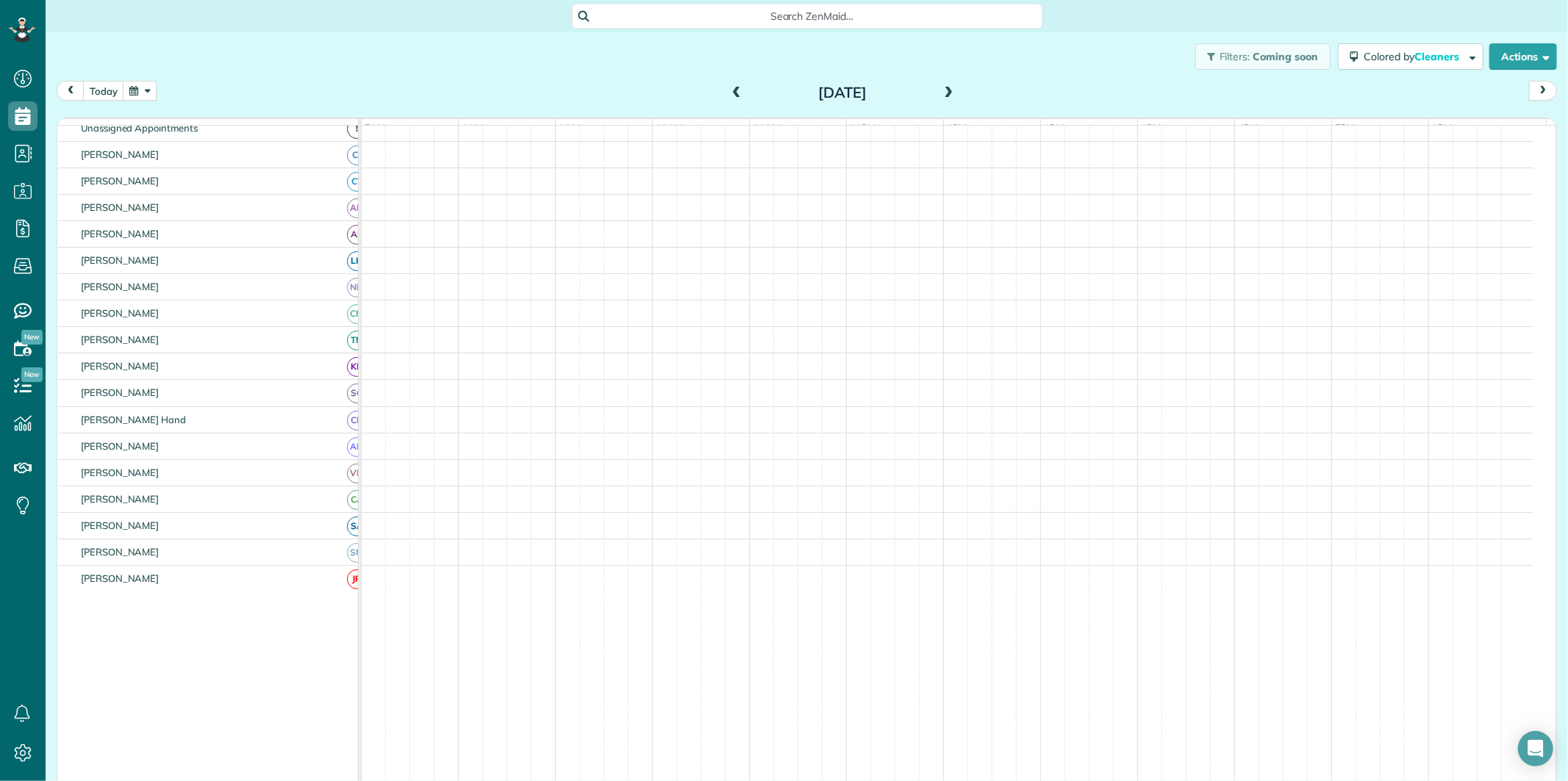
click at [943, 90] on span at bounding box center [949, 94] width 16 height 13
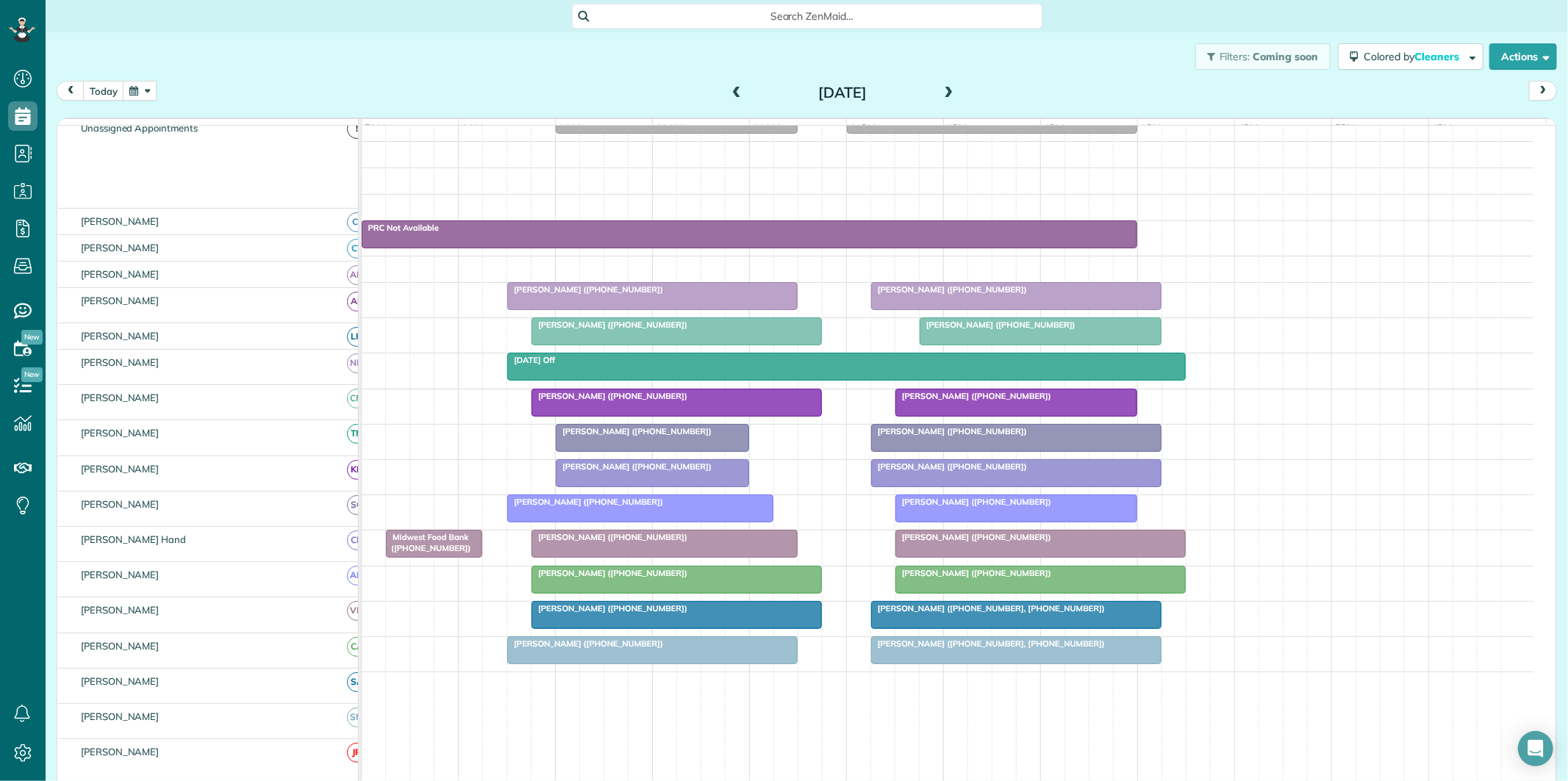
scroll to position [135, 0]
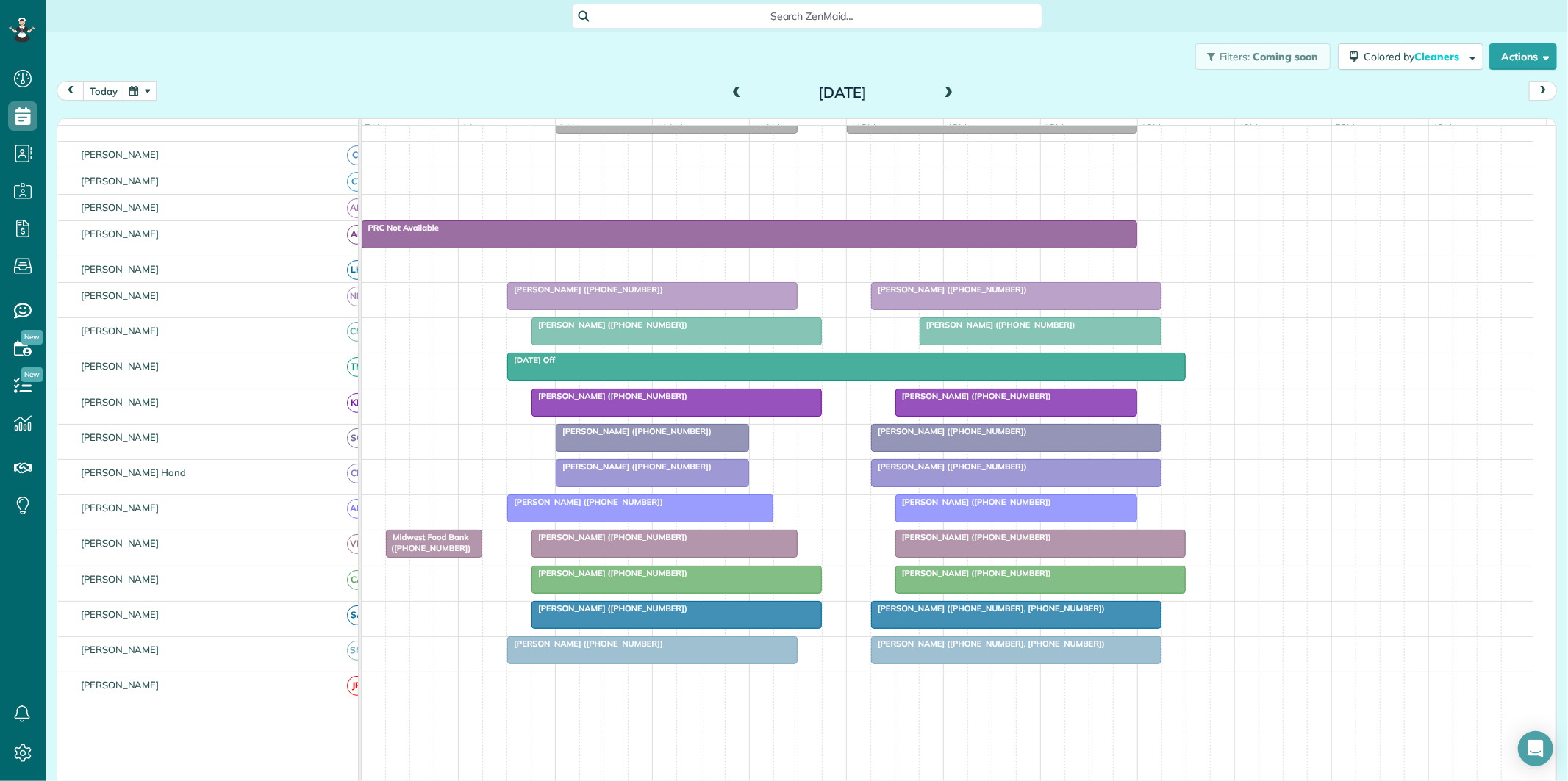
click at [733, 85] on span at bounding box center [737, 94] width 16 height 22
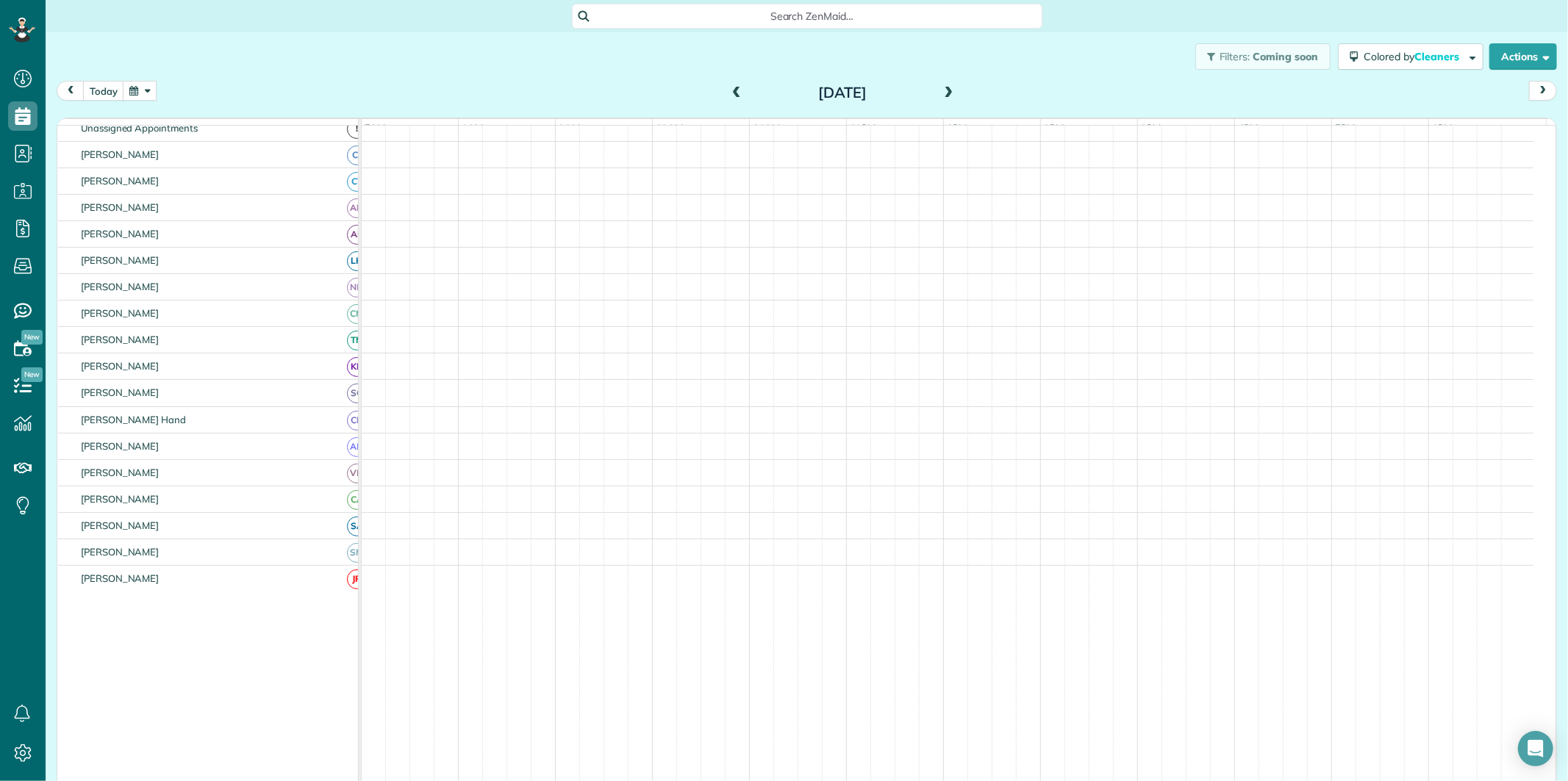
scroll to position [192, 0]
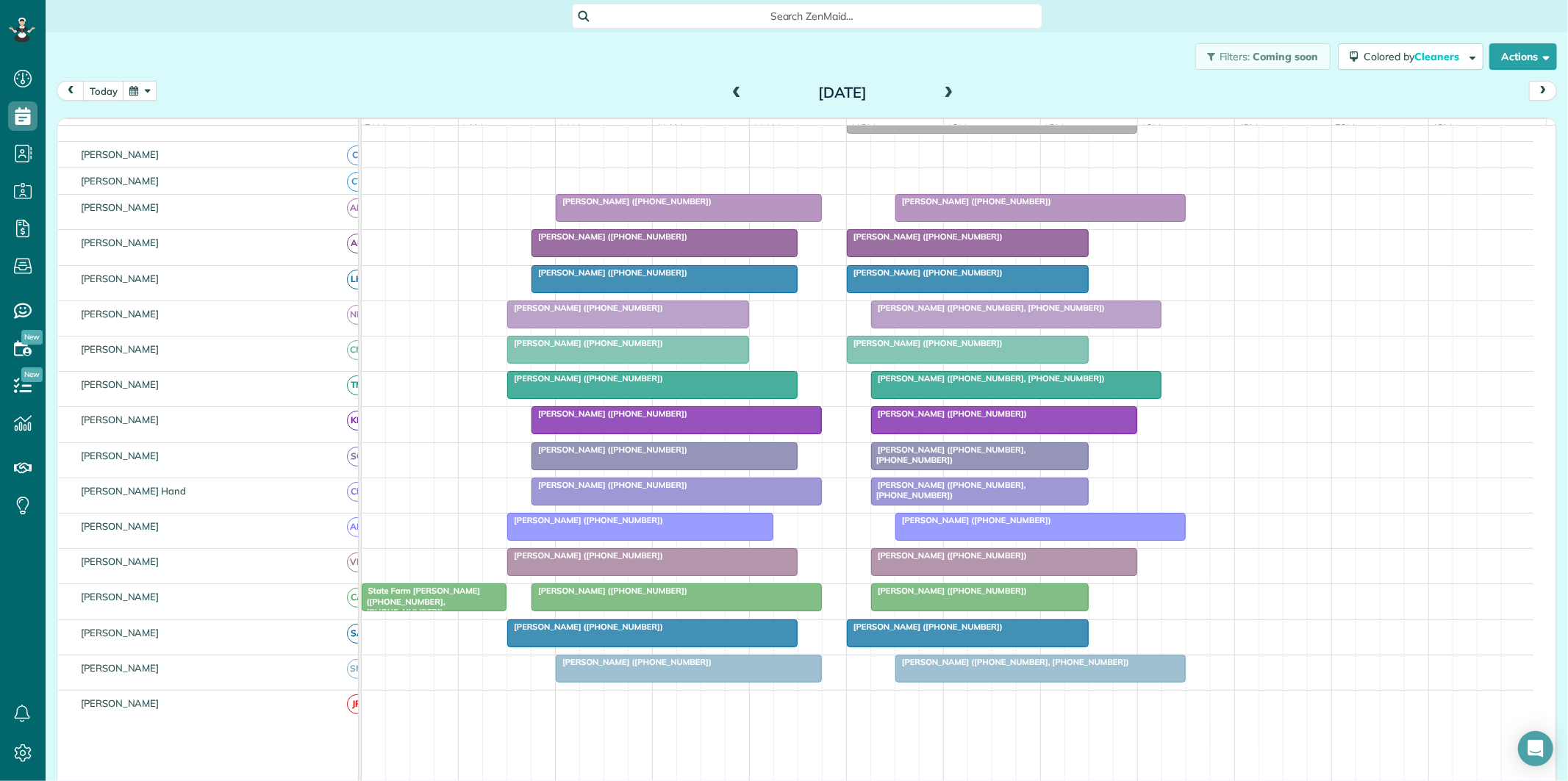
click at [732, 87] on span at bounding box center [737, 94] width 16 height 13
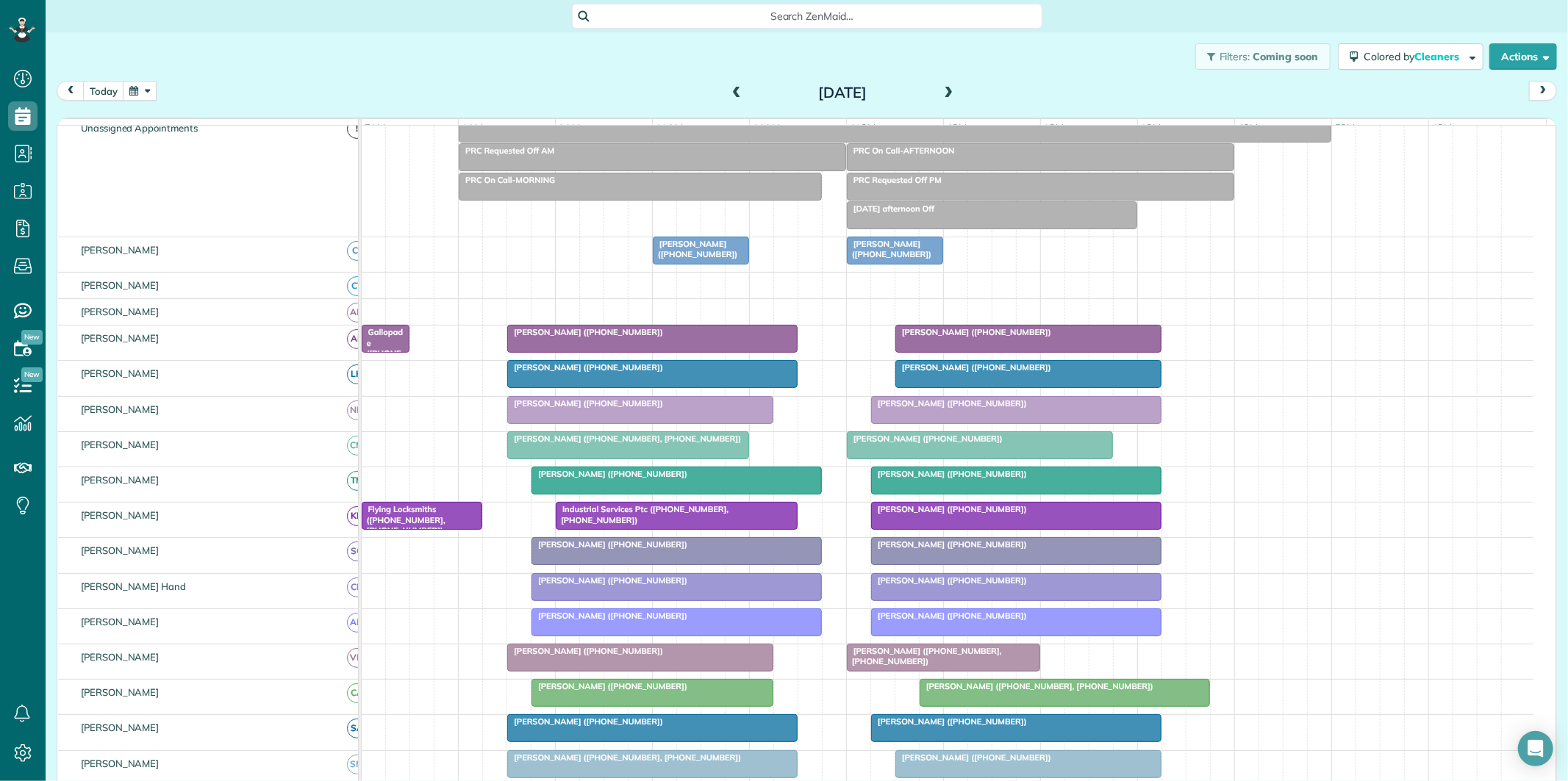
scroll to position [163, 0]
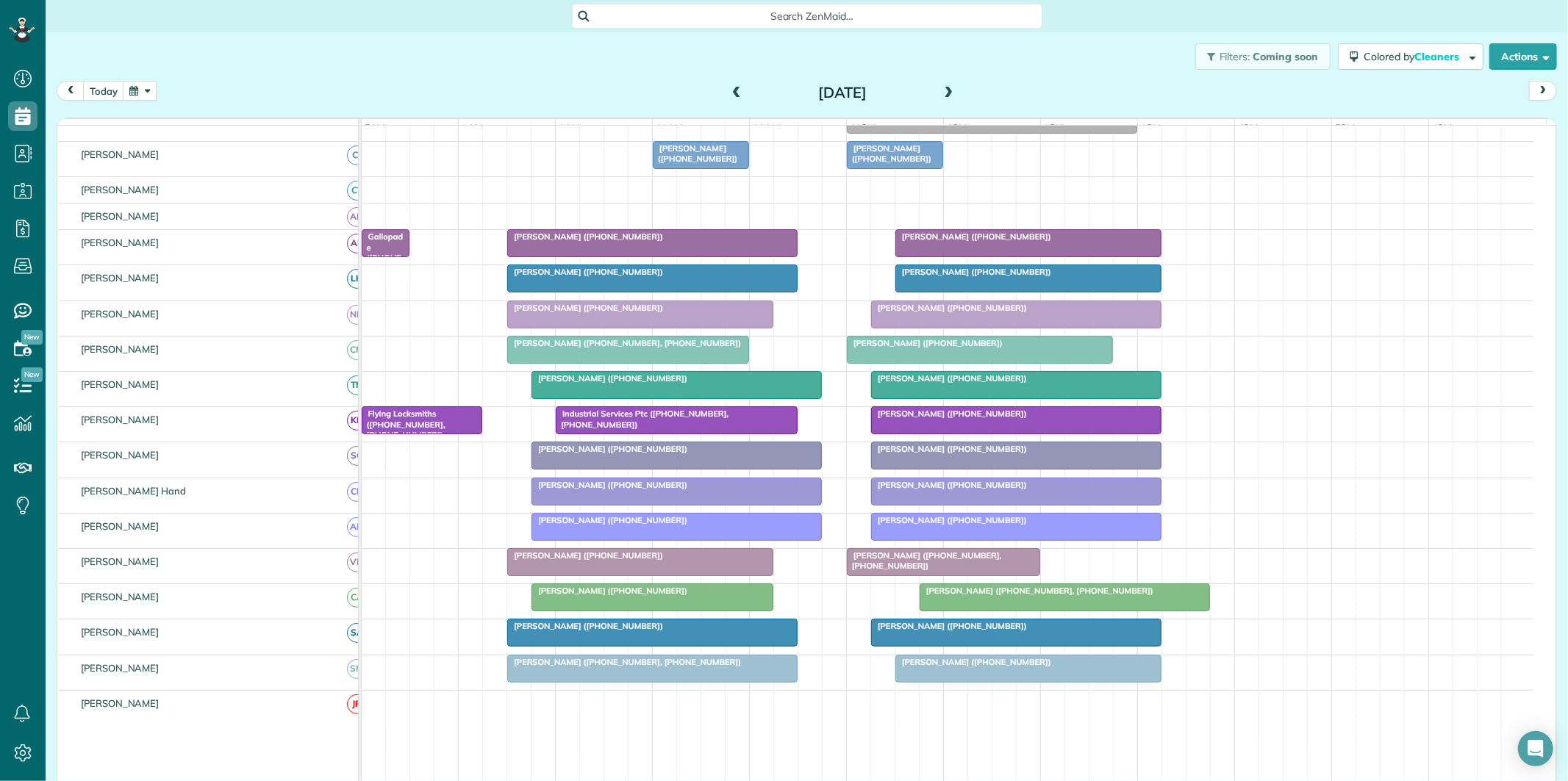
click at [943, 89] on span at bounding box center [949, 94] width 16 height 13
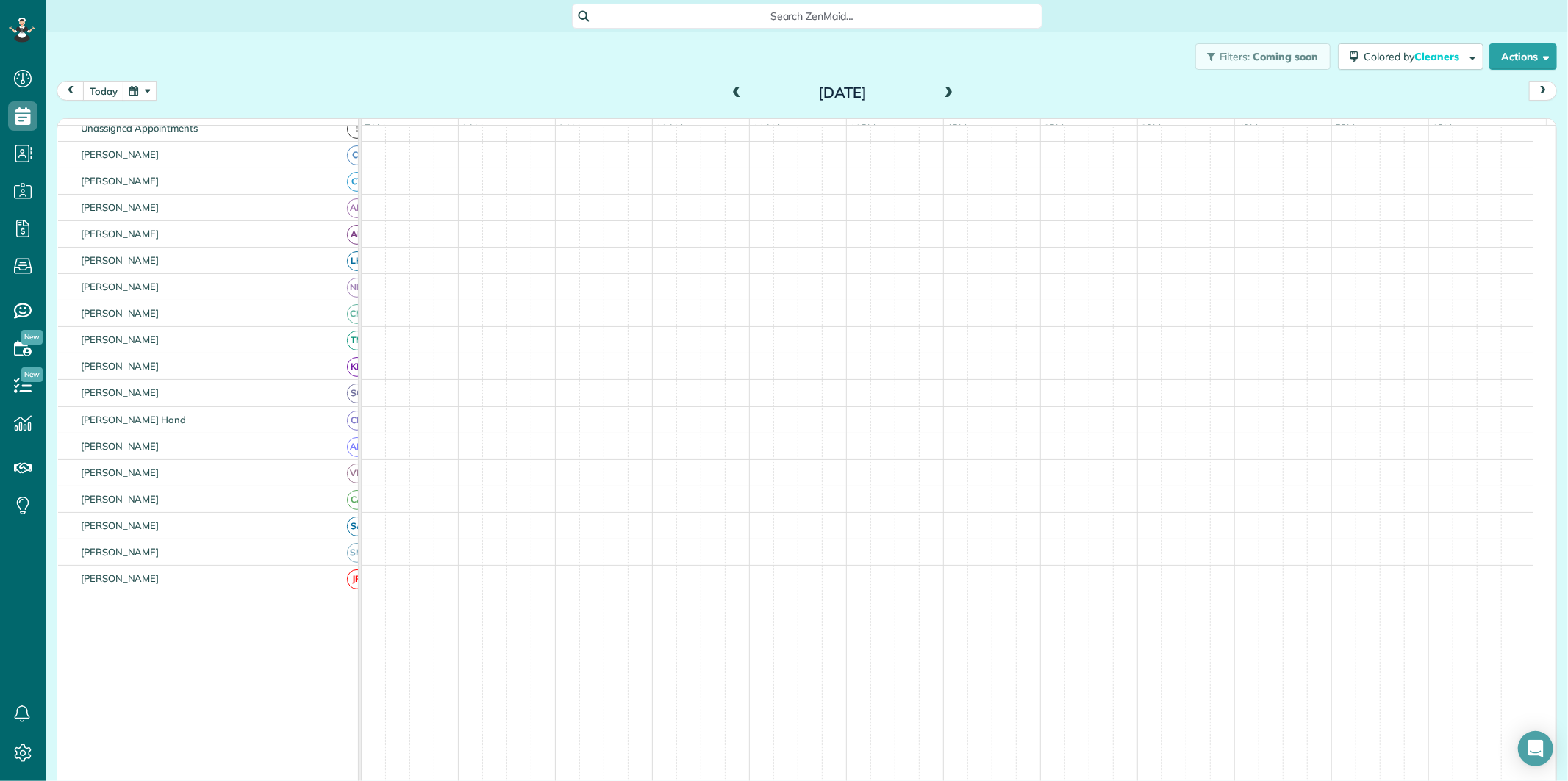
scroll to position [192, 0]
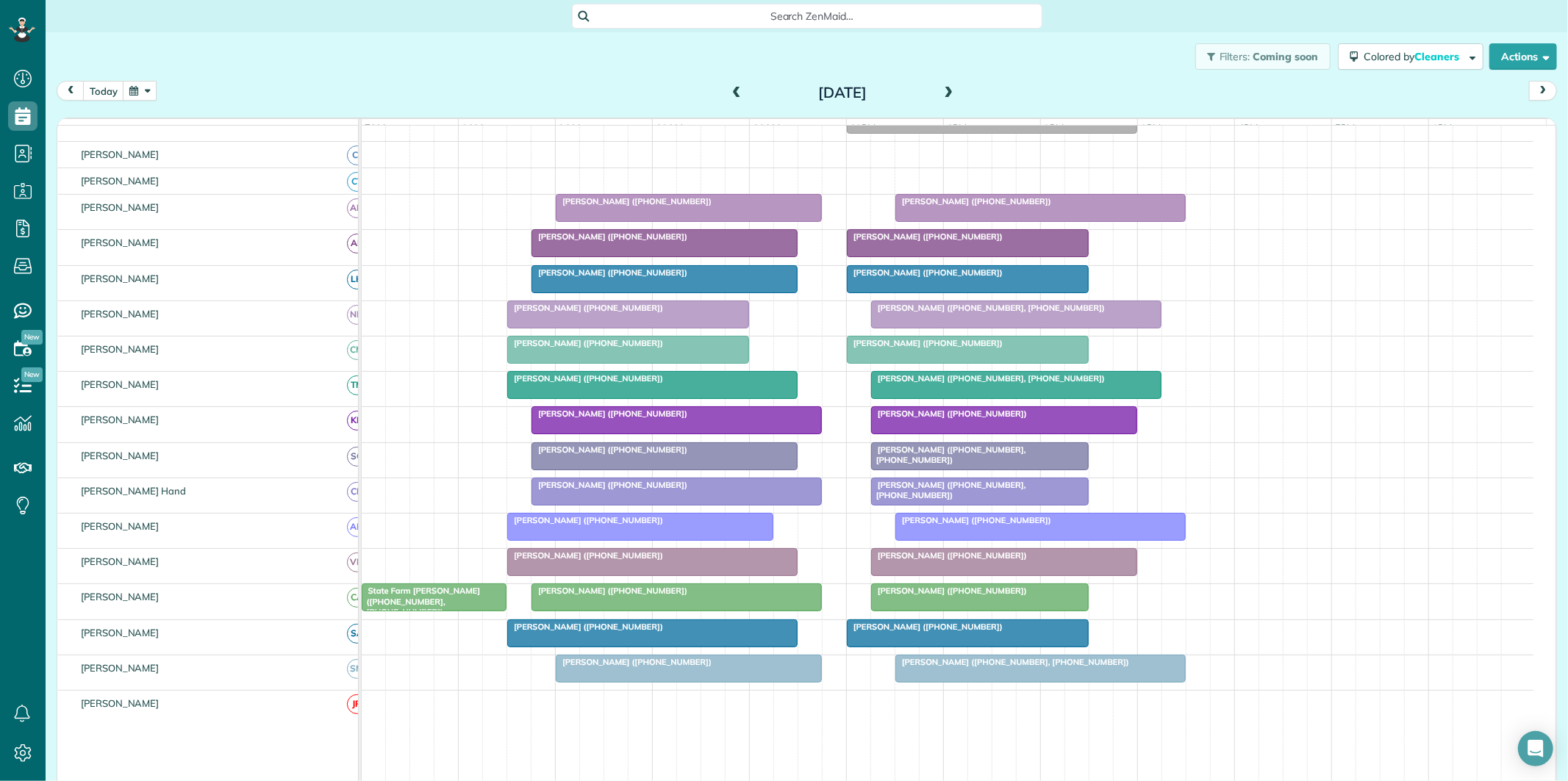
click at [941, 90] on span at bounding box center [949, 94] width 16 height 13
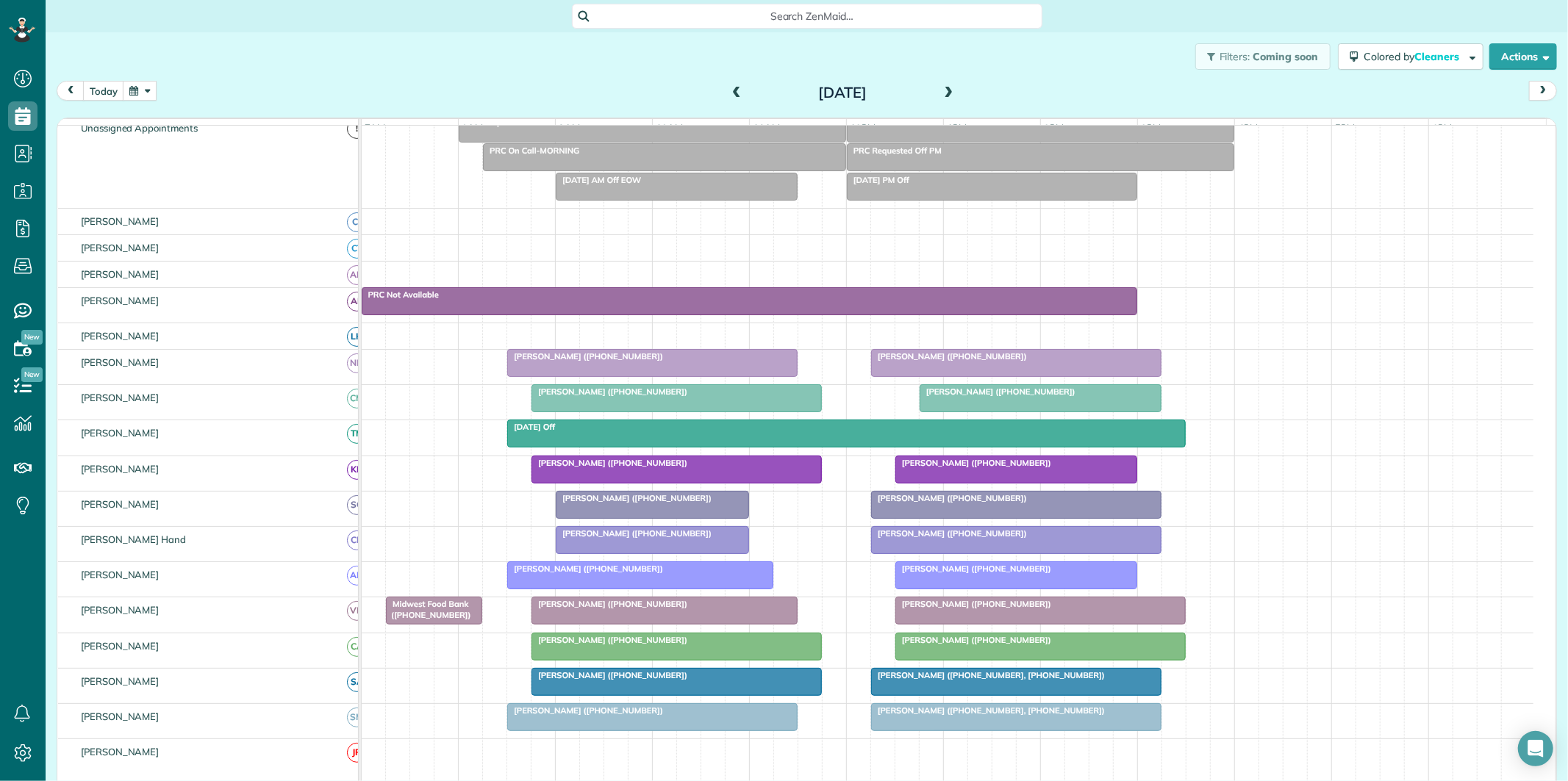
scroll to position [135, 0]
